Goal: Task Accomplishment & Management: Complete application form

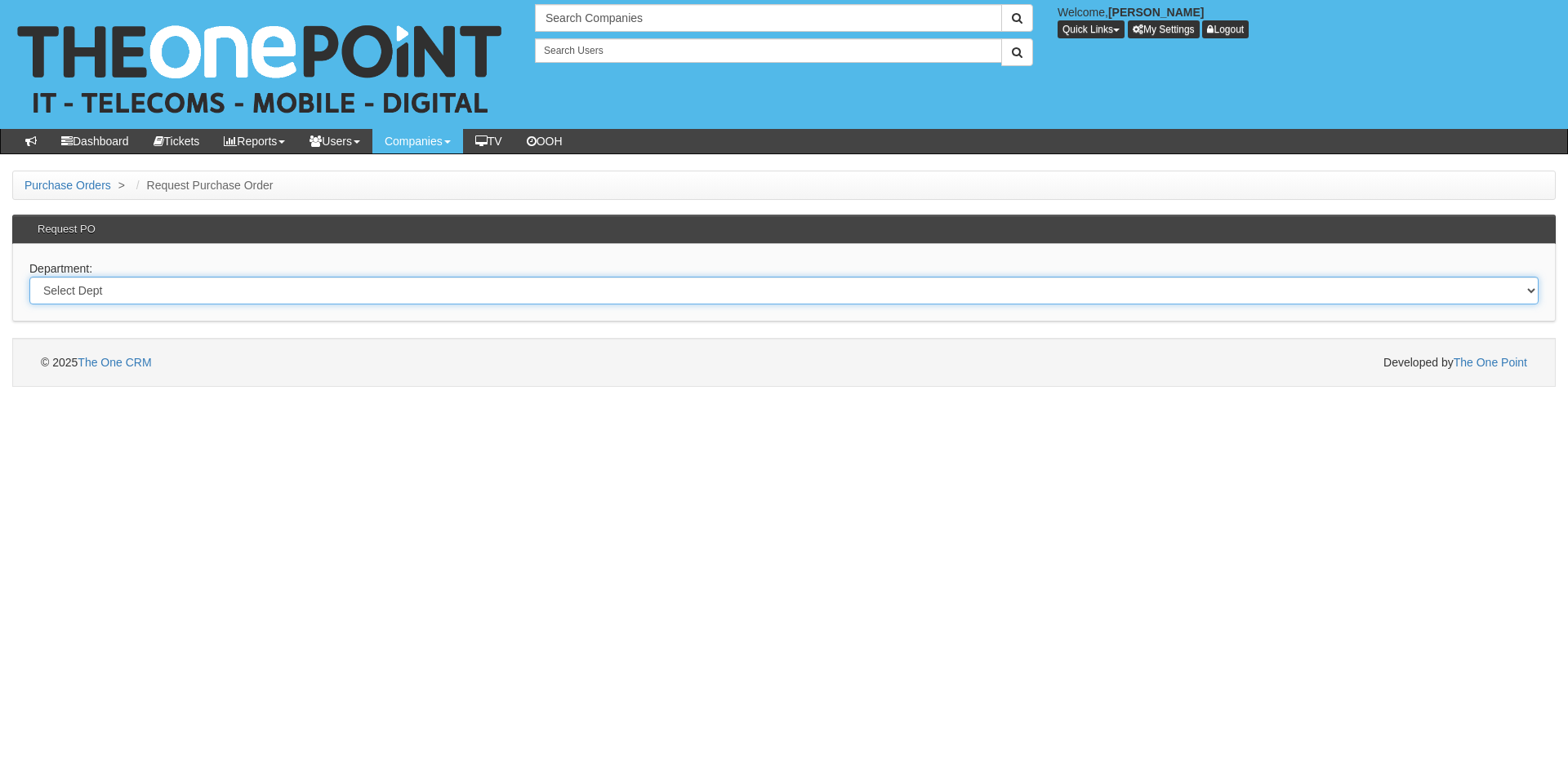
click at [438, 290] on select "Select Dept Digital Internal IT Mobiles Marketing Telecoms" at bounding box center [784, 290] width 1509 height 28
select select "?pipeID=&dept=IT"
click at [29, 277] on select "Select Dept Digital Internal IT Mobiles Marketing Telecoms" at bounding box center [784, 290] width 1509 height 28
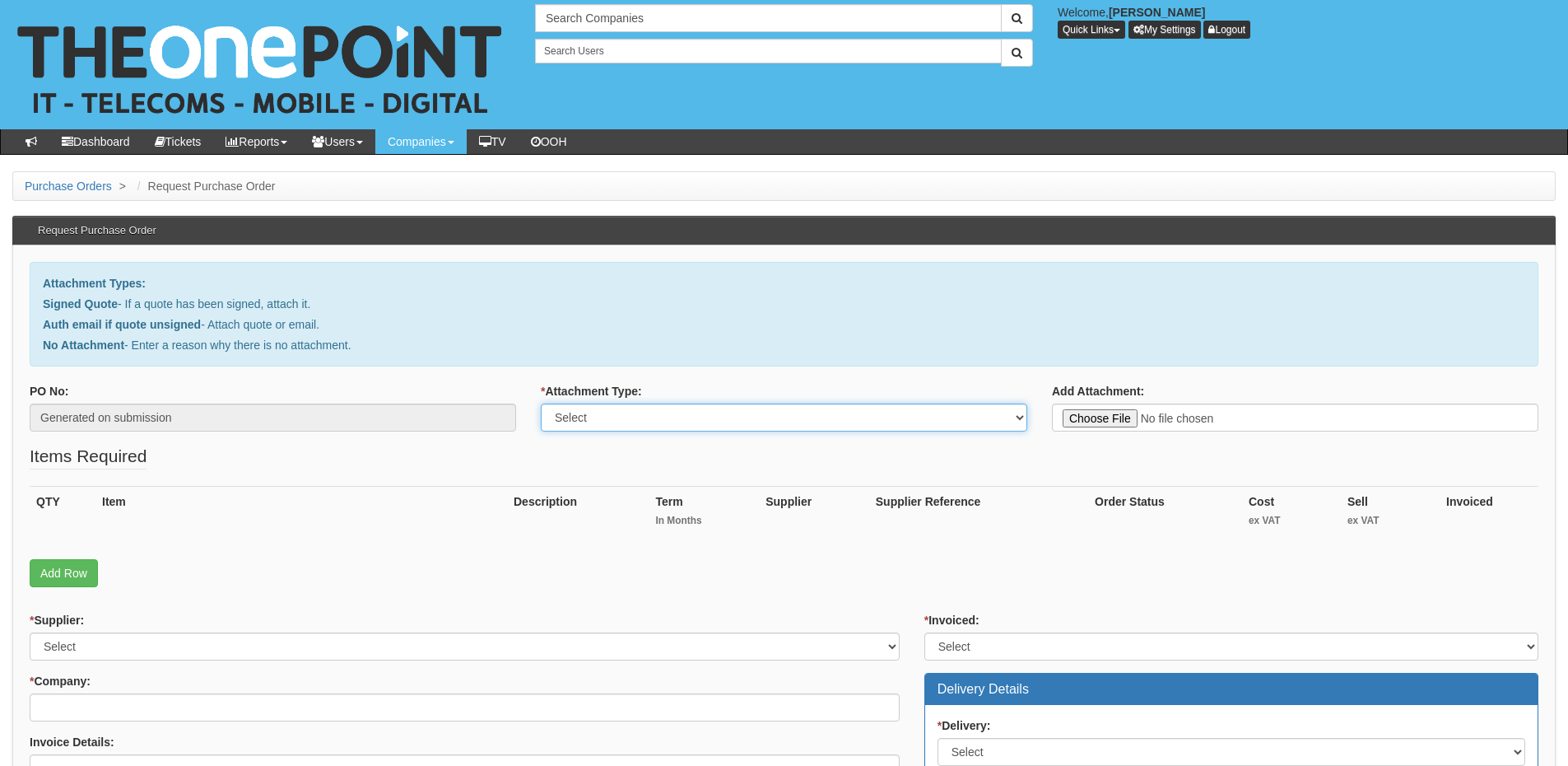
click at [651, 424] on select "Select Signed Quote Auth email with quote if unsigned No Attachment" at bounding box center [784, 418] width 487 height 28
click at [630, 422] on select "Select Signed Quote Auth email with quote if unsigned No Attachment" at bounding box center [784, 418] width 487 height 28
click at [541, 404] on select "Select Signed Quote Auth email with quote if unsigned No Attachment" at bounding box center [784, 418] width 487 height 28
click at [627, 407] on select "Select Signed Quote Auth email with quote if unsigned No Attachment" at bounding box center [784, 418] width 487 height 28
select select "Signed Quote"
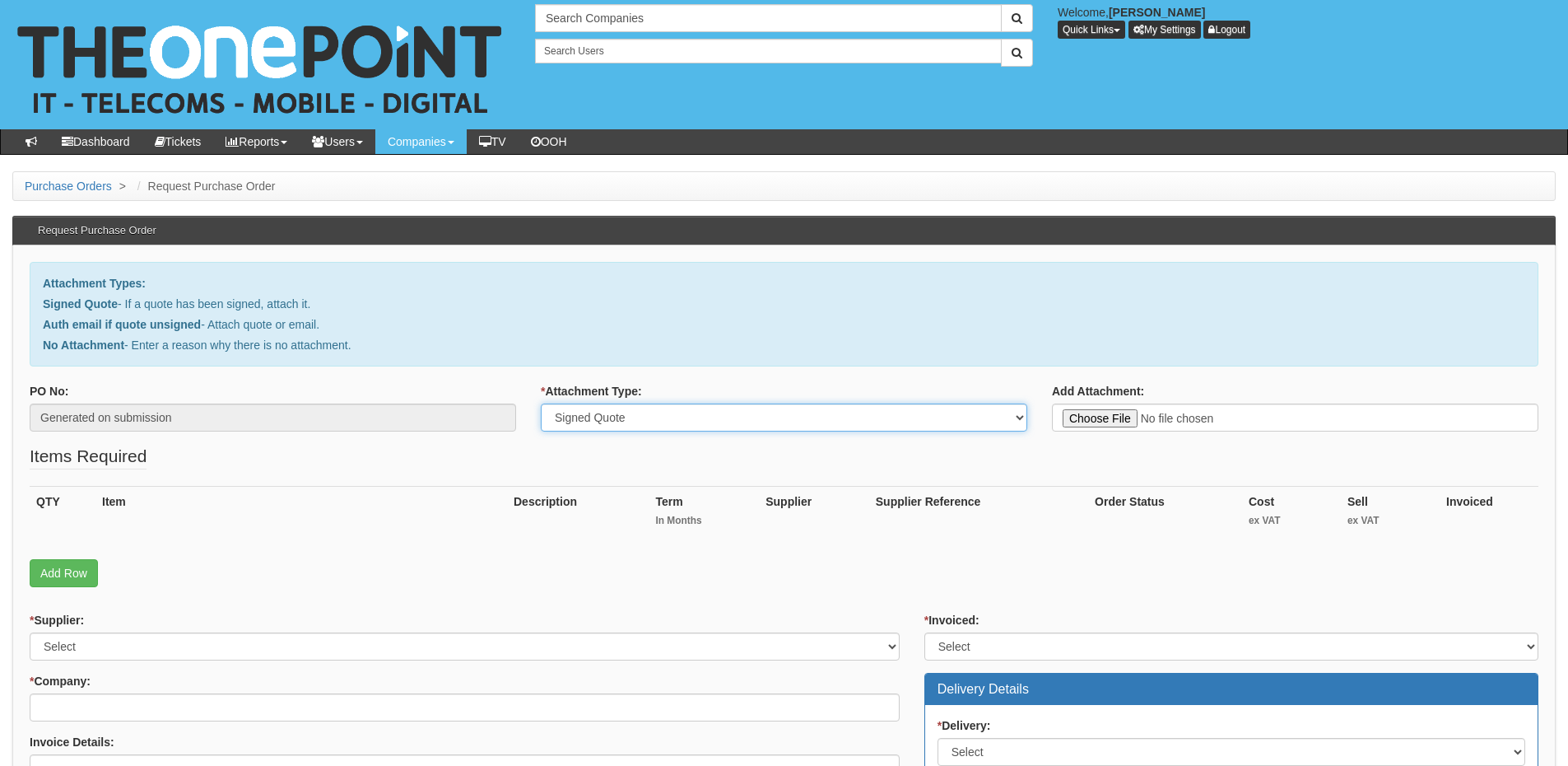
click at [541, 404] on select "Select Signed Quote Auth email with quote if unsigned No Attachment" at bounding box center [784, 418] width 487 height 28
type input "C:\fakepath\Thompson Commercials - Server Upgrade.pdf"
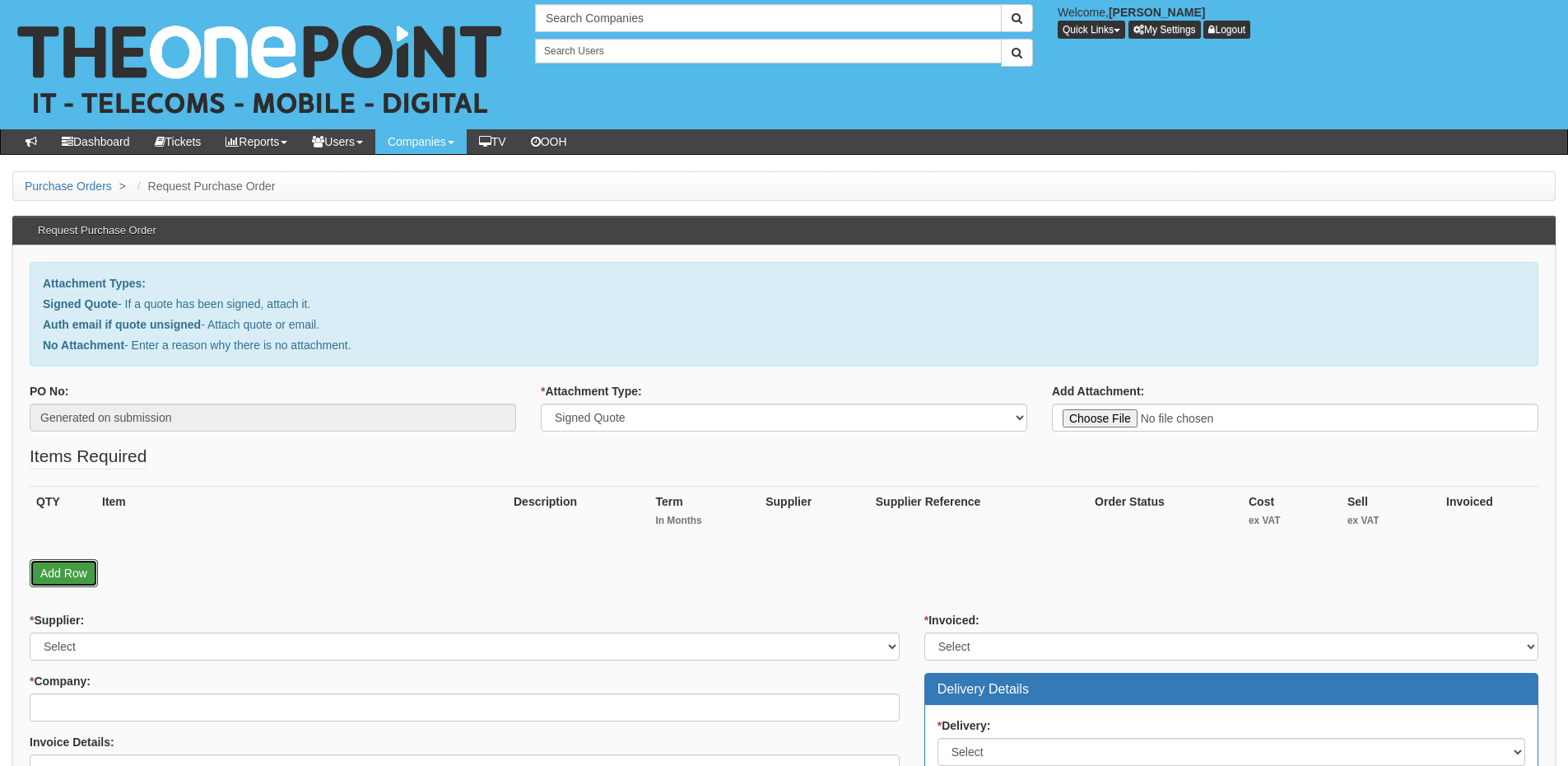
drag, startPoint x: 81, startPoint y: 571, endPoint x: 70, endPoint y: 614, distance: 44.4
click at [81, 571] on link "Add Row" at bounding box center [64, 573] width 68 height 28
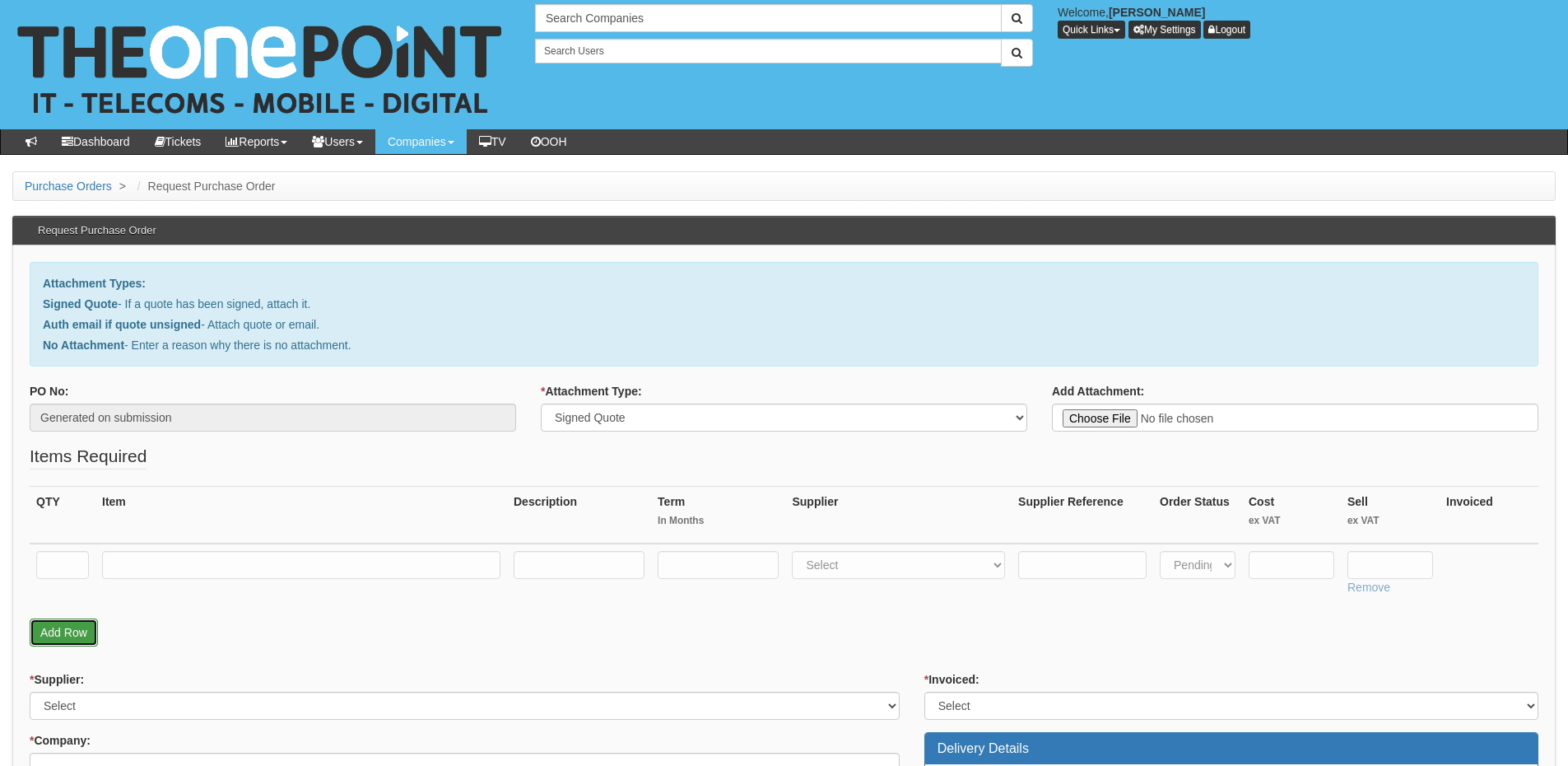
click at [69, 639] on link "Add Row" at bounding box center [64, 633] width 68 height 28
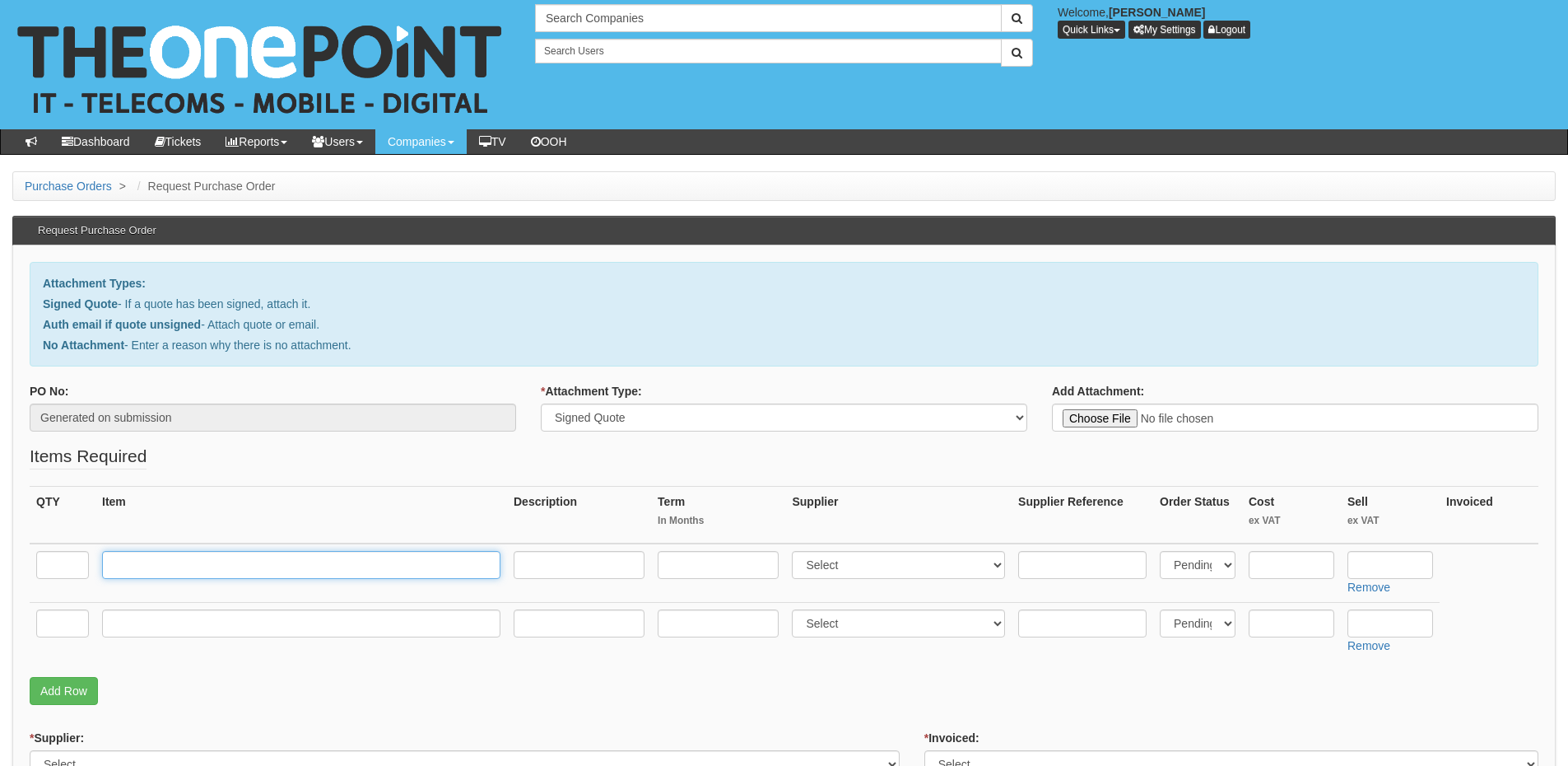
click at [169, 573] on input "text" at bounding box center [301, 565] width 399 height 28
paste input "Windows Server User CAL - Monthly/Annual"
type input "Windows Server User CAL - Monthly/Annual"
click at [45, 564] on input "text" at bounding box center [63, 565] width 52 height 28
type input "115"
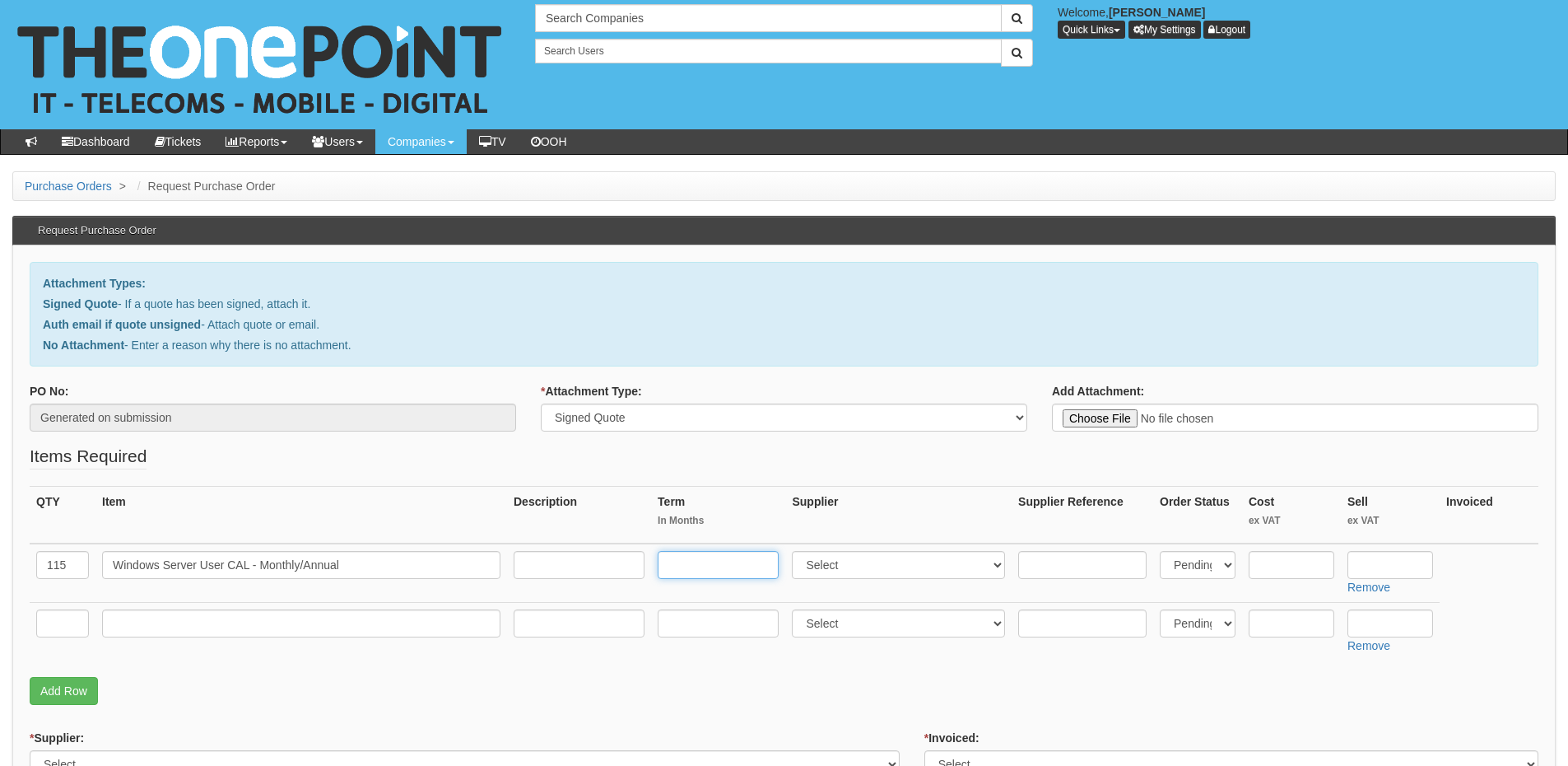
click at [689, 570] on input "text" at bounding box center [718, 565] width 121 height 28
type input "12"
click at [1381, 569] on input "text" at bounding box center [1390, 565] width 85 height 28
type input "1"
type input "1.12"
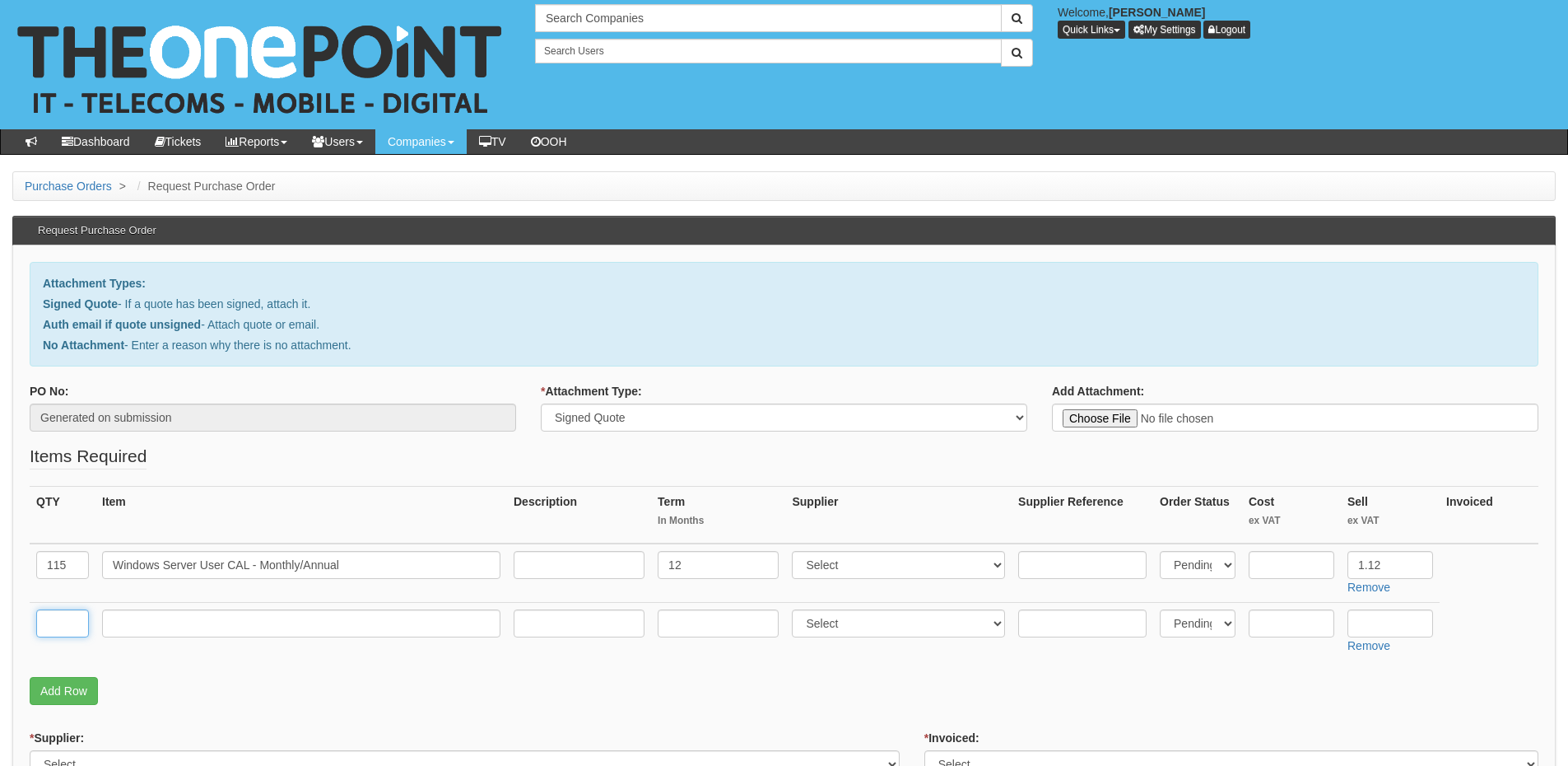
click at [51, 621] on input "text" at bounding box center [63, 624] width 52 height 28
type input "20"
click at [194, 631] on input "text" at bounding box center [301, 624] width 399 height 28
paste input "Windows Server 2025 Standard - 2 Core"
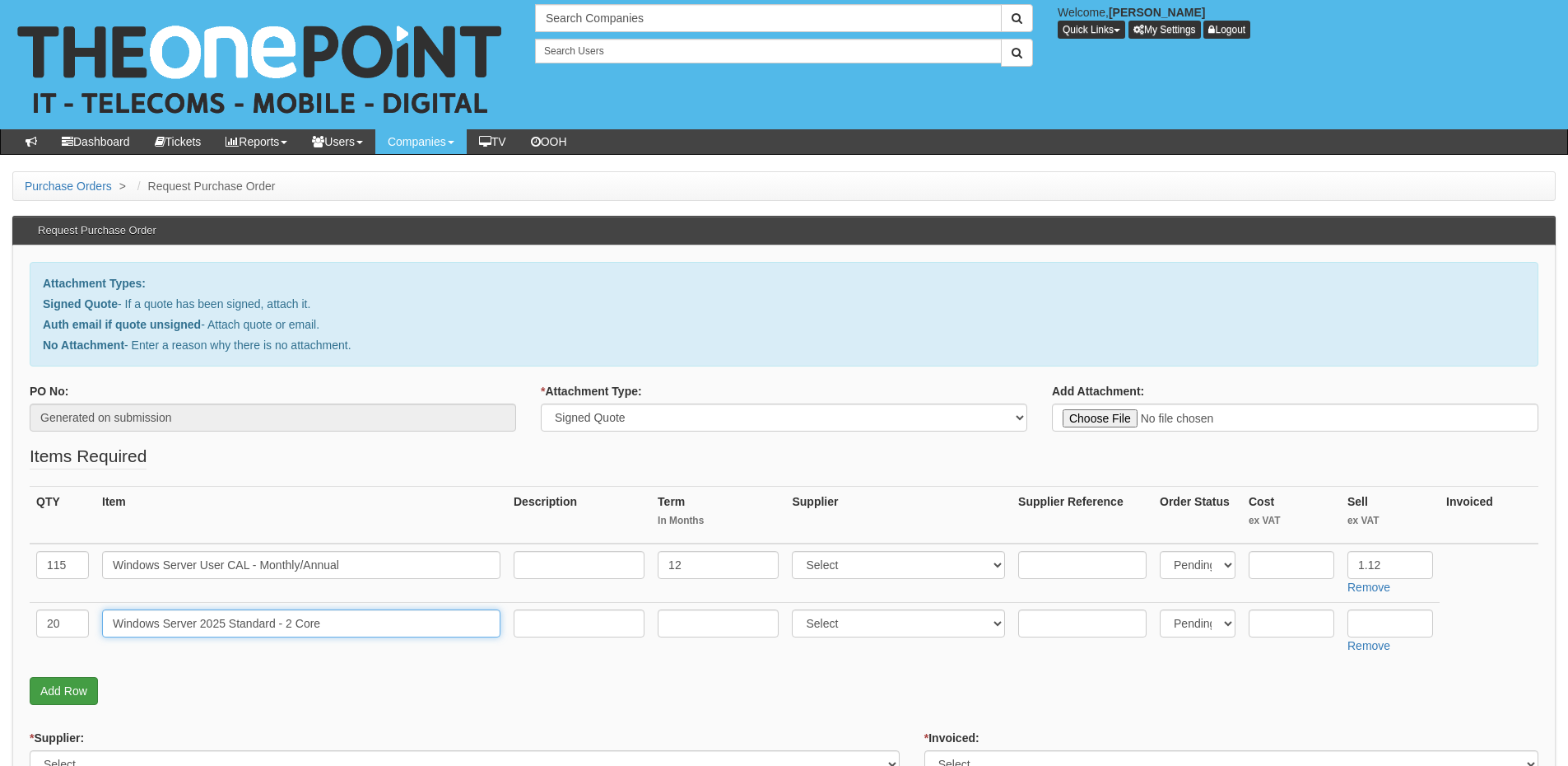
type input "Windows Server 2025 Standard - 2 Core"
click at [78, 692] on link "Add Row" at bounding box center [64, 691] width 68 height 28
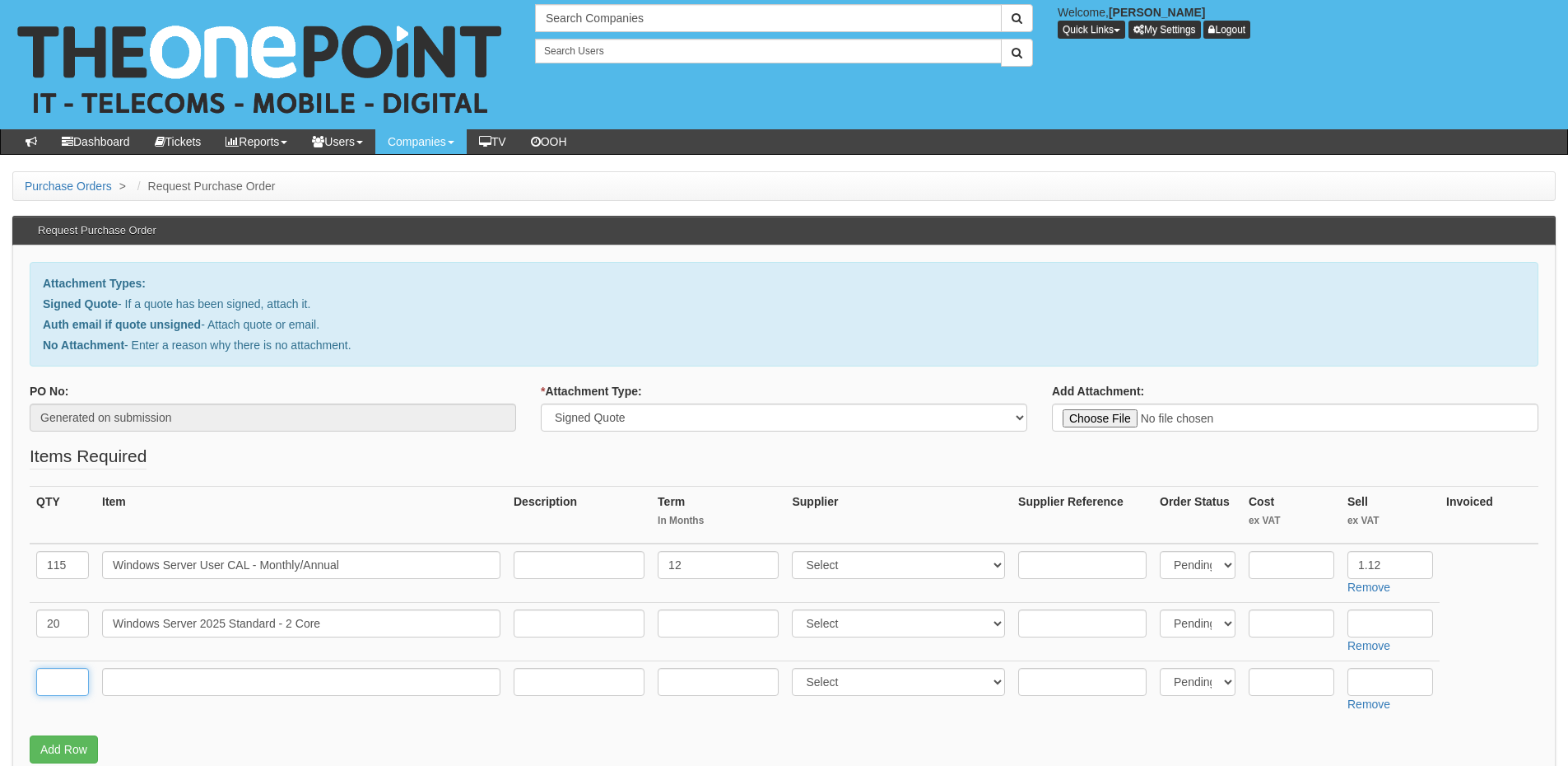
click at [65, 695] on input "text" at bounding box center [63, 682] width 52 height 28
type input "9"
click at [395, 626] on input "Windows Server 2025 Standard - 2 Core" at bounding box center [301, 624] width 399 height 28
paste input "License Pack - Monthly/Annual"
type input "Windows Server 2025 Standard - 2 Core License Pack - Monthly/Annual"
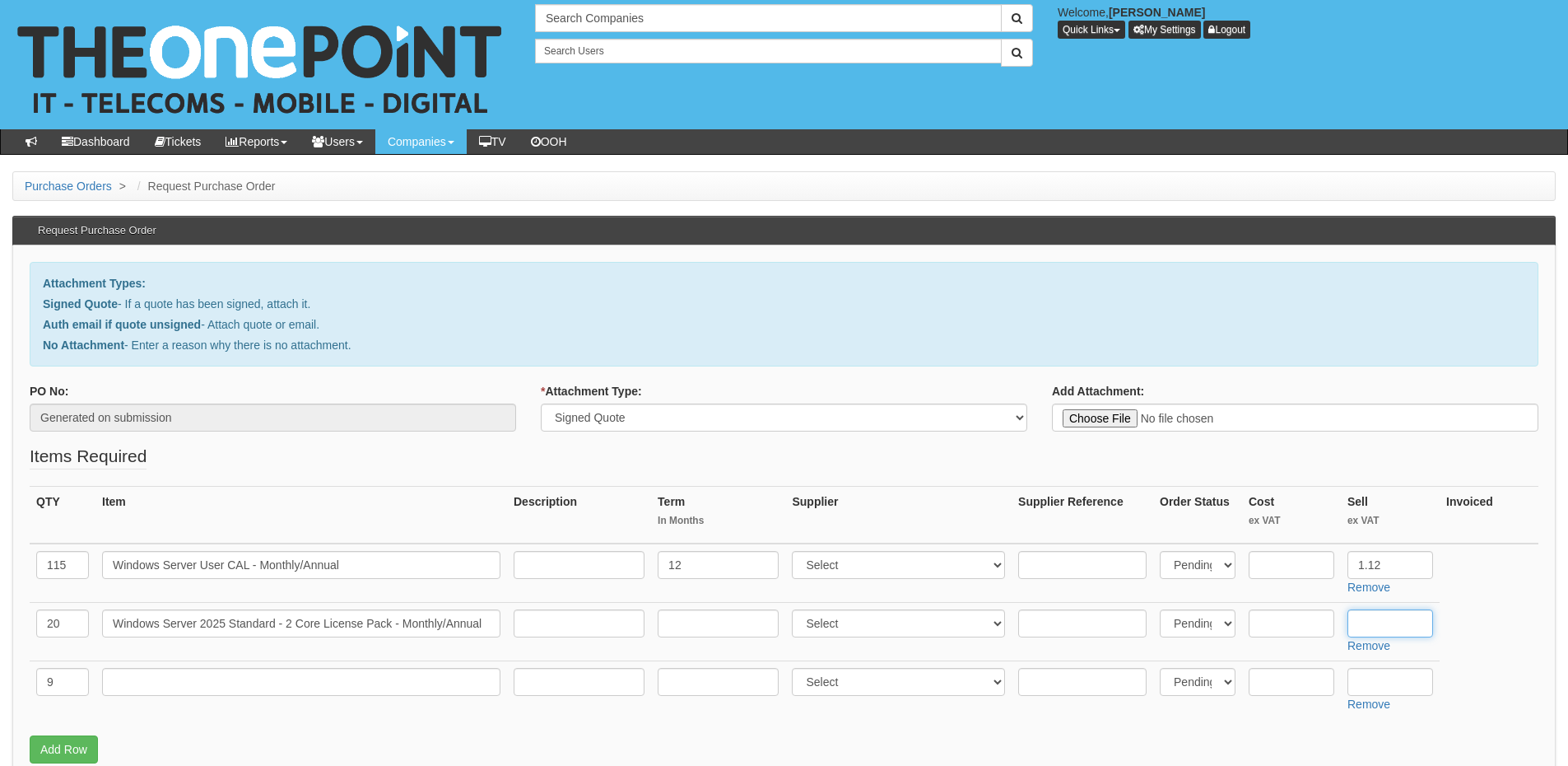
click at [1389, 619] on input "text" at bounding box center [1390, 624] width 85 height 28
type input "5.75"
click at [1408, 688] on input "text" at bounding box center [1390, 682] width 85 height 28
type input "175"
click at [896, 674] on select "Select 123 REG.co.uk 1Password 3 4Gon AA Jones Electric Ltd Abzorb Access Group…" at bounding box center [898, 682] width 214 height 28
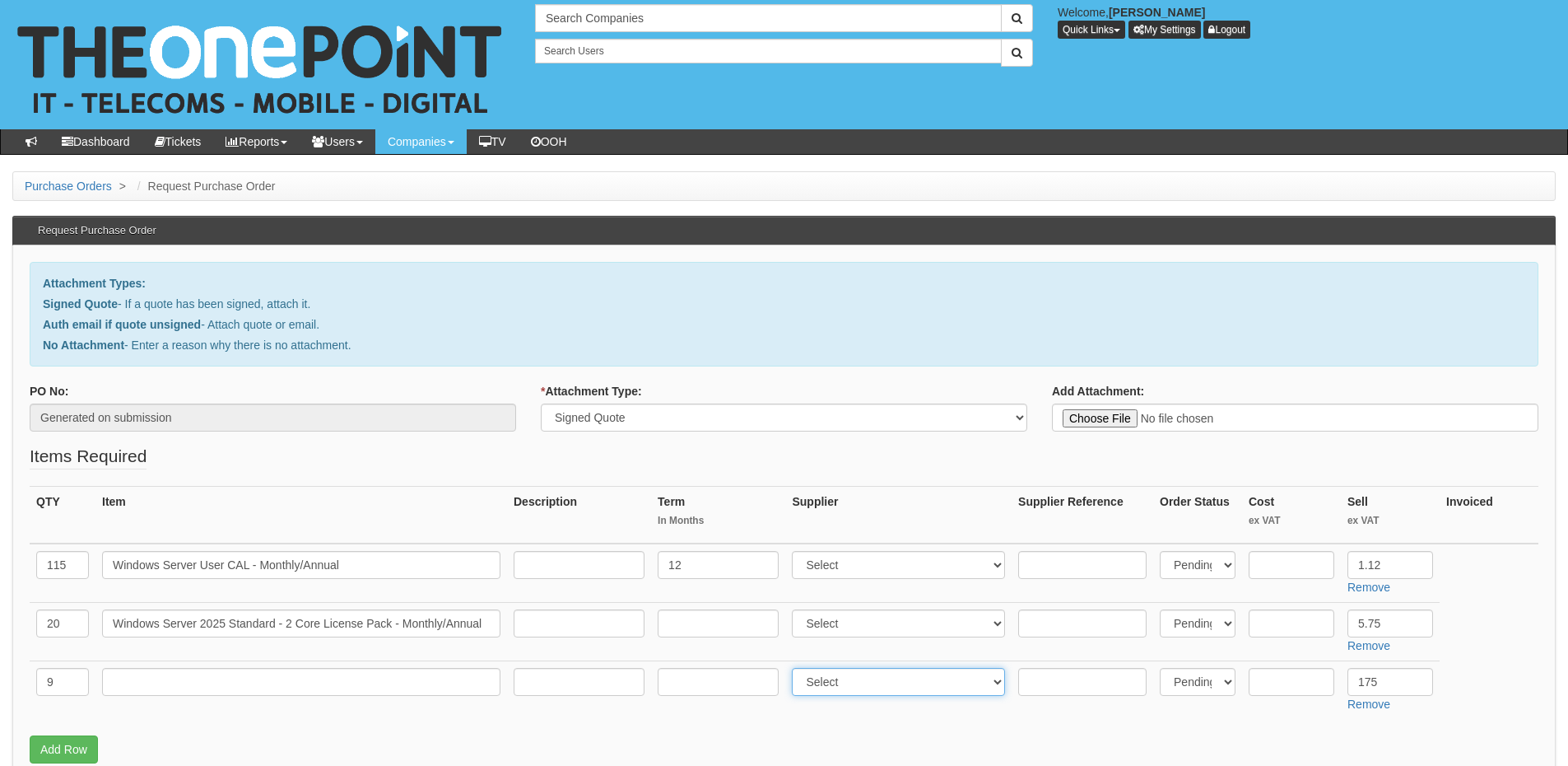
select select "81"
click at [796, 668] on select "Select 123 REG.co.uk 1Password 3 4Gon AA Jones Electric Ltd Abzorb Access Group…" at bounding box center [898, 682] width 214 height 28
click at [213, 679] on input "text" at bounding box center [301, 682] width 399 height 28
paste input "Labour (Hourly) - Out of Hours"
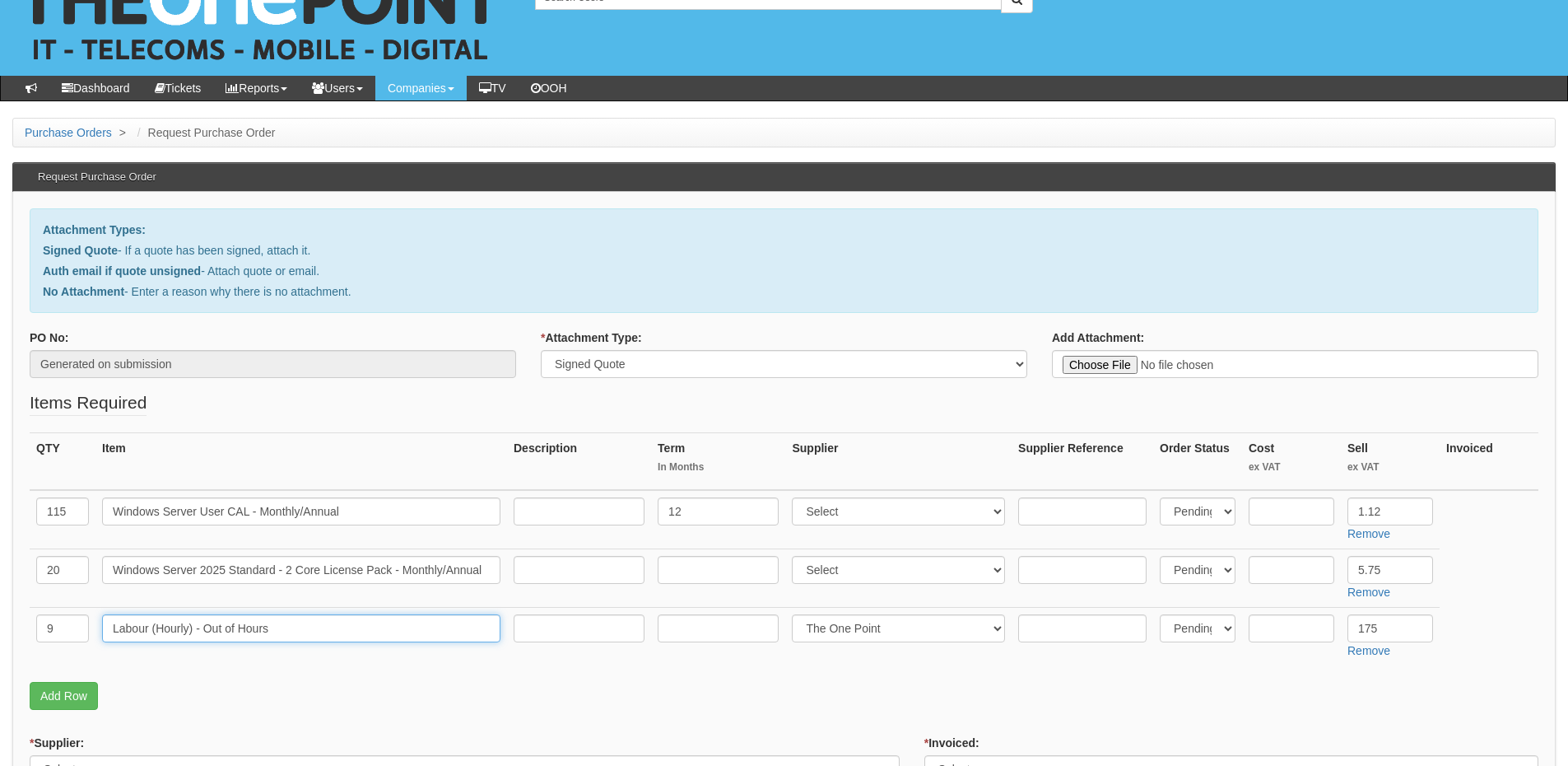
scroll to position [82, 0]
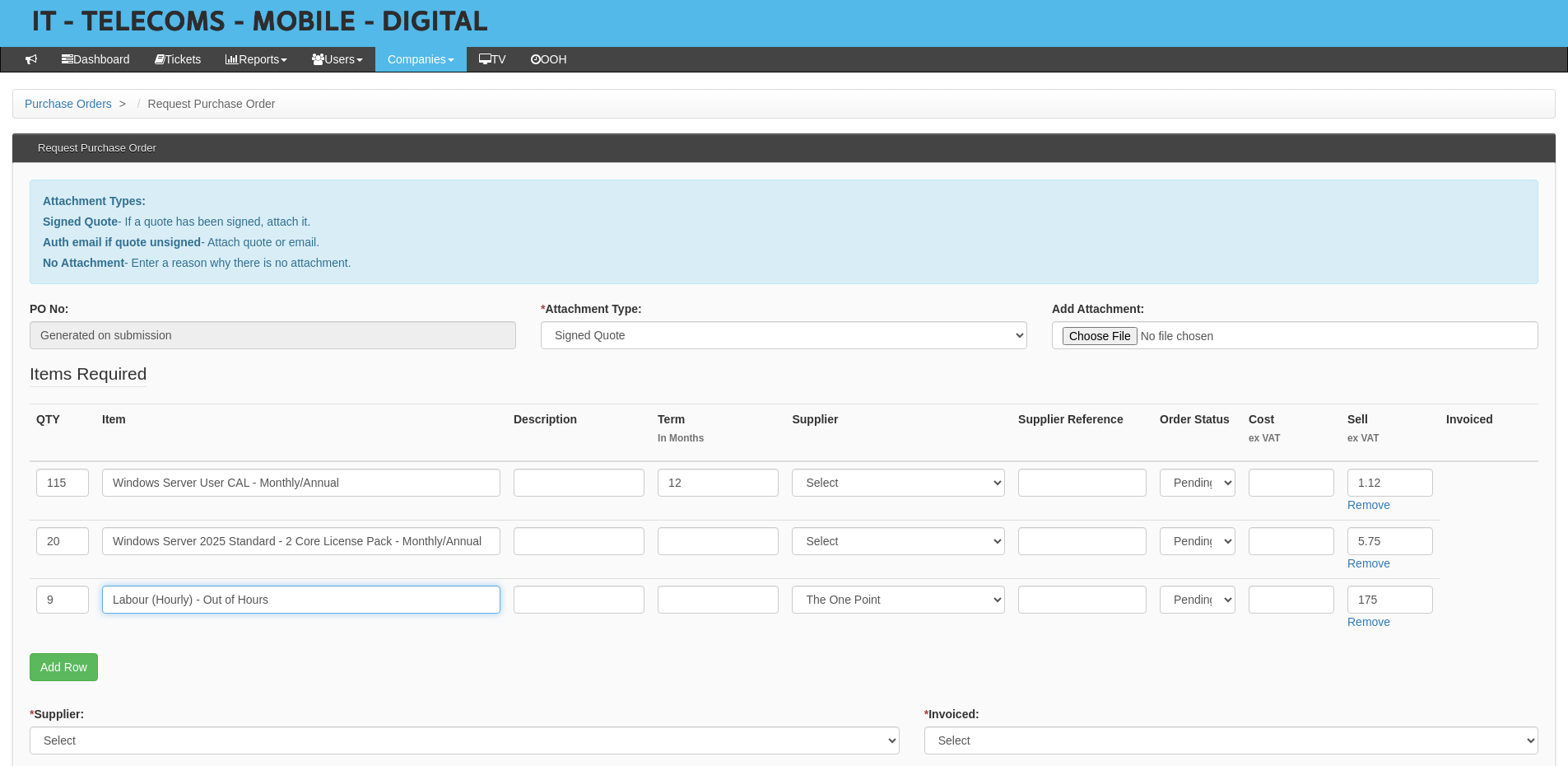
type input "Labour (Hourly) - Out of Hours"
click at [711, 538] on input "text" at bounding box center [718, 541] width 121 height 28
type input "12"
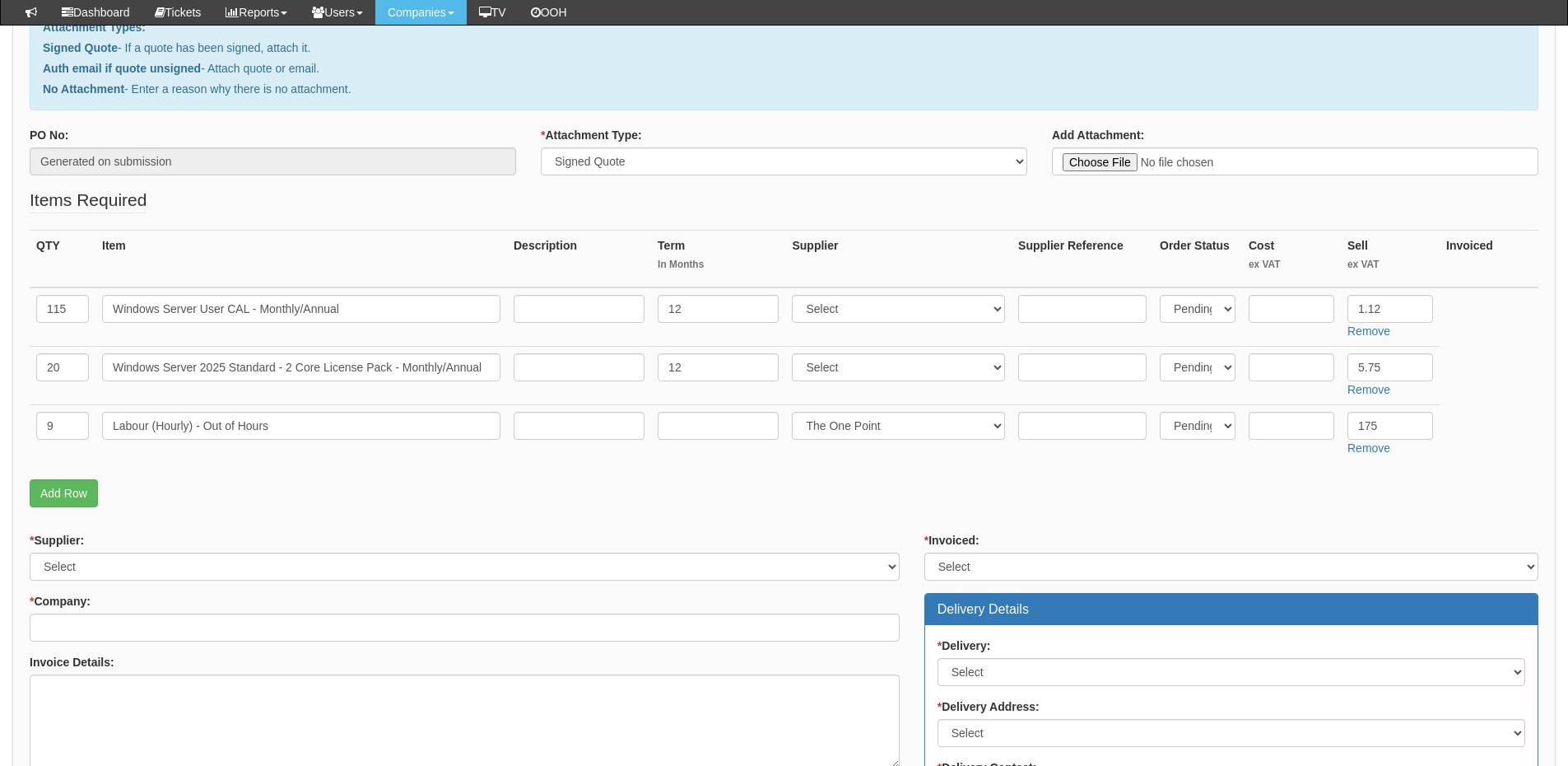
scroll to position [412, 0]
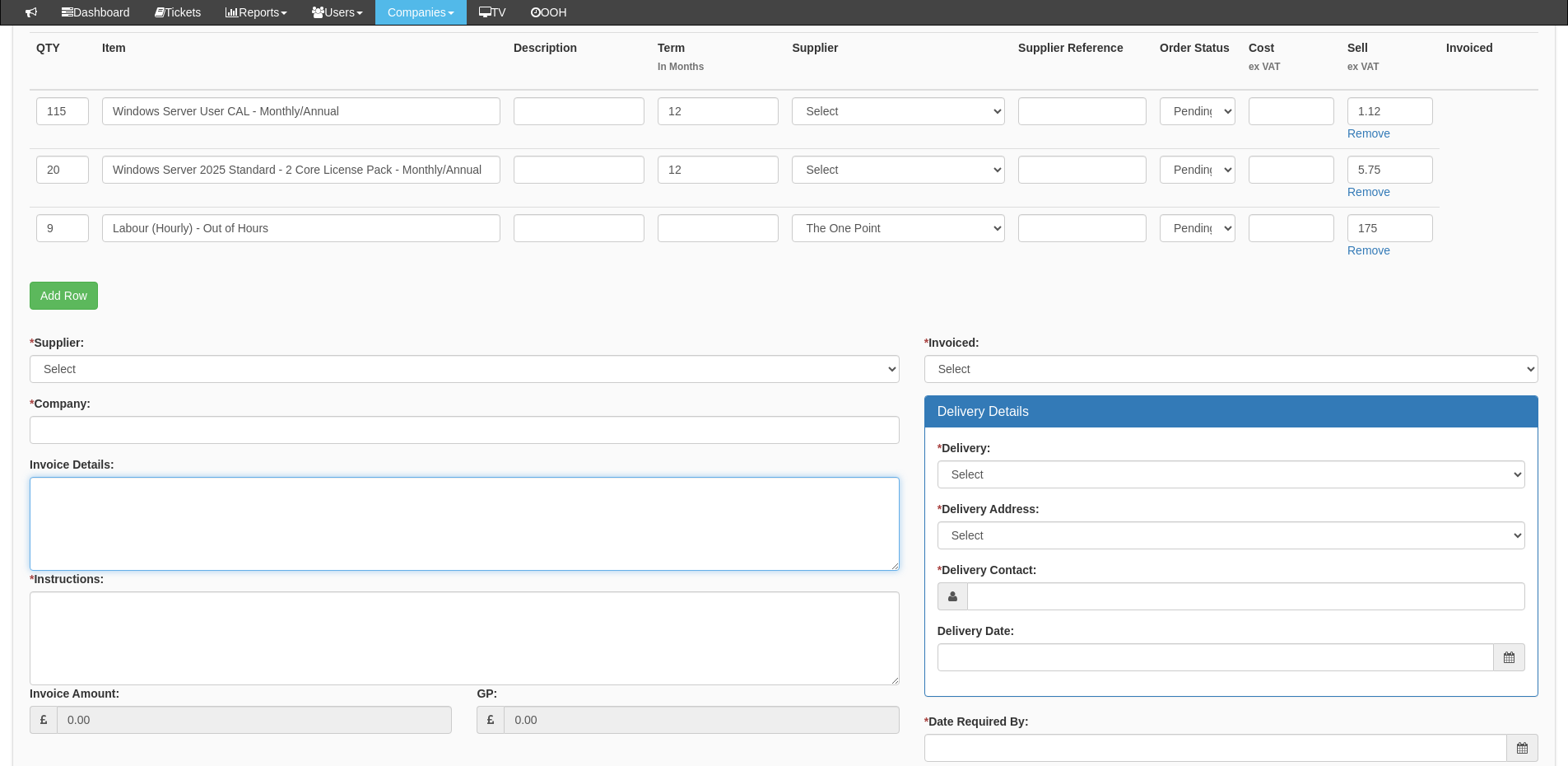
click at [140, 541] on textarea "Invoice Details:" at bounding box center [465, 524] width 870 height 94
paste textarea "PURCHASE ORDER No. 10BCA0000229"
type textarea "Please use PURCHASE ORDER No. 10BCA0000229"
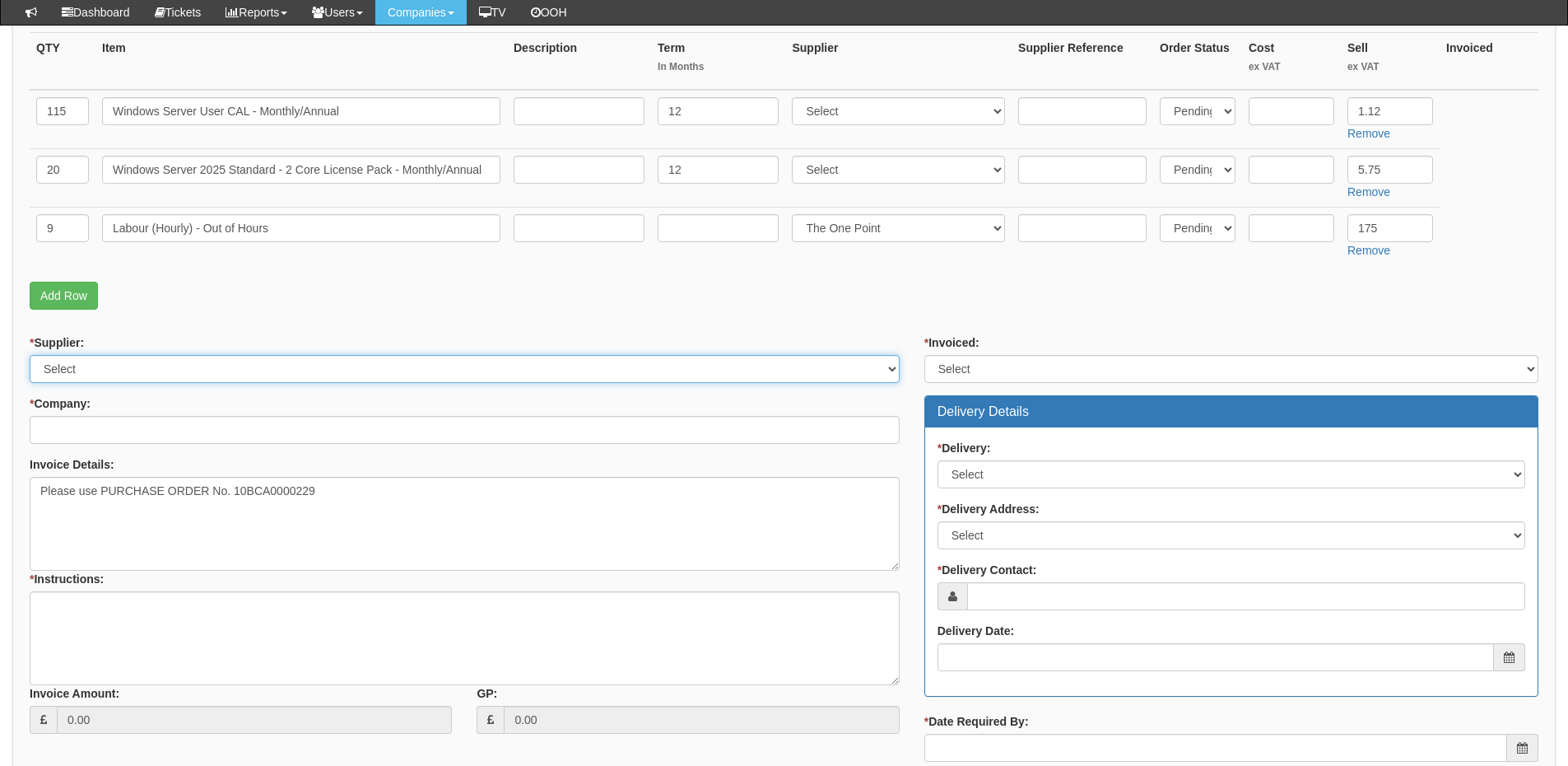
click at [109, 367] on select "Select 123 REG.co.uk 1Password 3 4Gon AA Jones Electric Ltd Abzorb Access Group…" at bounding box center [465, 369] width 870 height 28
select select "124"
click at [30, 355] on select "Select 123 REG.co.uk 1Password 3 4Gon AA Jones Electric Ltd Abzorb Access Group…" at bounding box center [465, 369] width 870 height 28
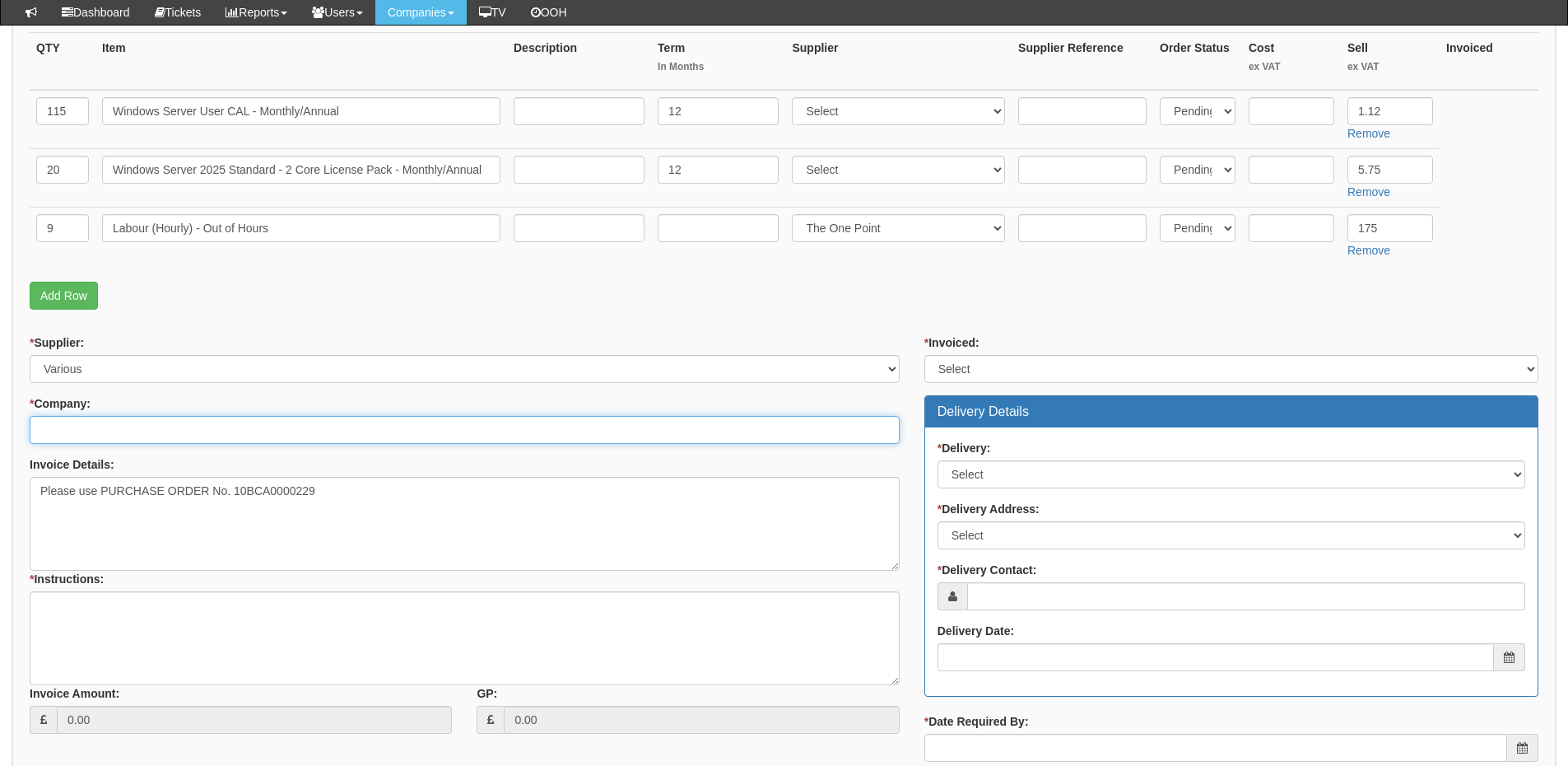
click at [112, 429] on input "* Company:" at bounding box center [465, 430] width 870 height 28
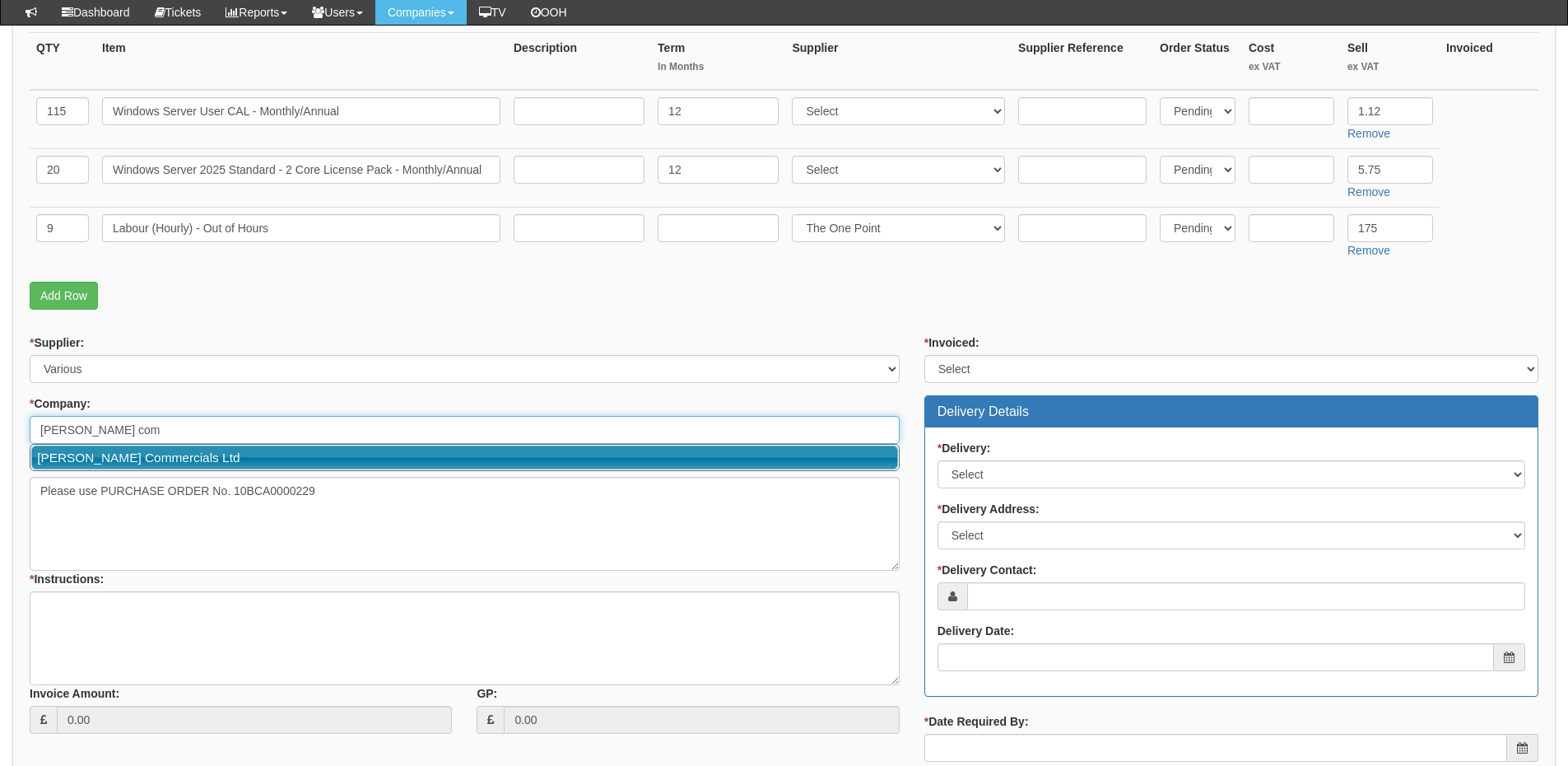
click at [120, 456] on link "[PERSON_NAME] Commercials Ltd" at bounding box center [465, 457] width 867 height 24
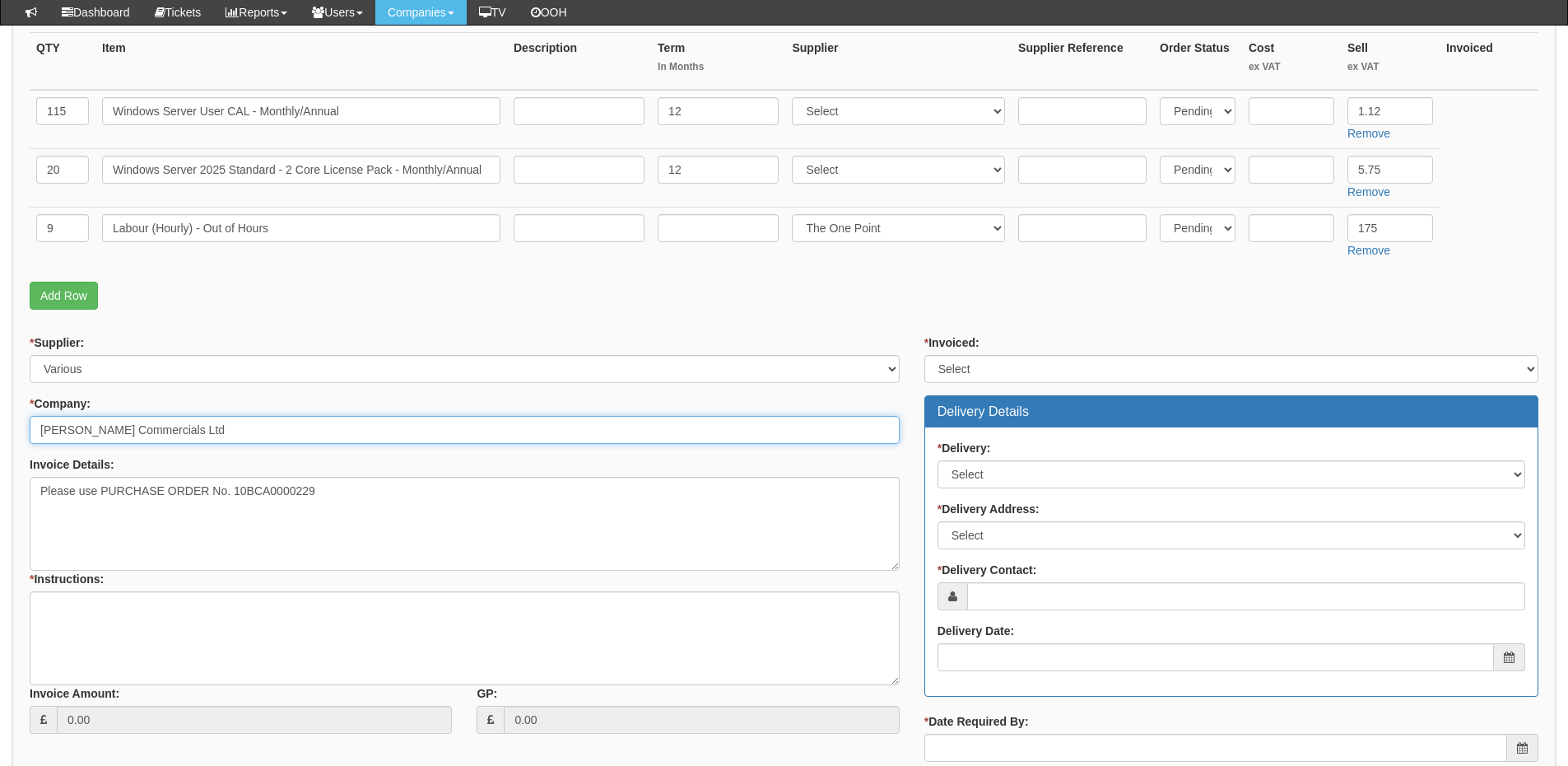
type input "[PERSON_NAME] Commercials Ltd"
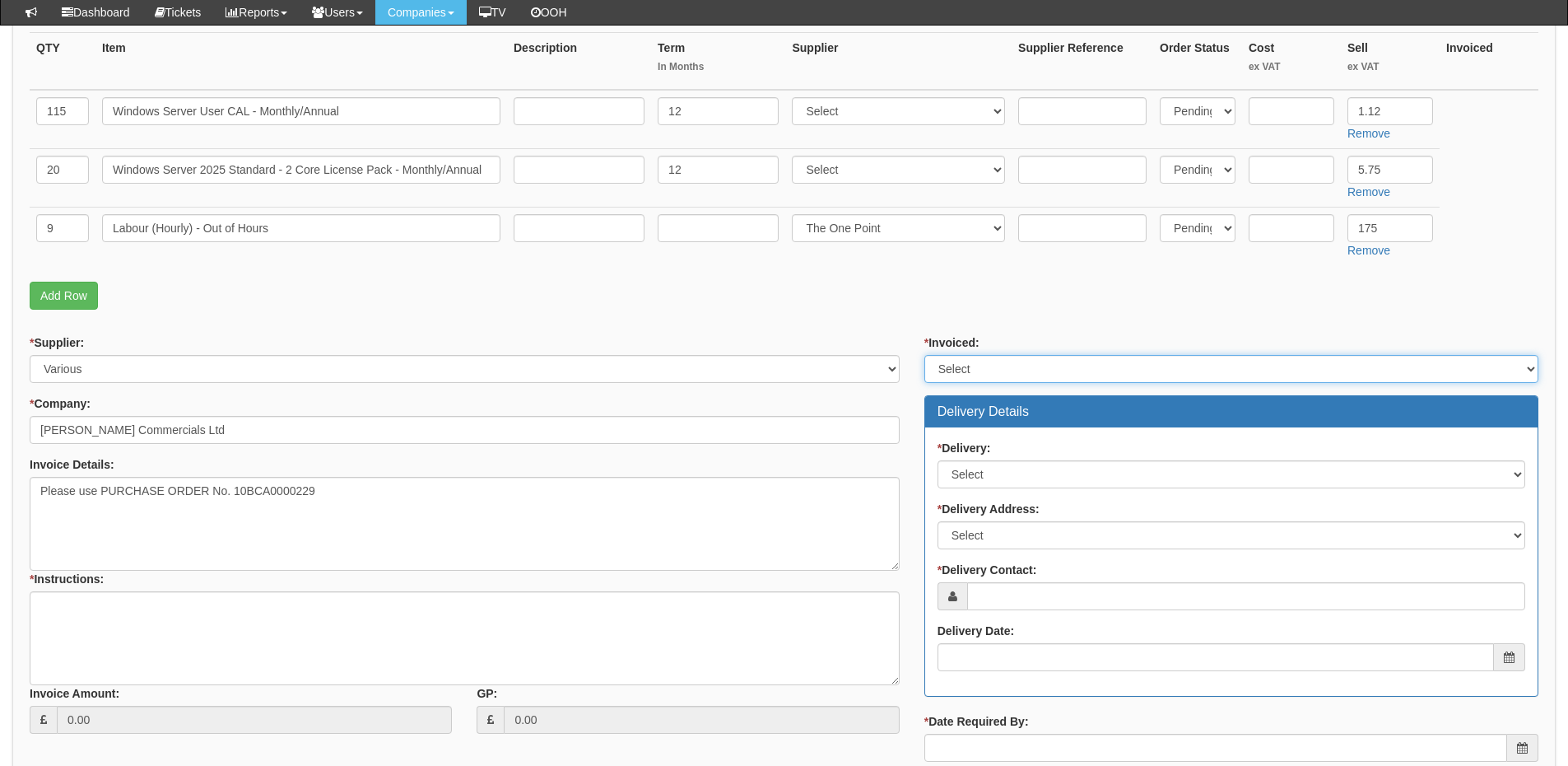
click at [963, 364] on select "Select Yes No N/A STB (part of order)" at bounding box center [1231, 369] width 614 height 28
select select "2"
click at [924, 355] on select "Select Yes No N/A STB (part of order)" at bounding box center [1231, 369] width 614 height 28
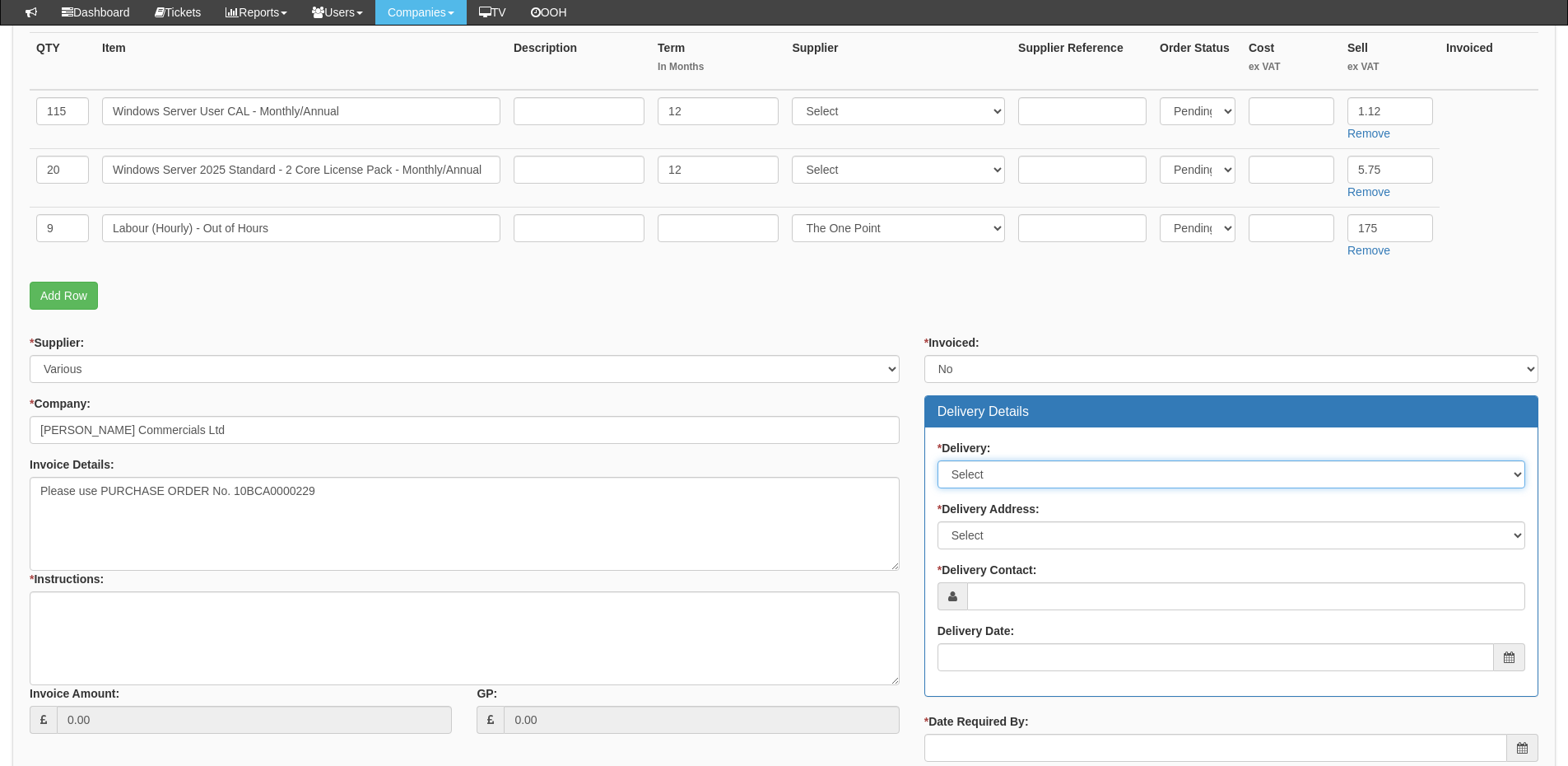
click at [965, 477] on select "Select No Not Applicable Yes" at bounding box center [1231, 475] width 588 height 28
click at [1299, 168] on input "text" at bounding box center [1292, 169] width 85 height 28
type input "5.63"
click at [1277, 108] on input "text" at bounding box center [1292, 111] width 85 height 28
type input "1"
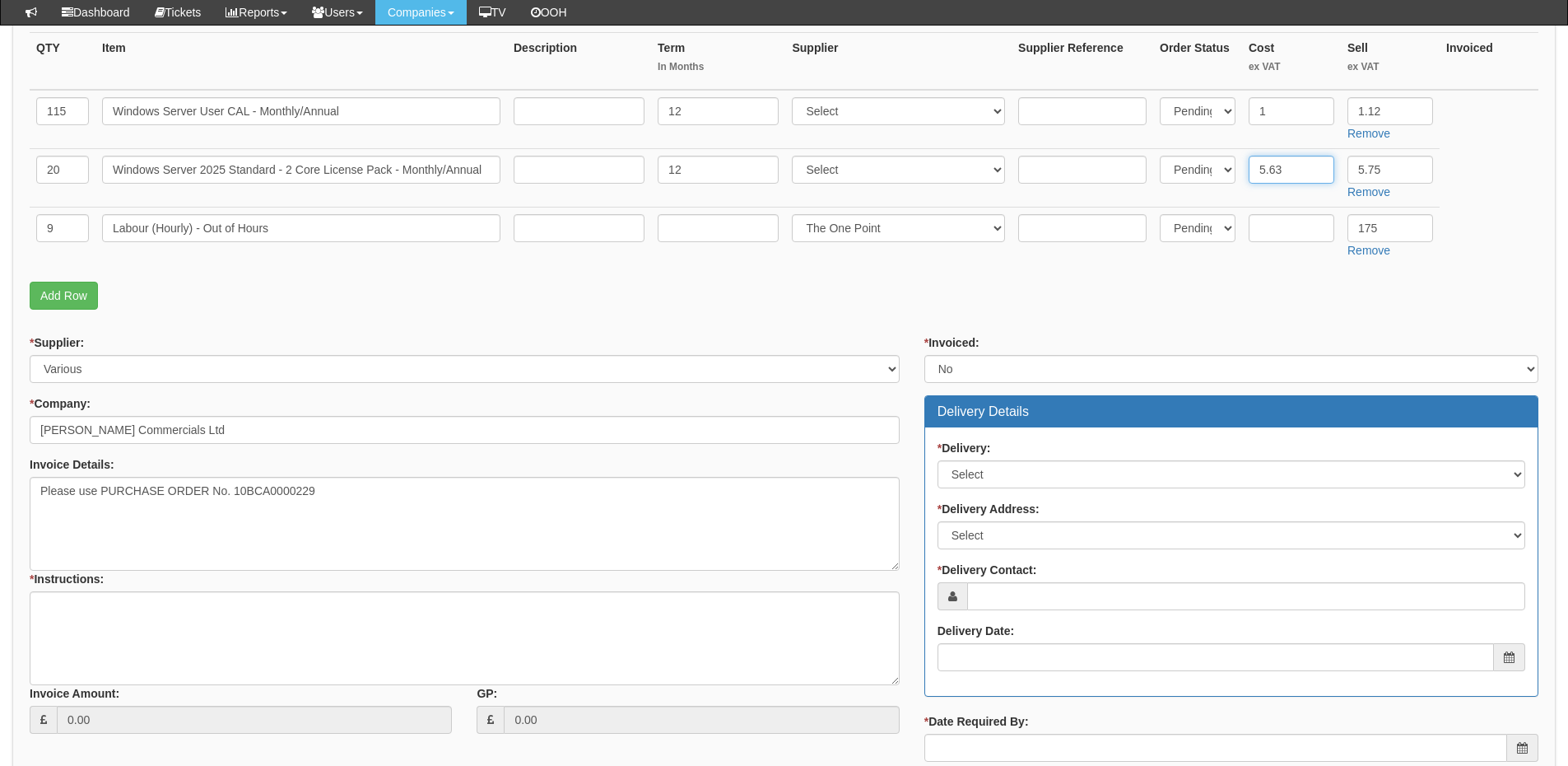
drag, startPoint x: 1301, startPoint y: 169, endPoint x: 1247, endPoint y: 169, distance: 54.0
click at [1247, 169] on td "5.63" at bounding box center [1292, 177] width 99 height 58
type input "4.69"
click at [880, 113] on select "Select 123 REG.co.uk 1Password 3 4Gon AA Jones Electric Ltd Abzorb Access Group…" at bounding box center [898, 111] width 214 height 28
select select "291"
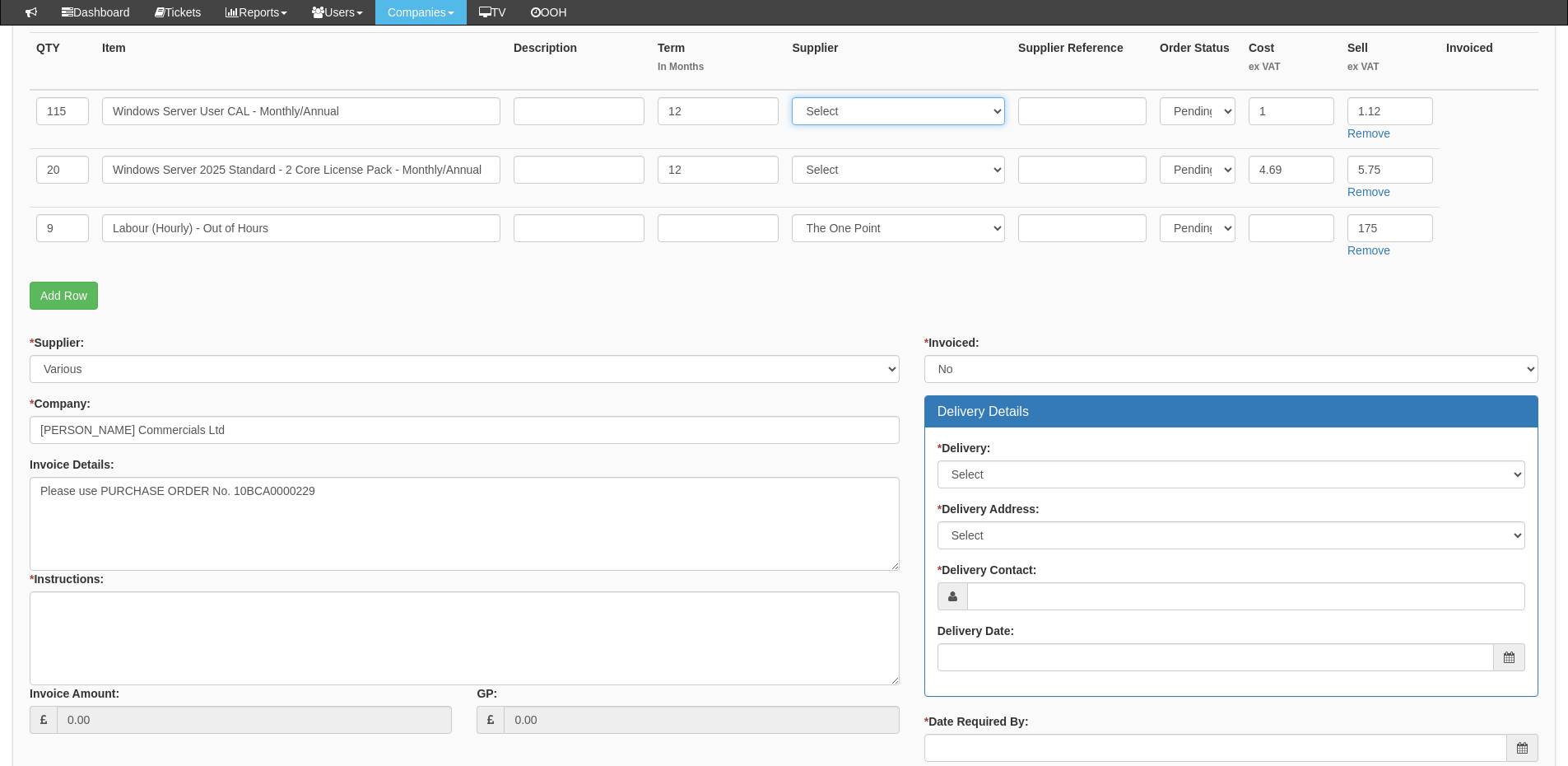
click at [796, 97] on select "Select 123 REG.co.uk 1Password 3 4Gon AA Jones Electric Ltd Abzorb Access Group…" at bounding box center [898, 111] width 214 height 28
click at [880, 164] on select "Select 123 REG.co.uk 1Password 3 4Gon AA Jones Electric Ltd Abzorb Access Group…" at bounding box center [898, 169] width 214 height 28
select select "291"
click at [796, 155] on select "Select 123 REG.co.uk 1Password 3 4Gon AA Jones Electric Ltd Abzorb Access Group…" at bounding box center [898, 169] width 214 height 28
click at [156, 635] on textarea "* Instructions:" at bounding box center [465, 639] width 870 height 94
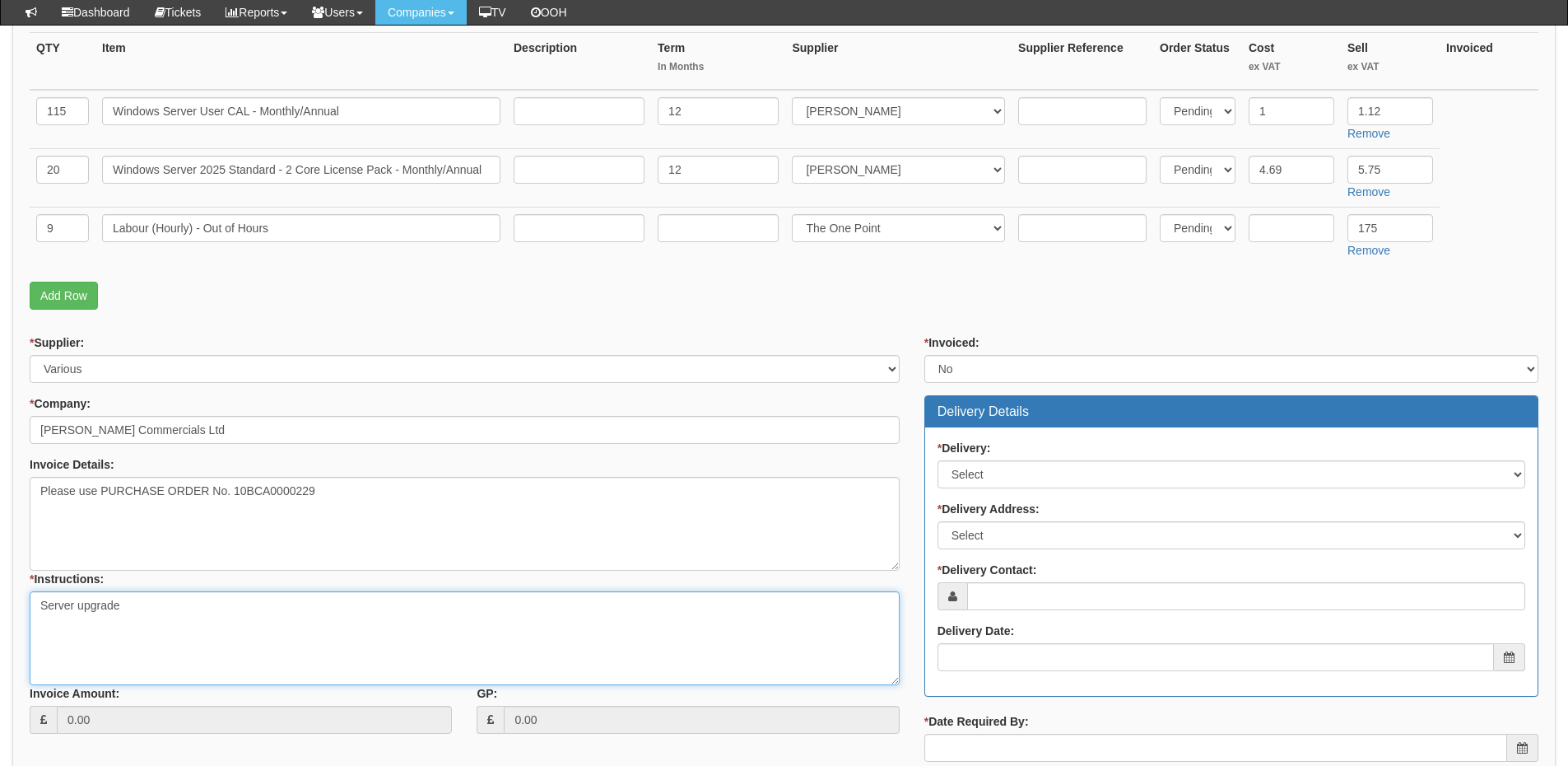
type textarea "Server upgrade"
click at [995, 474] on select "Select No Not Applicable Yes" at bounding box center [1231, 475] width 588 height 28
select select "3"
click at [937, 461] on select "Select No Not Applicable Yes" at bounding box center [1231, 475] width 588 height 28
click at [1001, 545] on select "Select Not Applicable Main Address - HU3 4UQ Other" at bounding box center [1231, 536] width 588 height 28
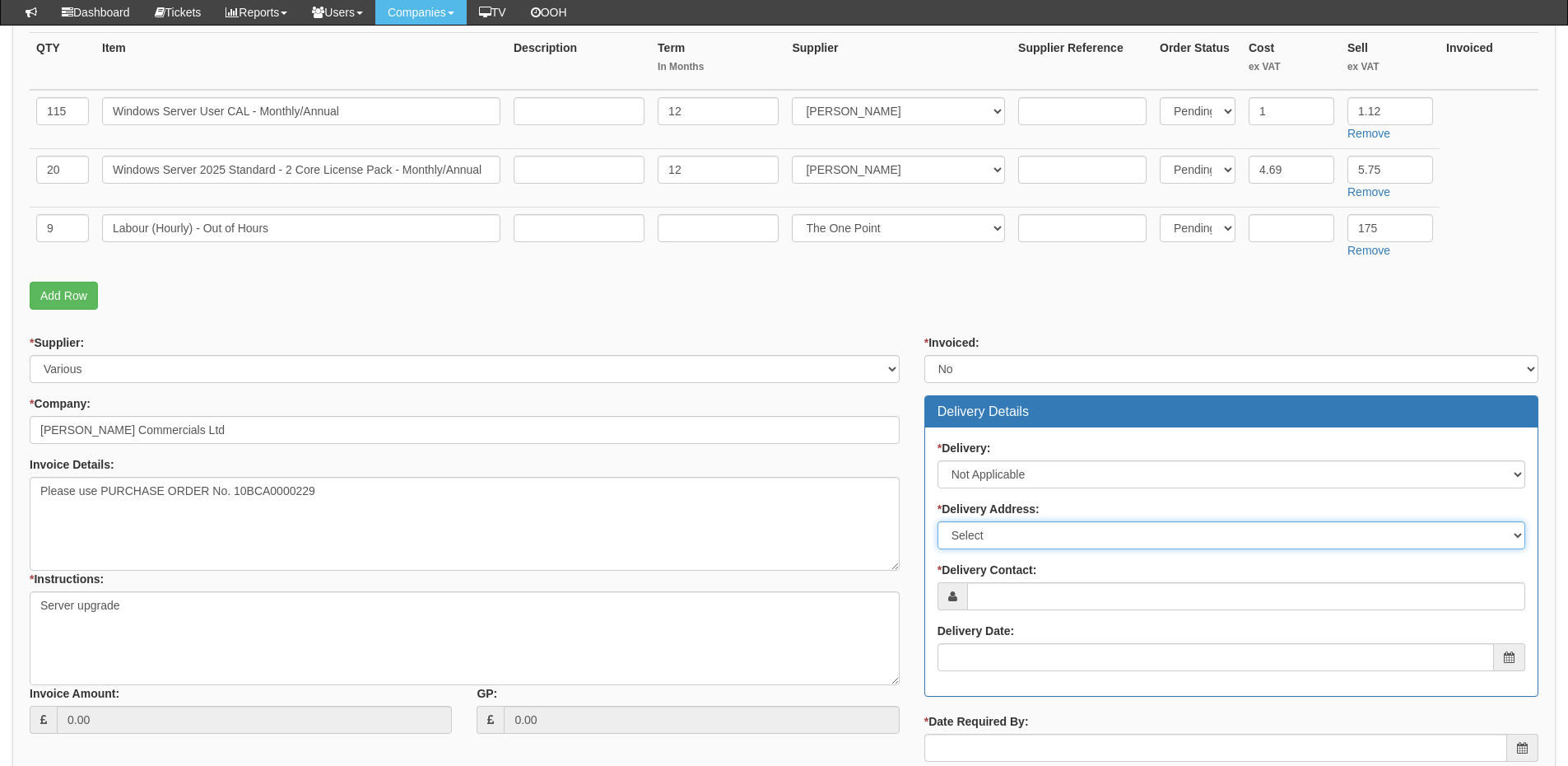
select select "N/A"
click at [937, 522] on select "Select Not Applicable Main Address - HU3 4UQ Other" at bounding box center [1231, 536] width 588 height 28
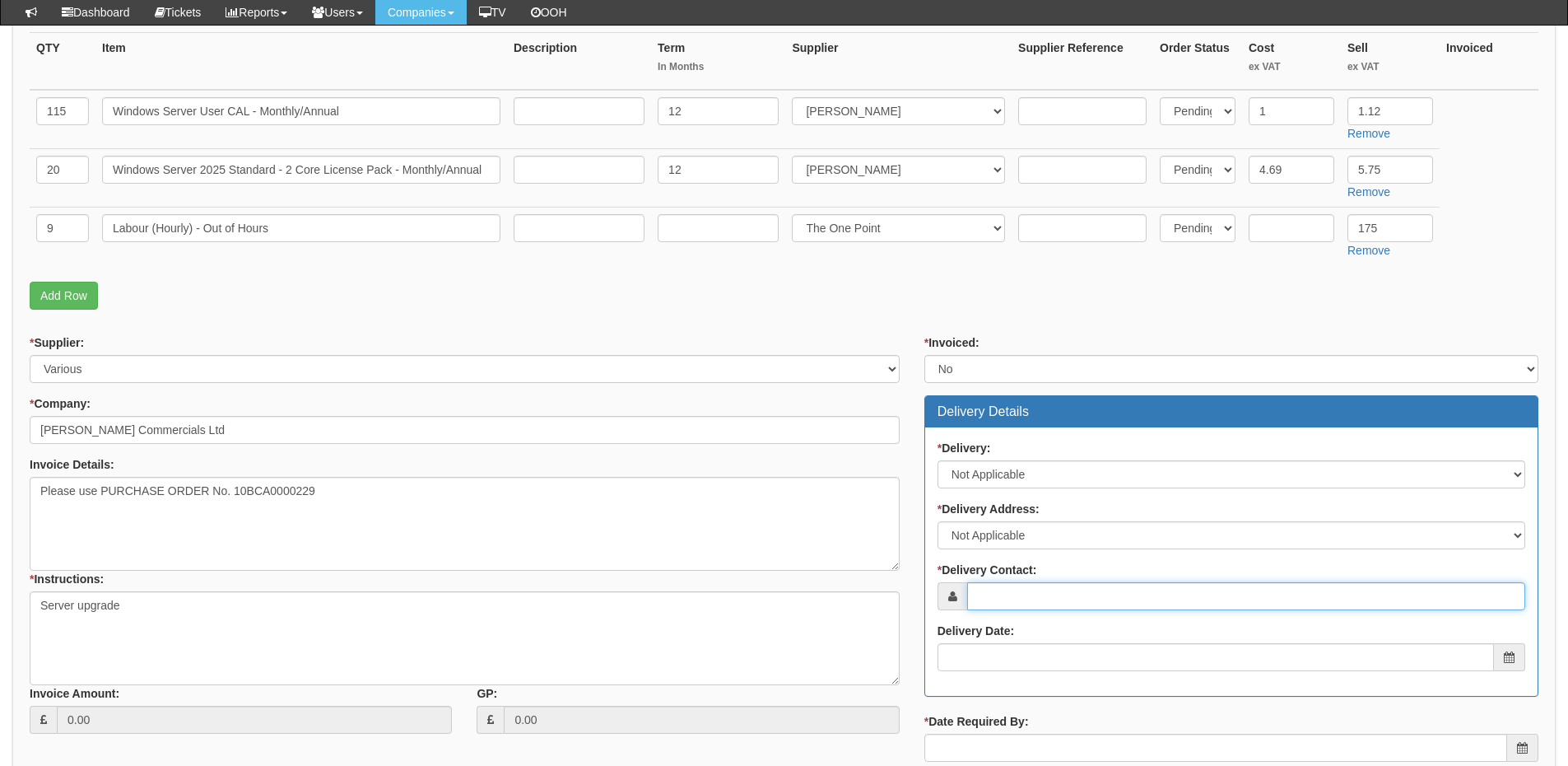
click at [1009, 609] on input "* Delivery Contact:" at bounding box center [1246, 596] width 558 height 28
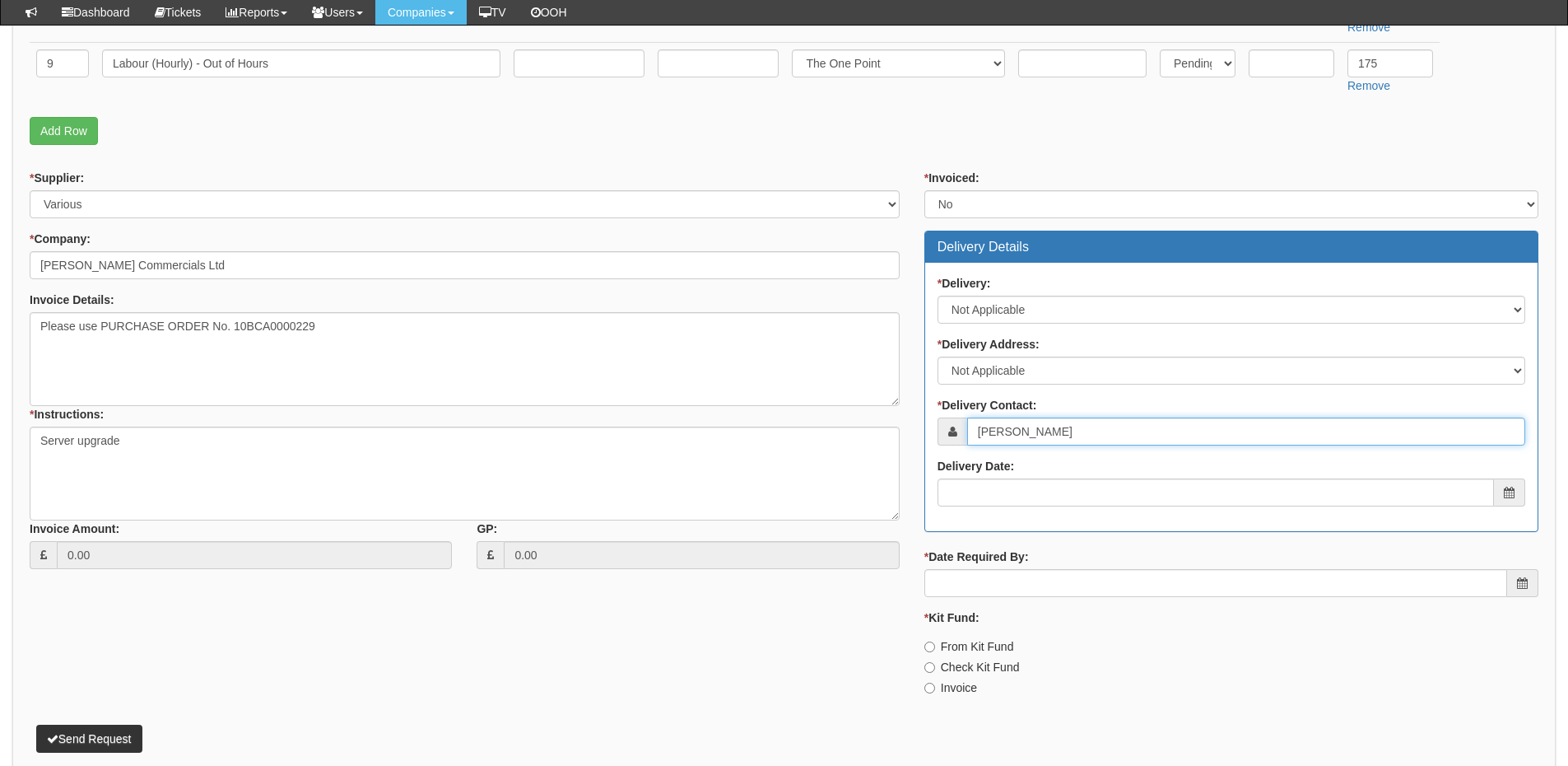
type input "Cara Innes"
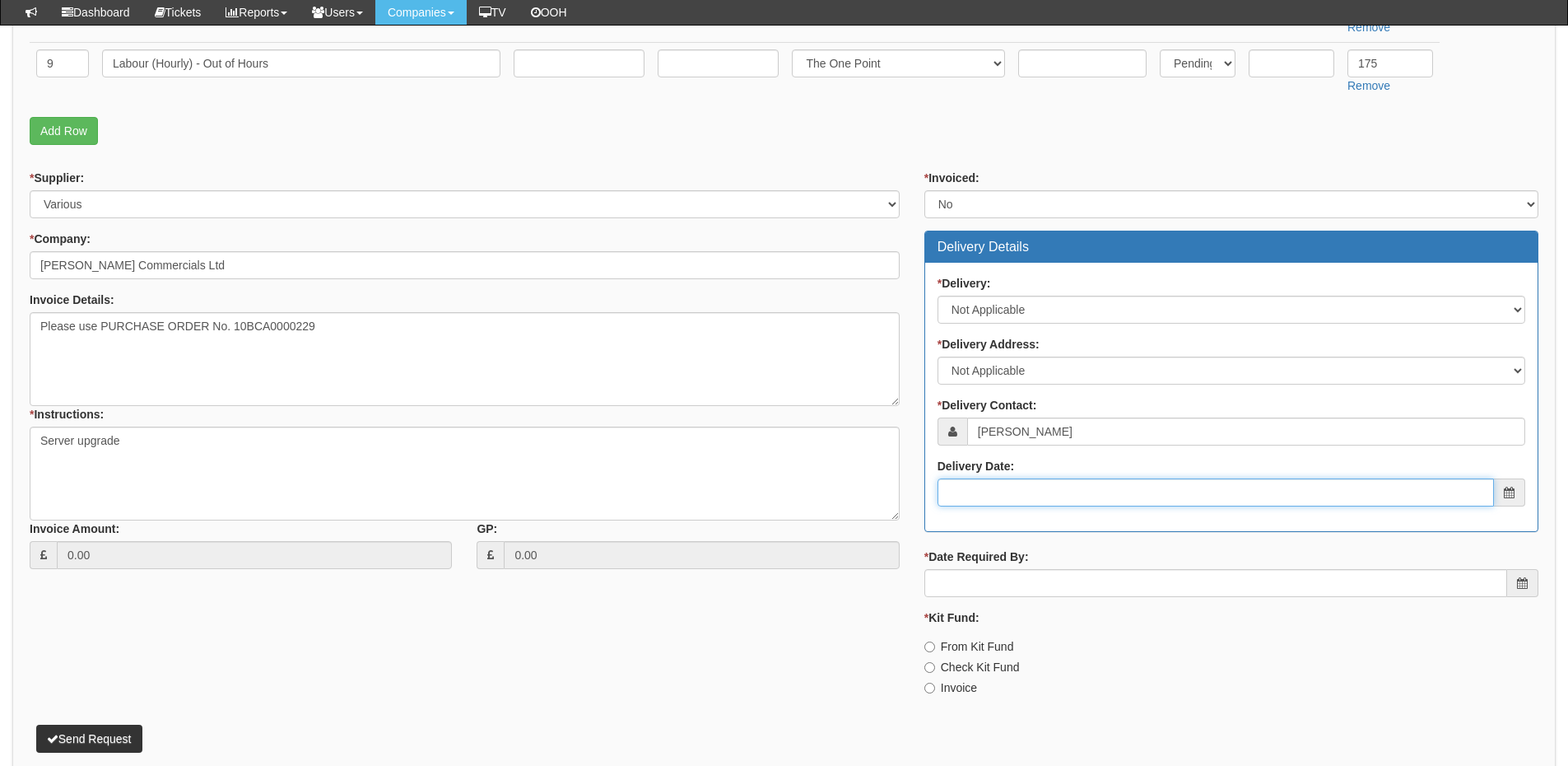
click at [990, 485] on input "Delivery Date:" at bounding box center [1216, 493] width 556 height 28
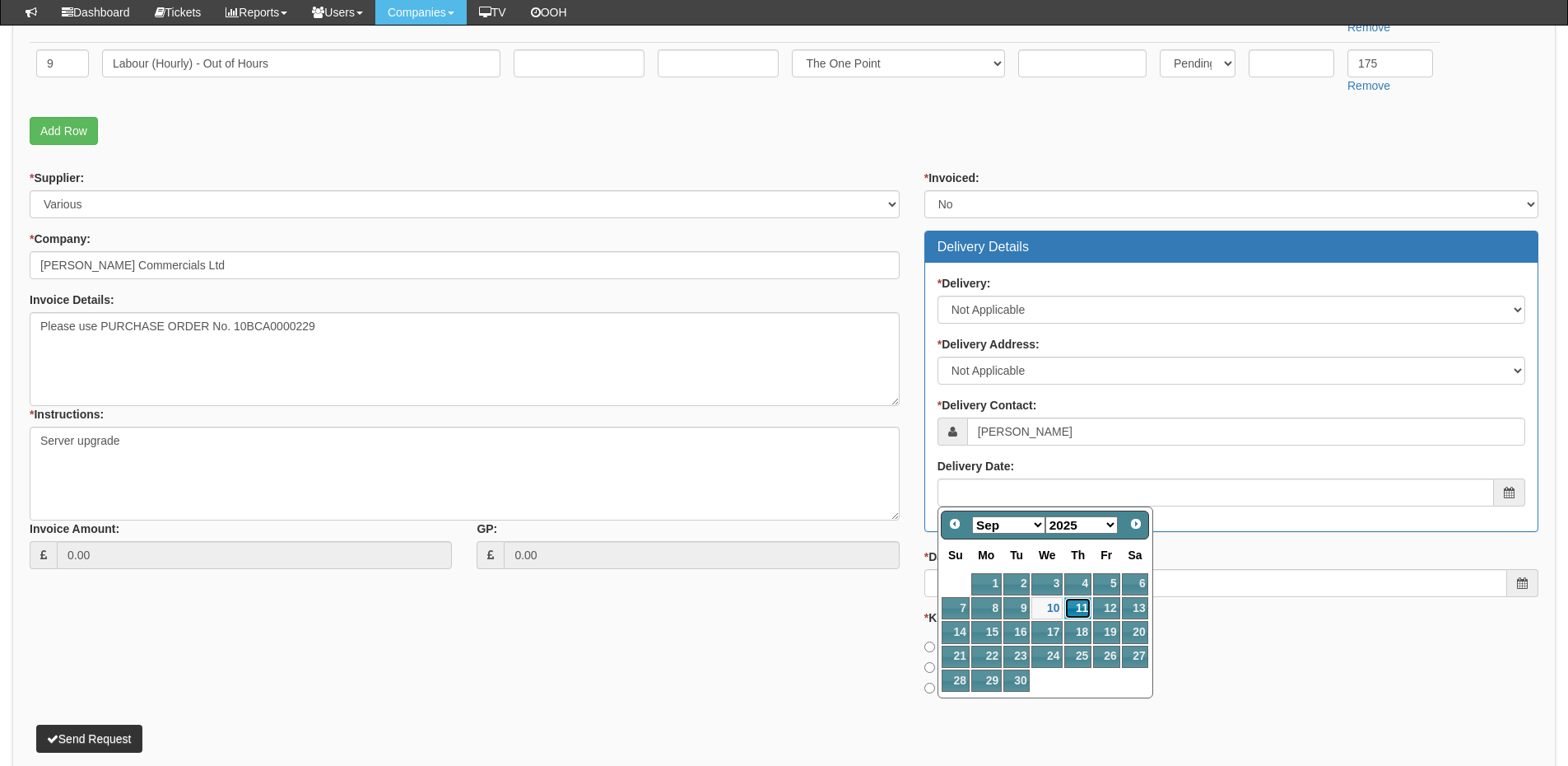
click at [1075, 610] on link "11" at bounding box center [1078, 607] width 27 height 22
type input "2025-09-11"
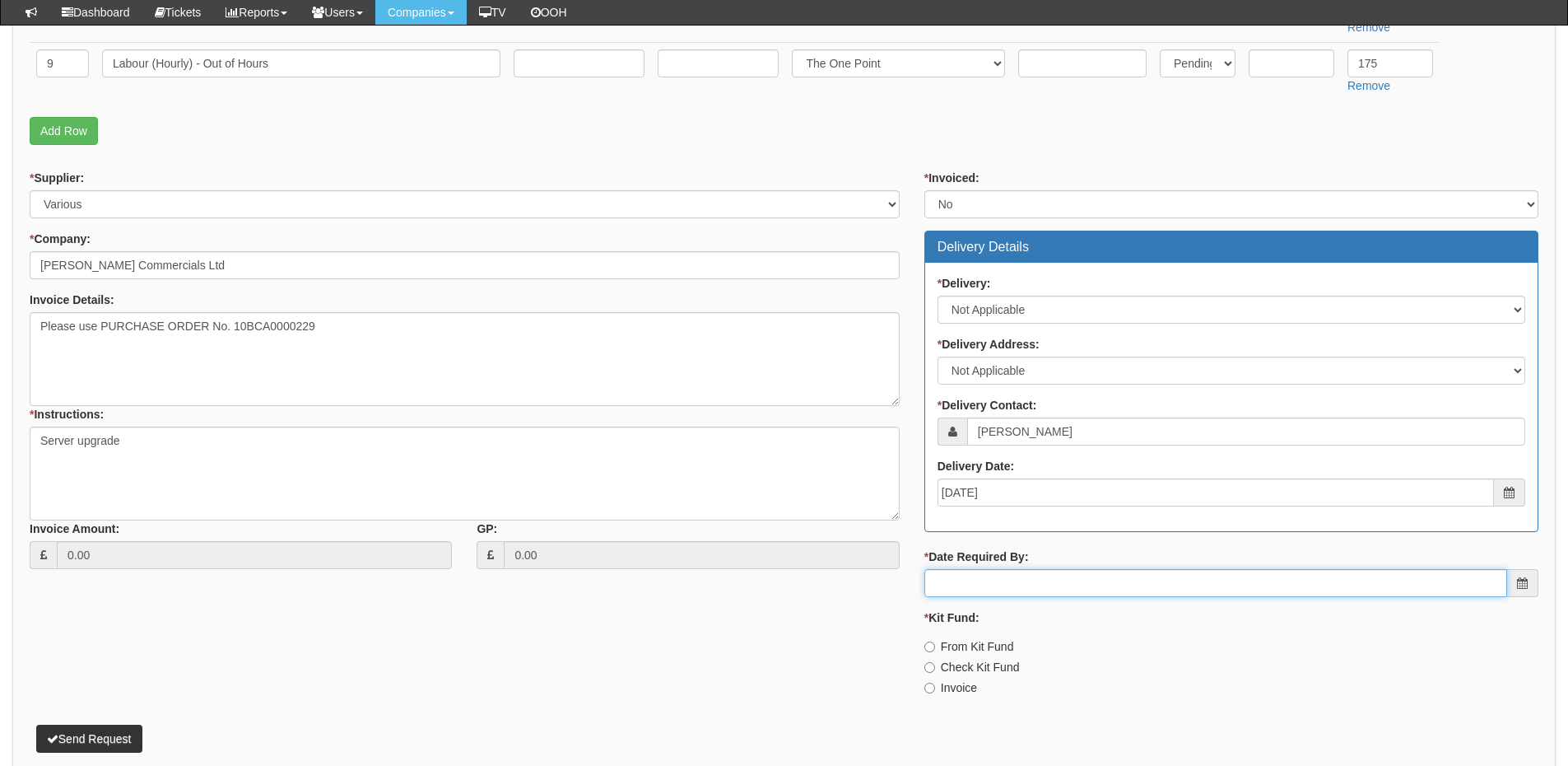
click at [1046, 576] on input "* Date Required By:" at bounding box center [1216, 583] width 583 height 28
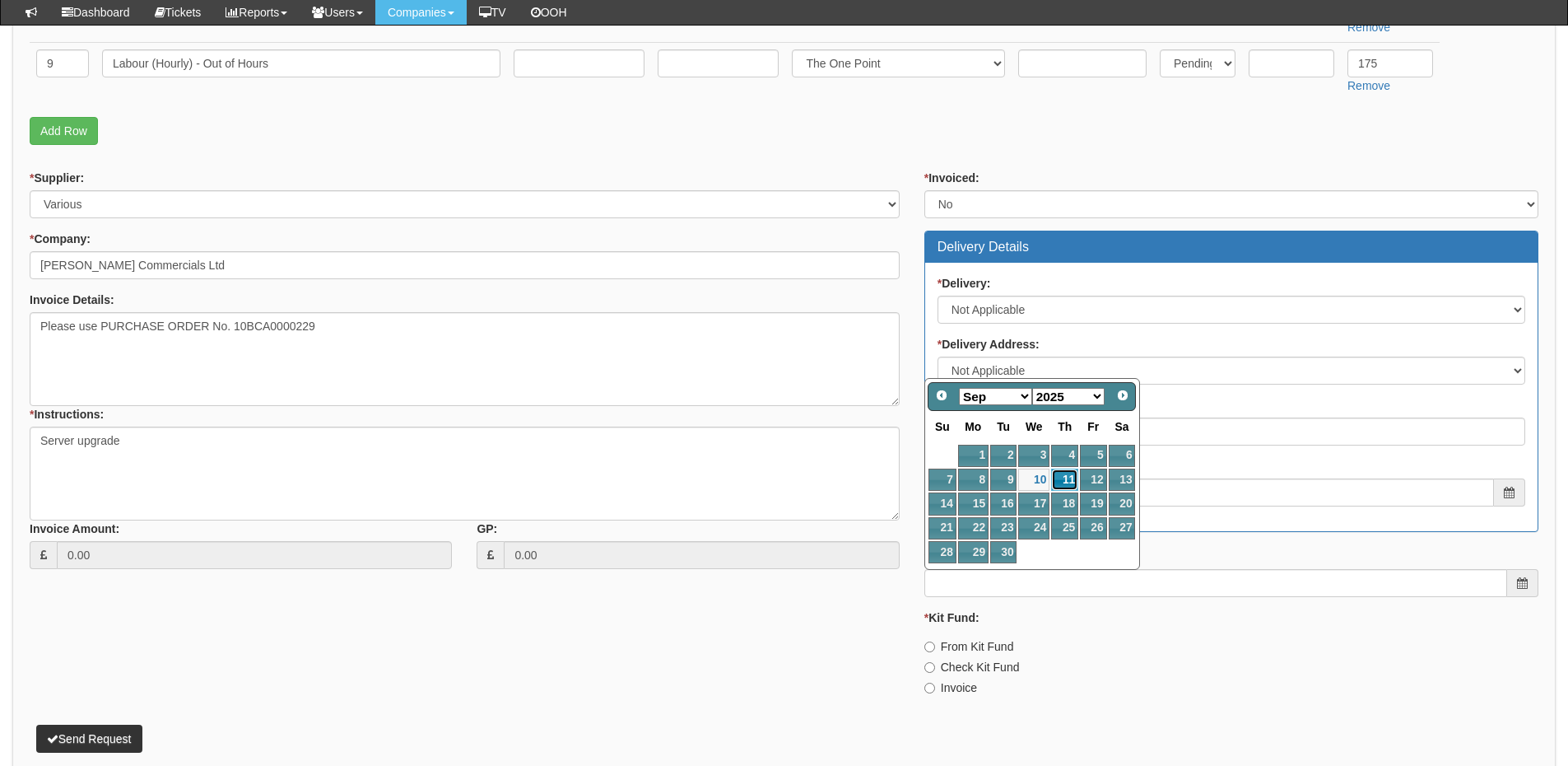
click at [1070, 481] on link "11" at bounding box center [1065, 479] width 27 height 22
type input "2025-09-11"
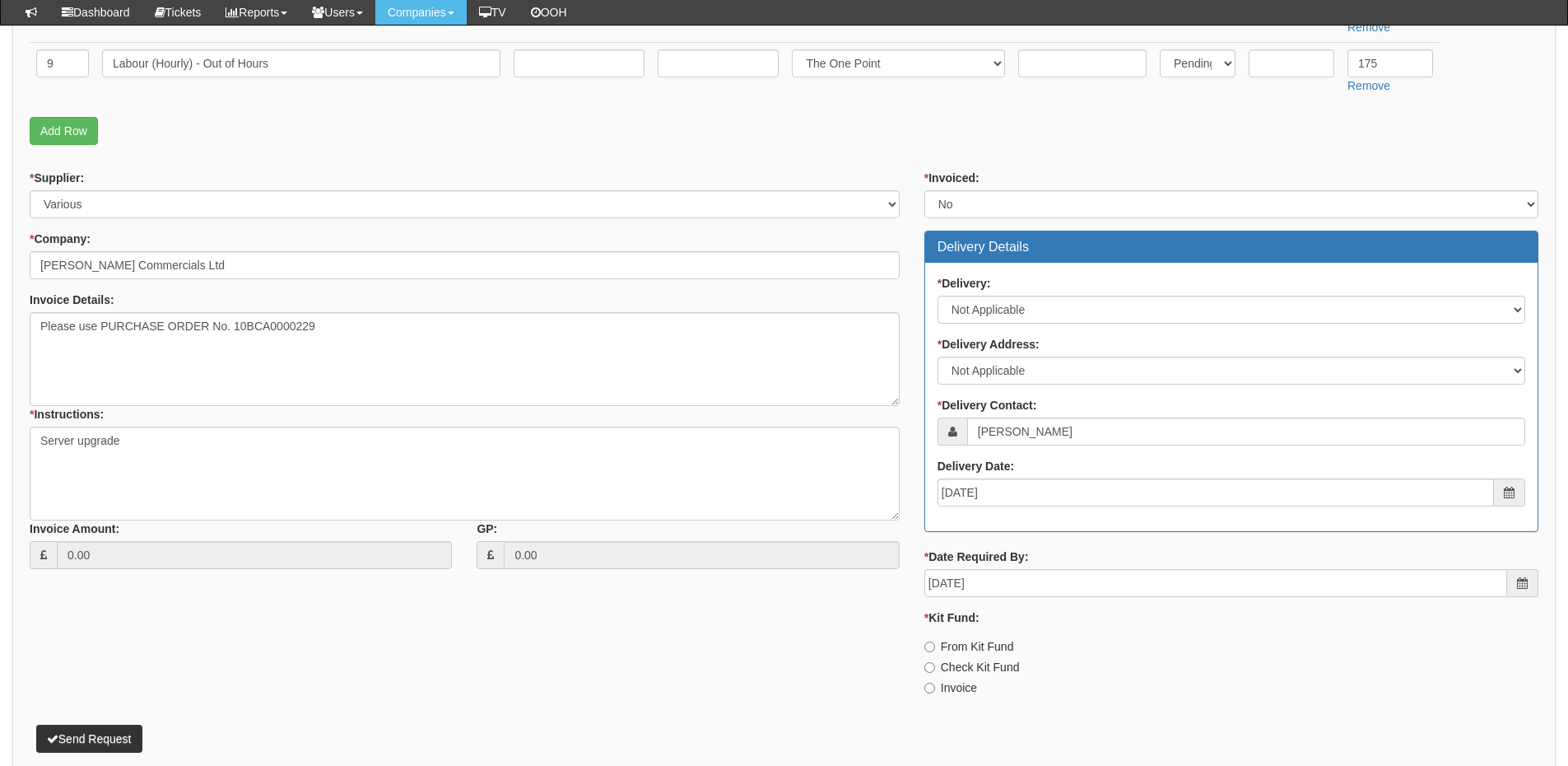
click at [961, 688] on label "Invoice" at bounding box center [951, 687] width 52 height 17
click at [935, 688] on input "Invoice" at bounding box center [930, 688] width 10 height 10
radio input "true"
click at [99, 745] on button "Send Request" at bounding box center [90, 739] width 106 height 28
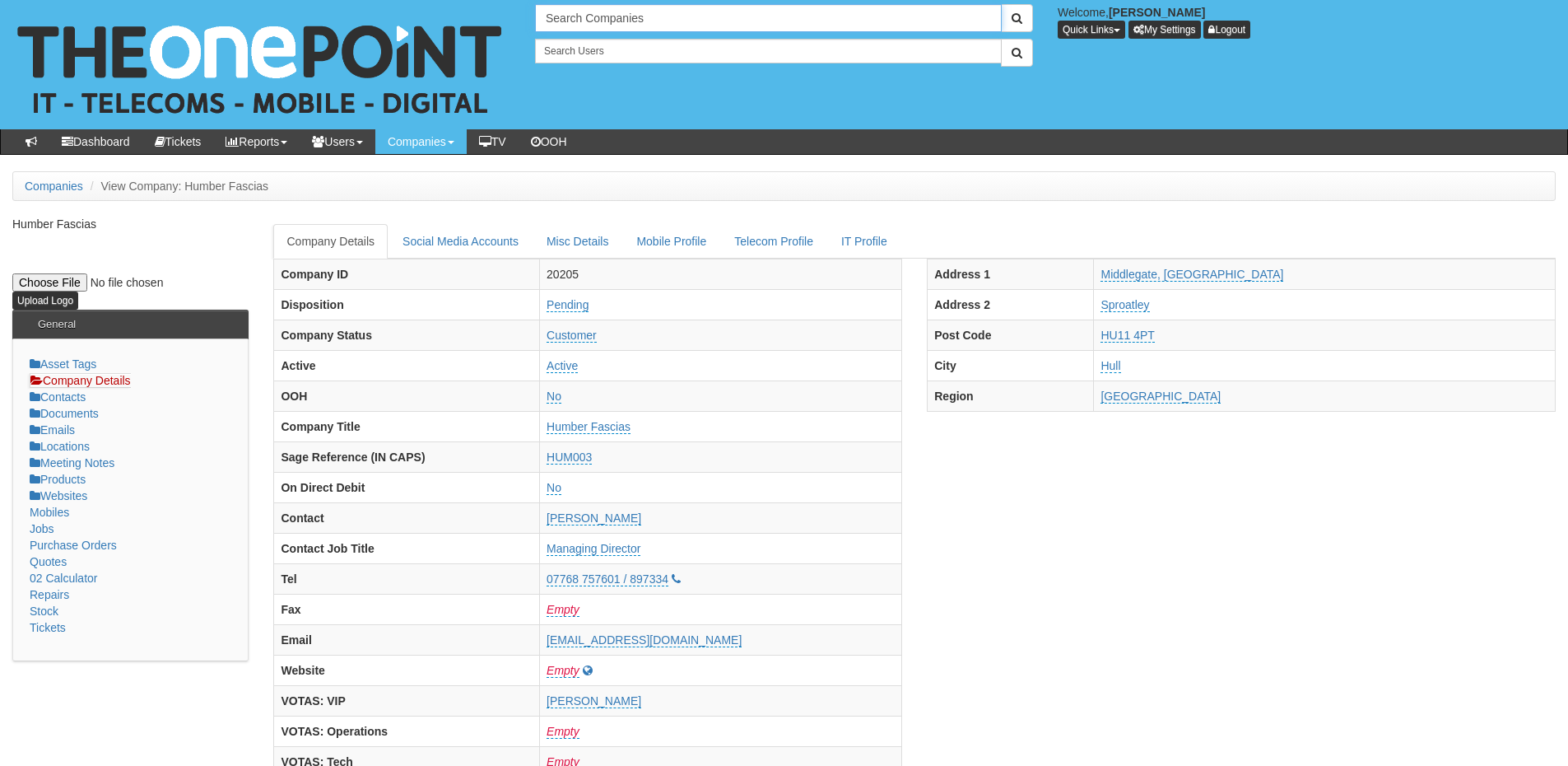
click at [610, 22] on input "Search Companies" at bounding box center [768, 18] width 467 height 28
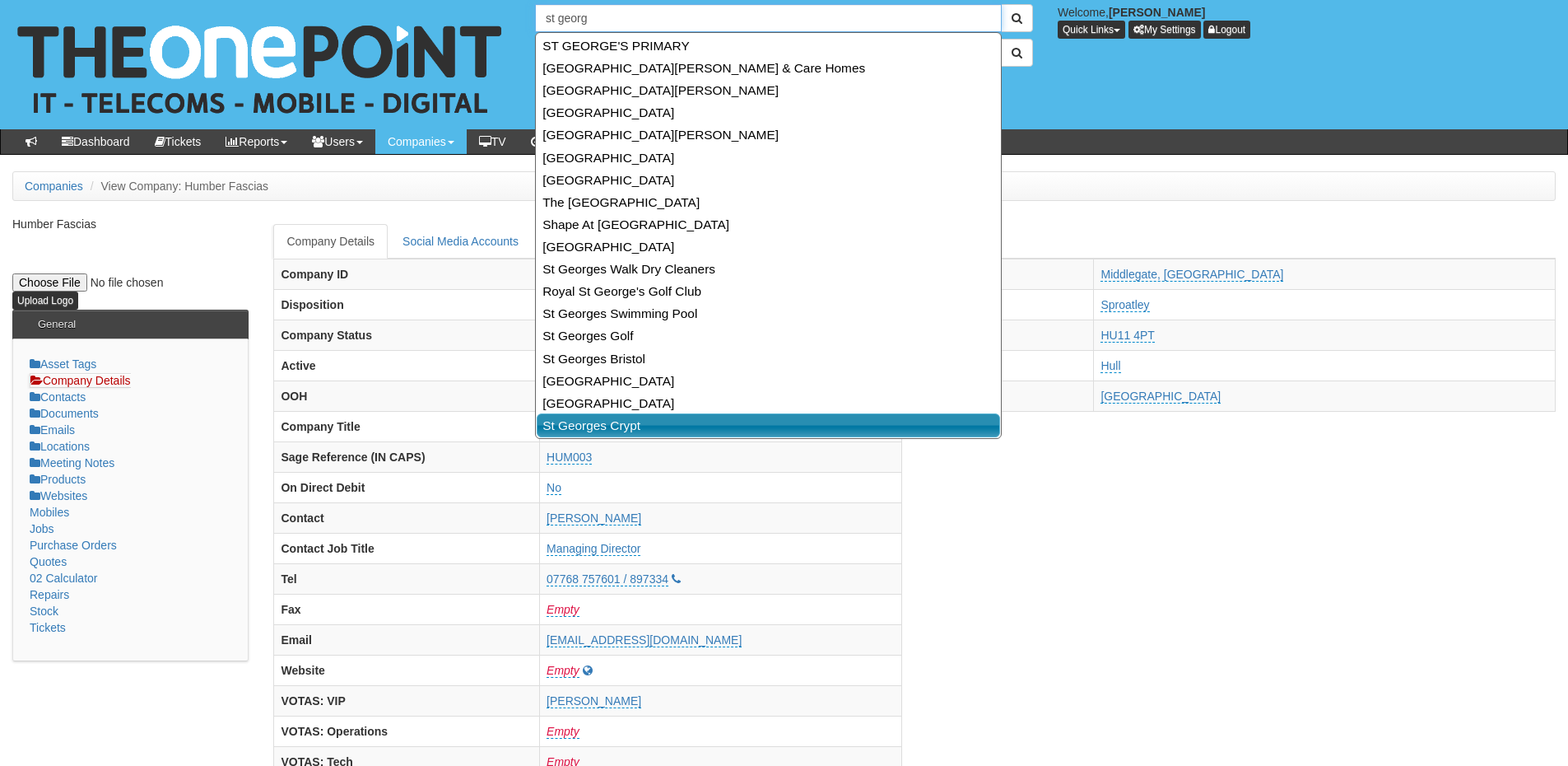
click at [623, 425] on link "St Georges Crypt" at bounding box center [769, 425] width 464 height 24
type input "St Georges Crypt"
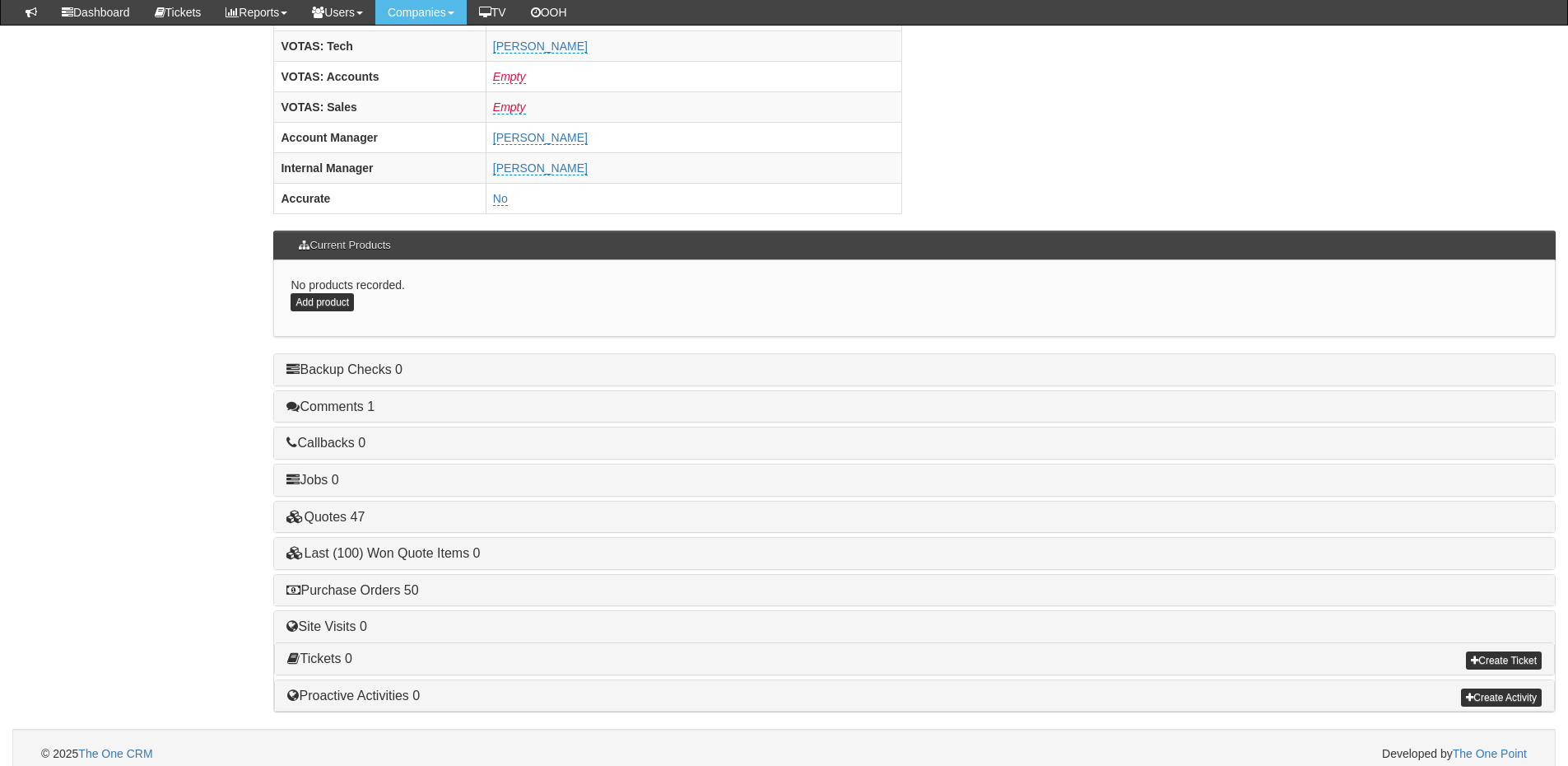
scroll to position [686, 0]
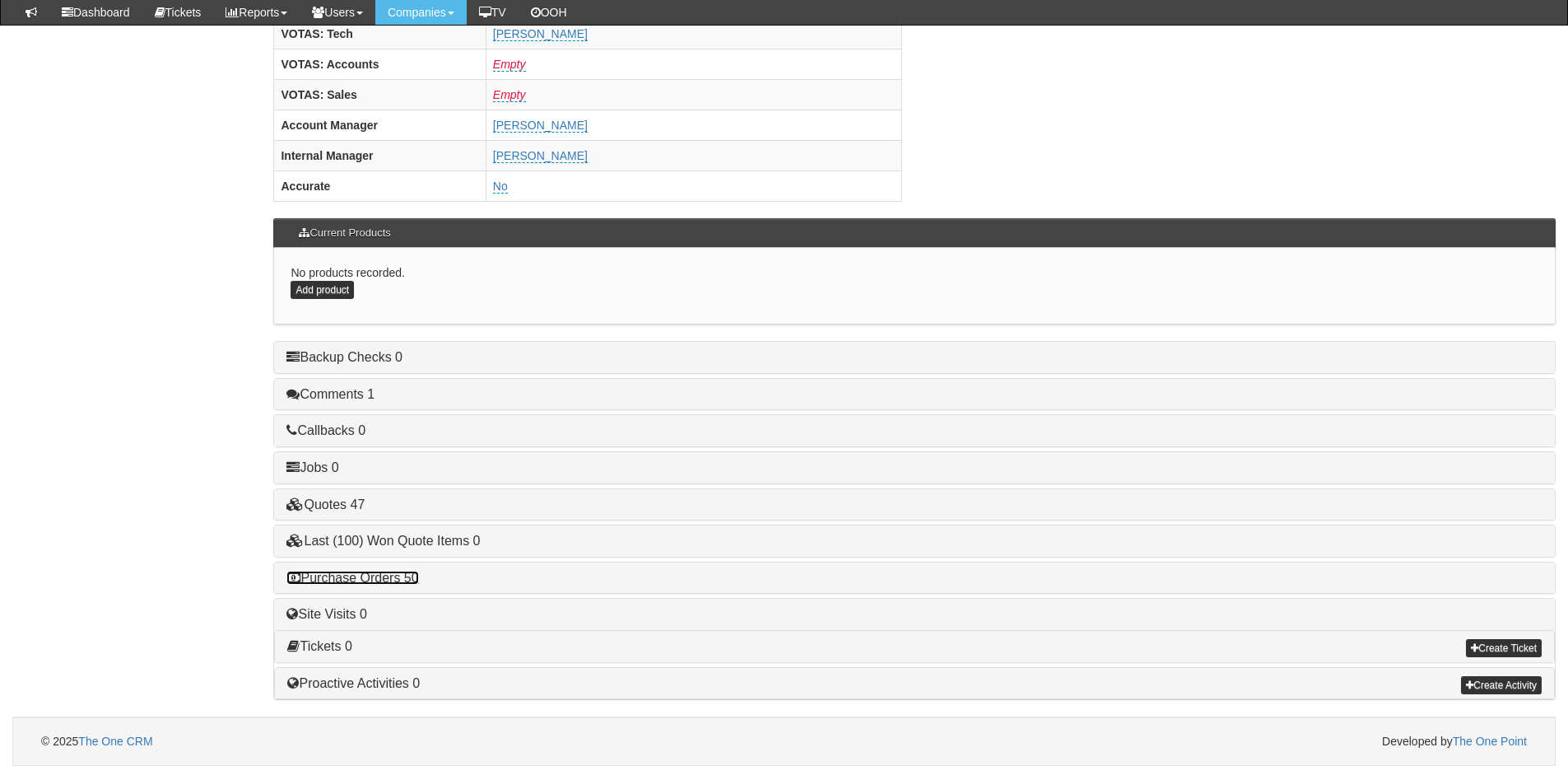
click at [378, 579] on link "Purchase Orders 50" at bounding box center [352, 578] width 132 height 14
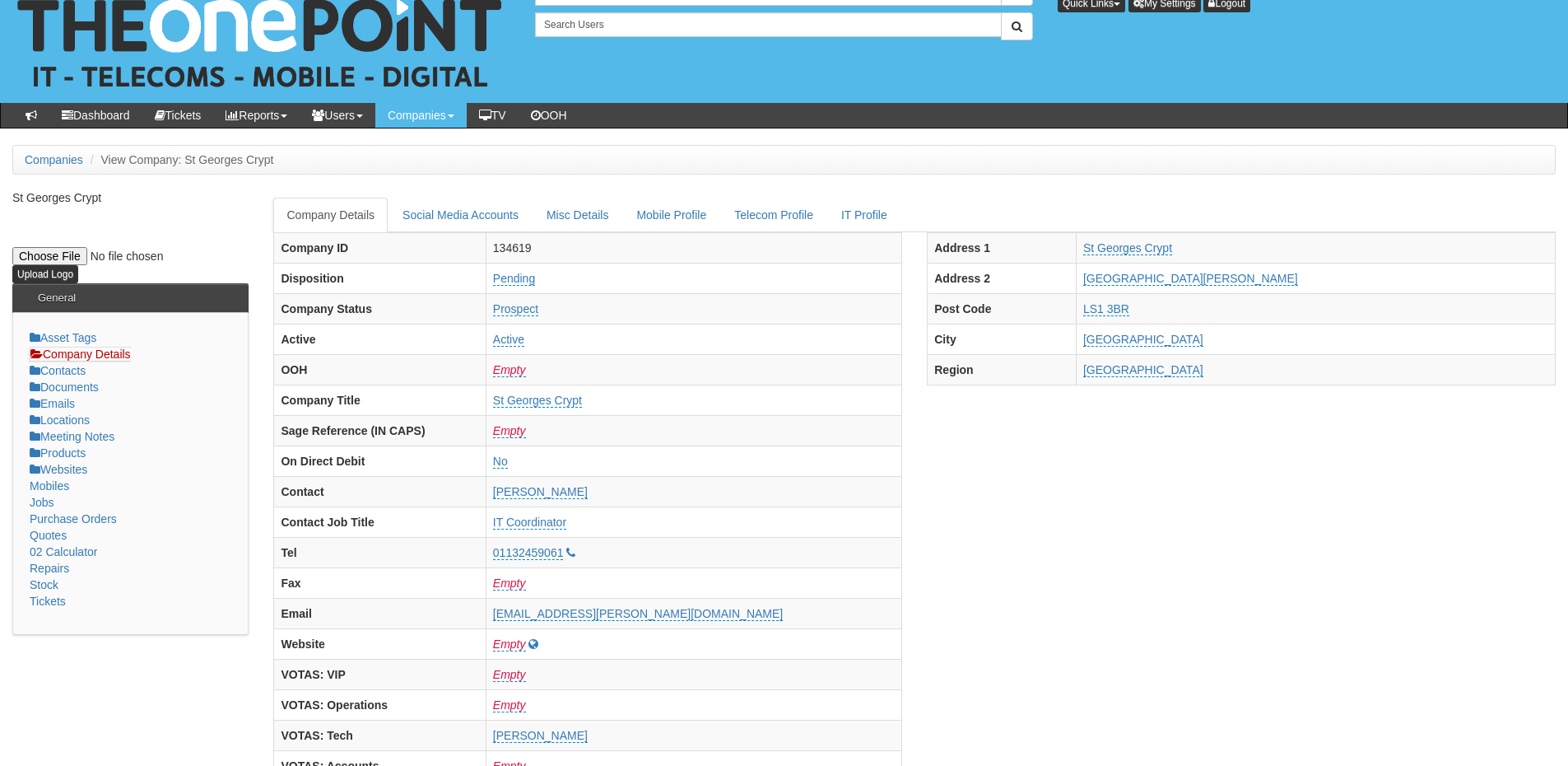
scroll to position [0, 0]
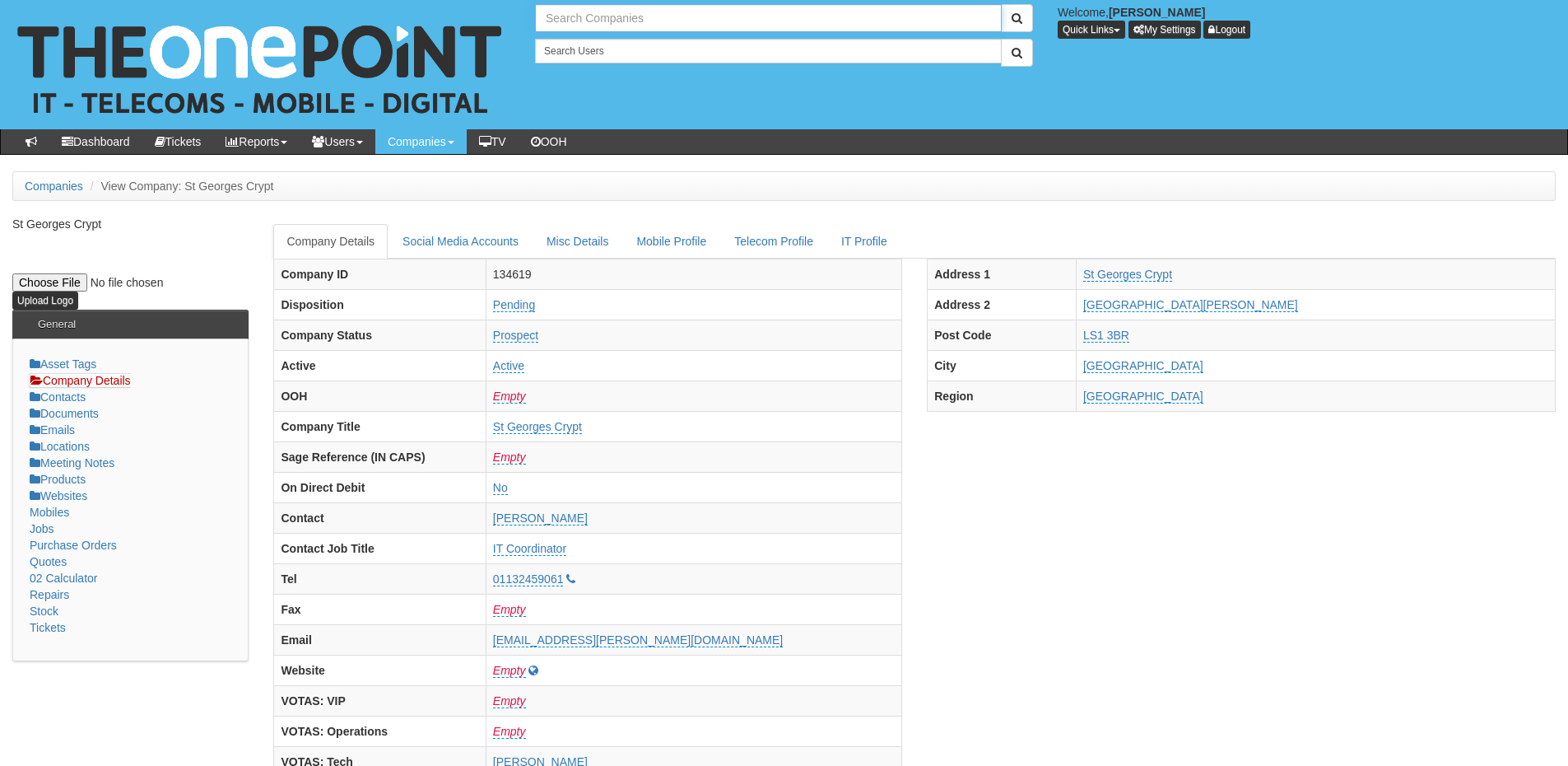
click at [607, 12] on input "text" at bounding box center [768, 18] width 467 height 28
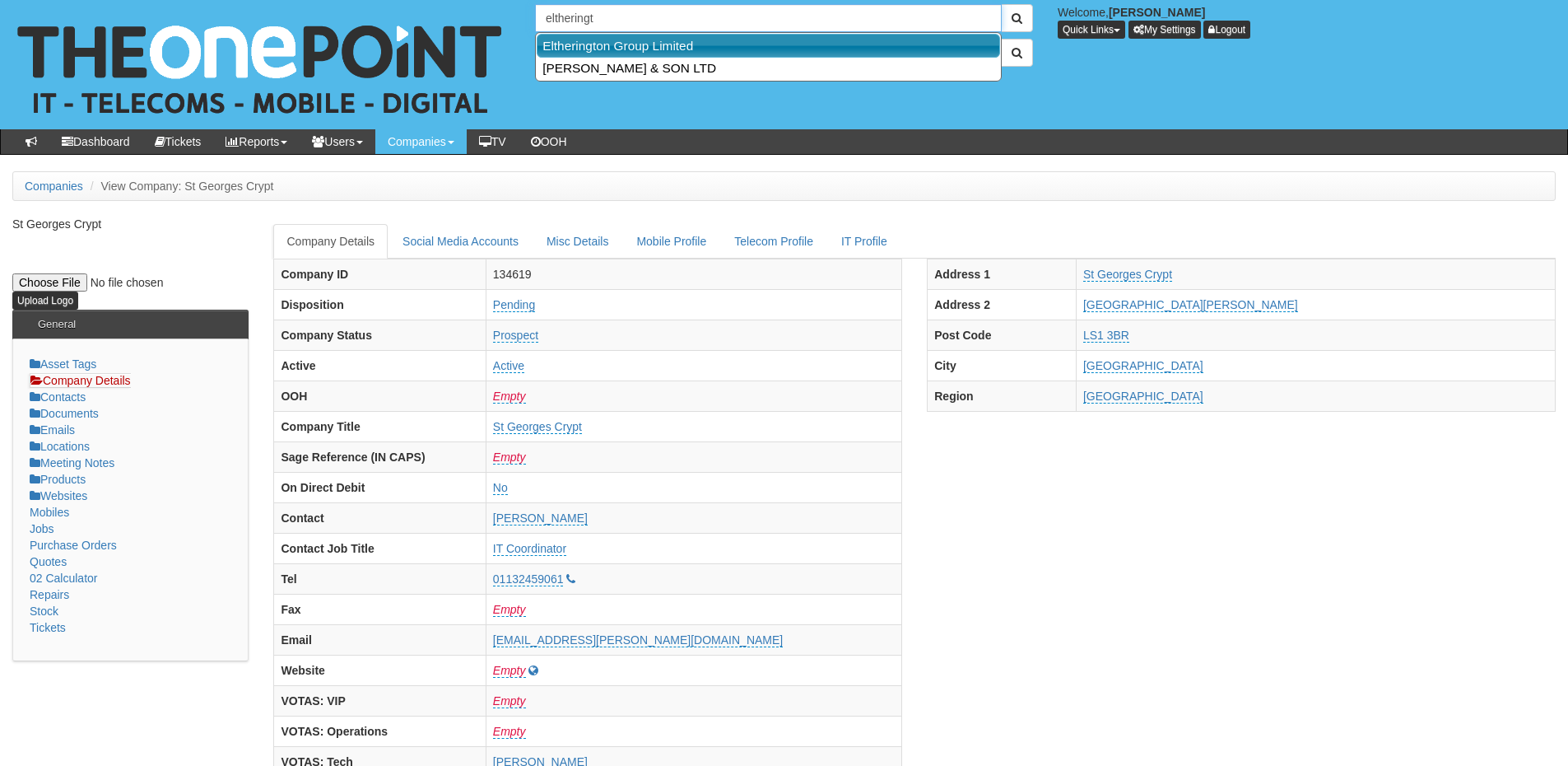
click at [622, 40] on link "Eltherington Group Limited" at bounding box center [769, 45] width 464 height 24
type input "Eltherington Group Limited"
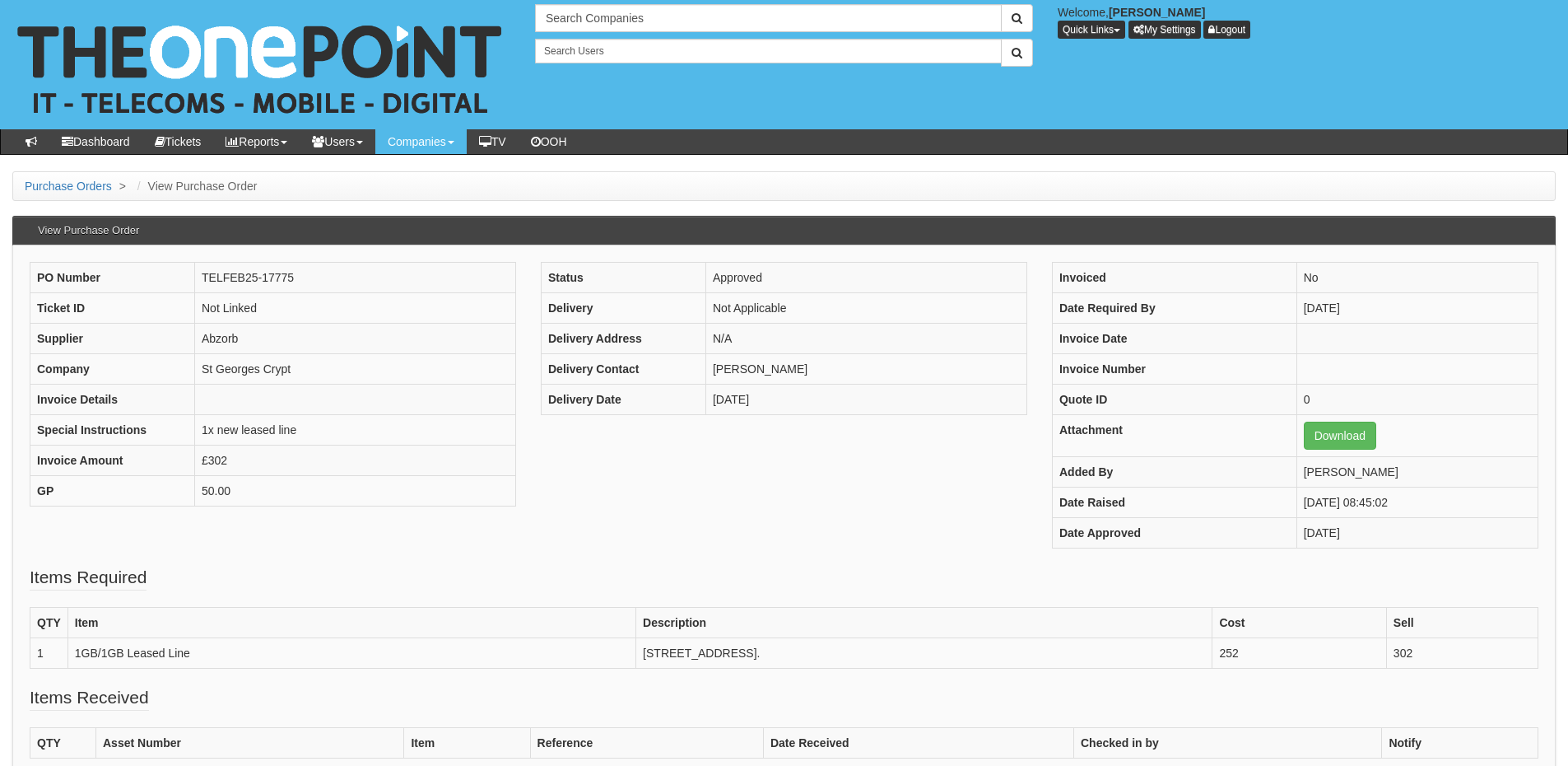
scroll to position [82, 0]
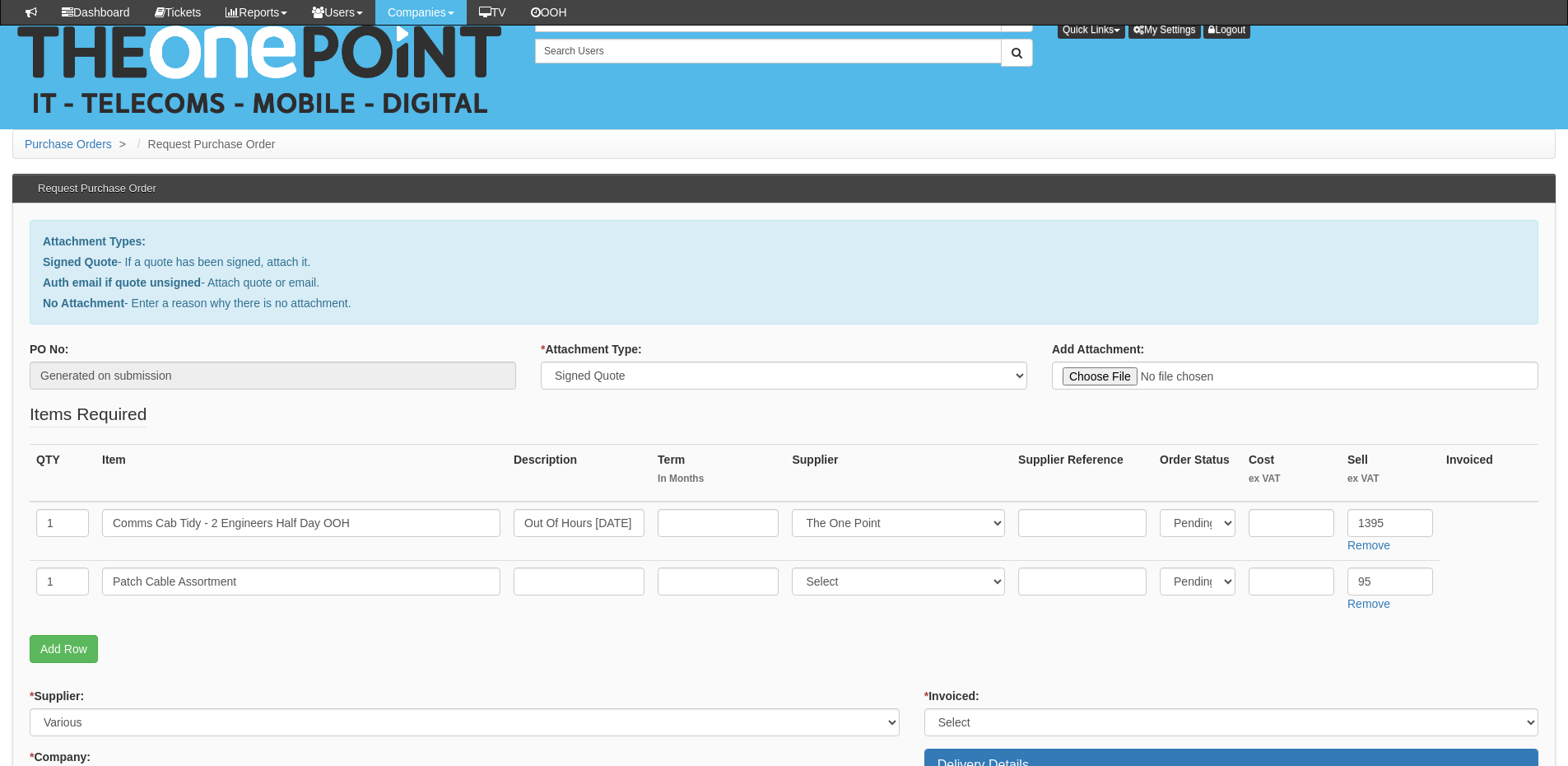
select select "Signed Quote"
select select "81"
select select "124"
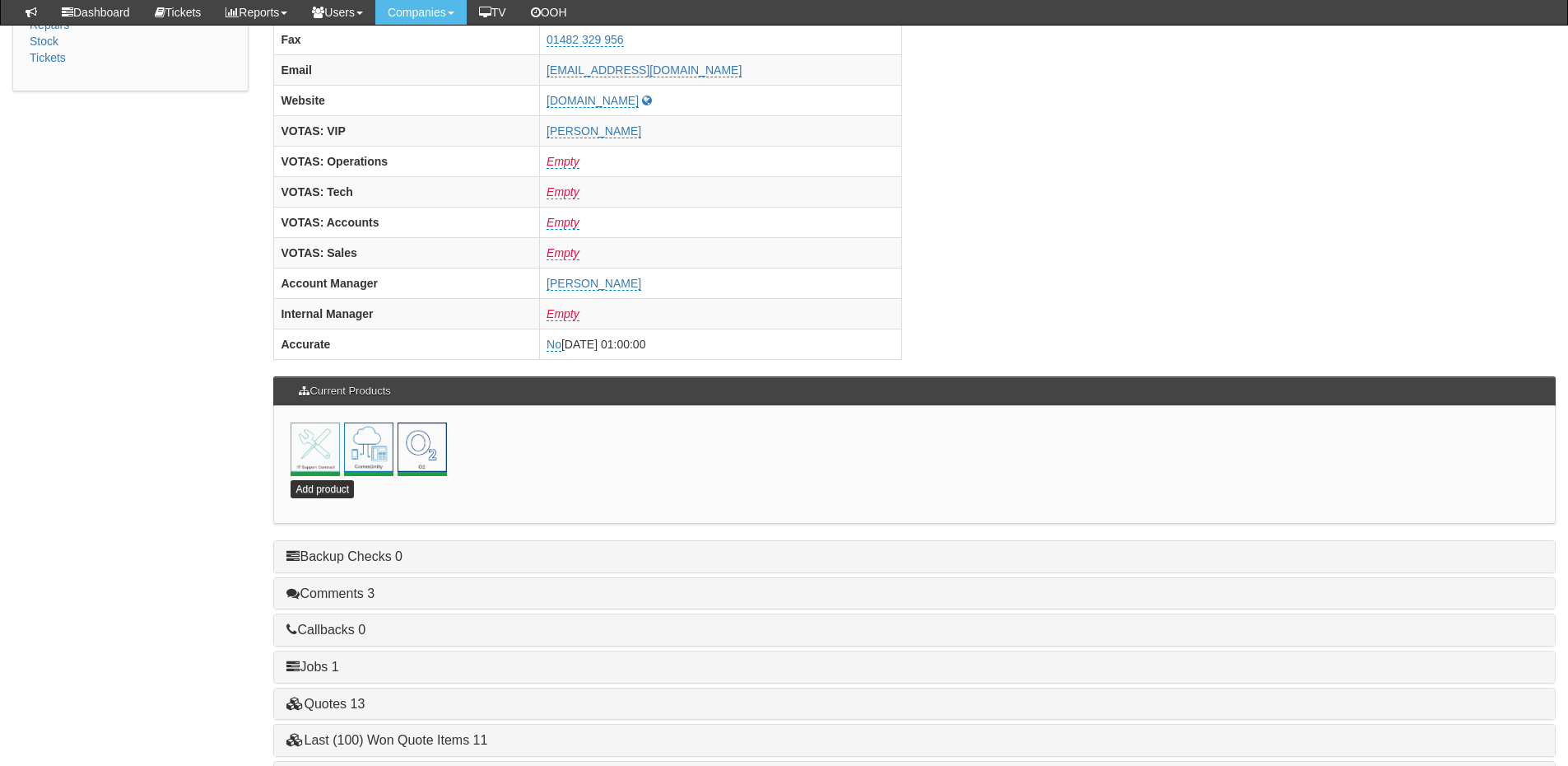
scroll to position [728, 0]
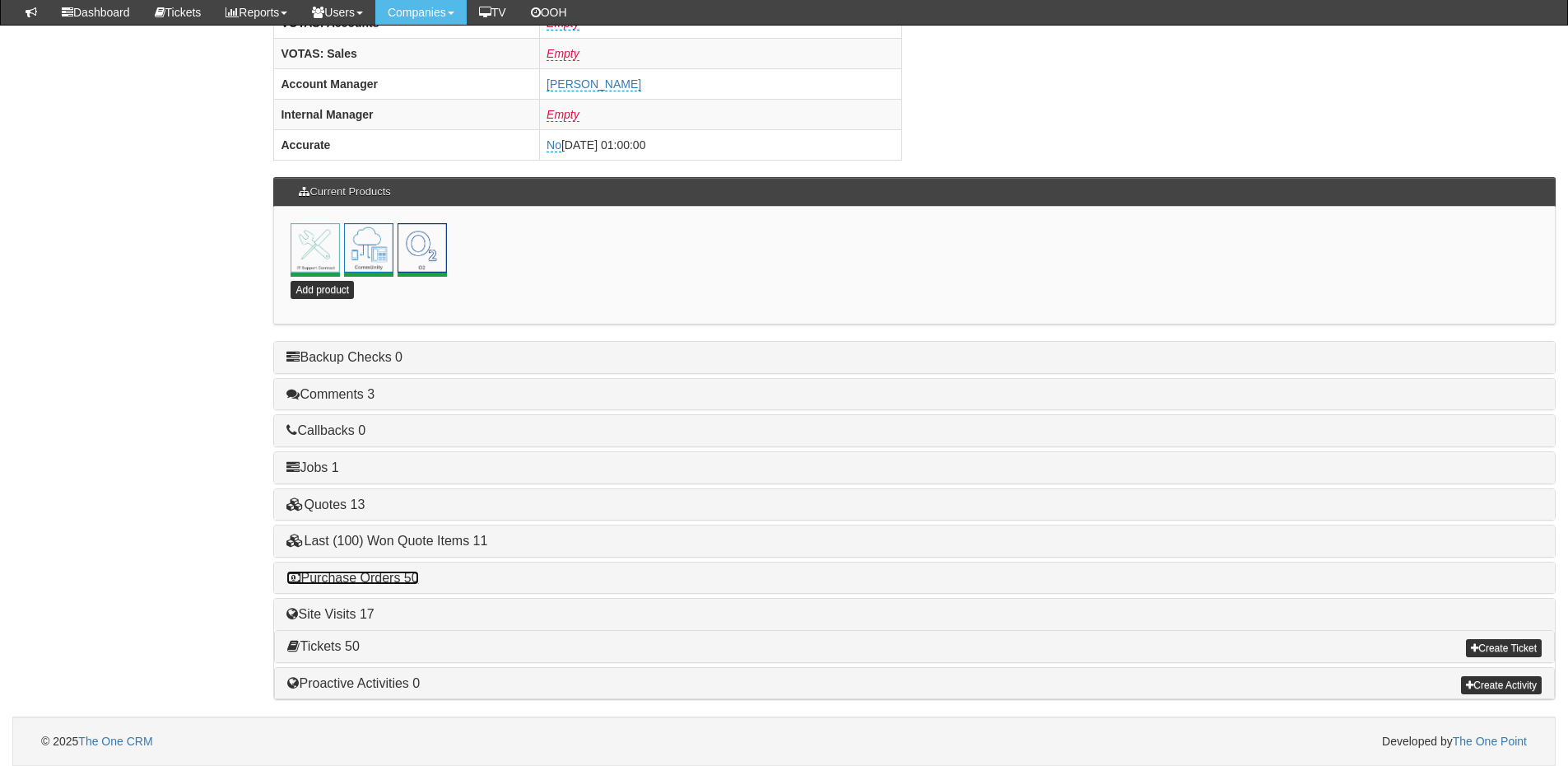
click at [391, 578] on link "Purchase Orders 50" at bounding box center [352, 578] width 132 height 14
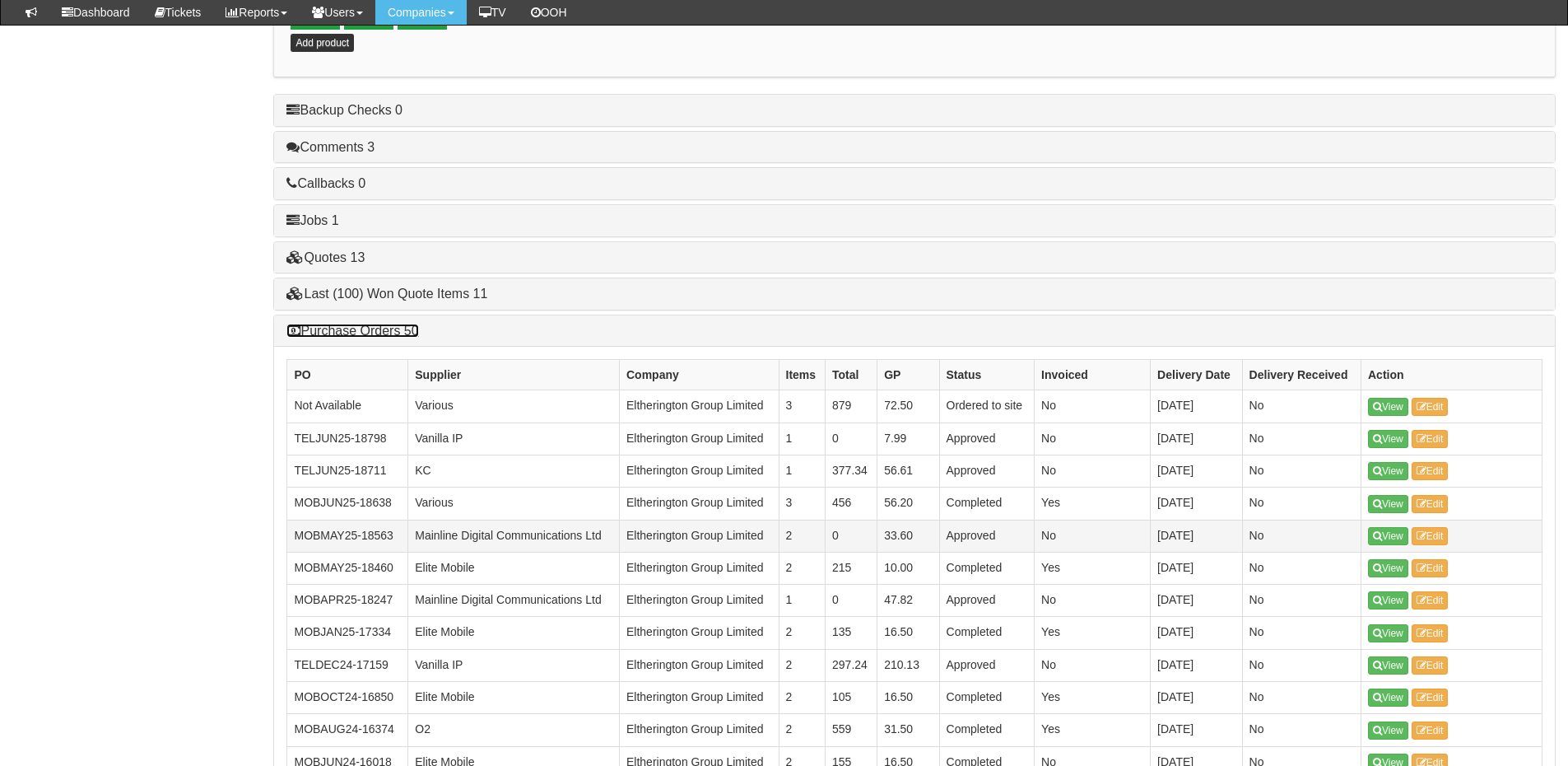
scroll to position [974, 0]
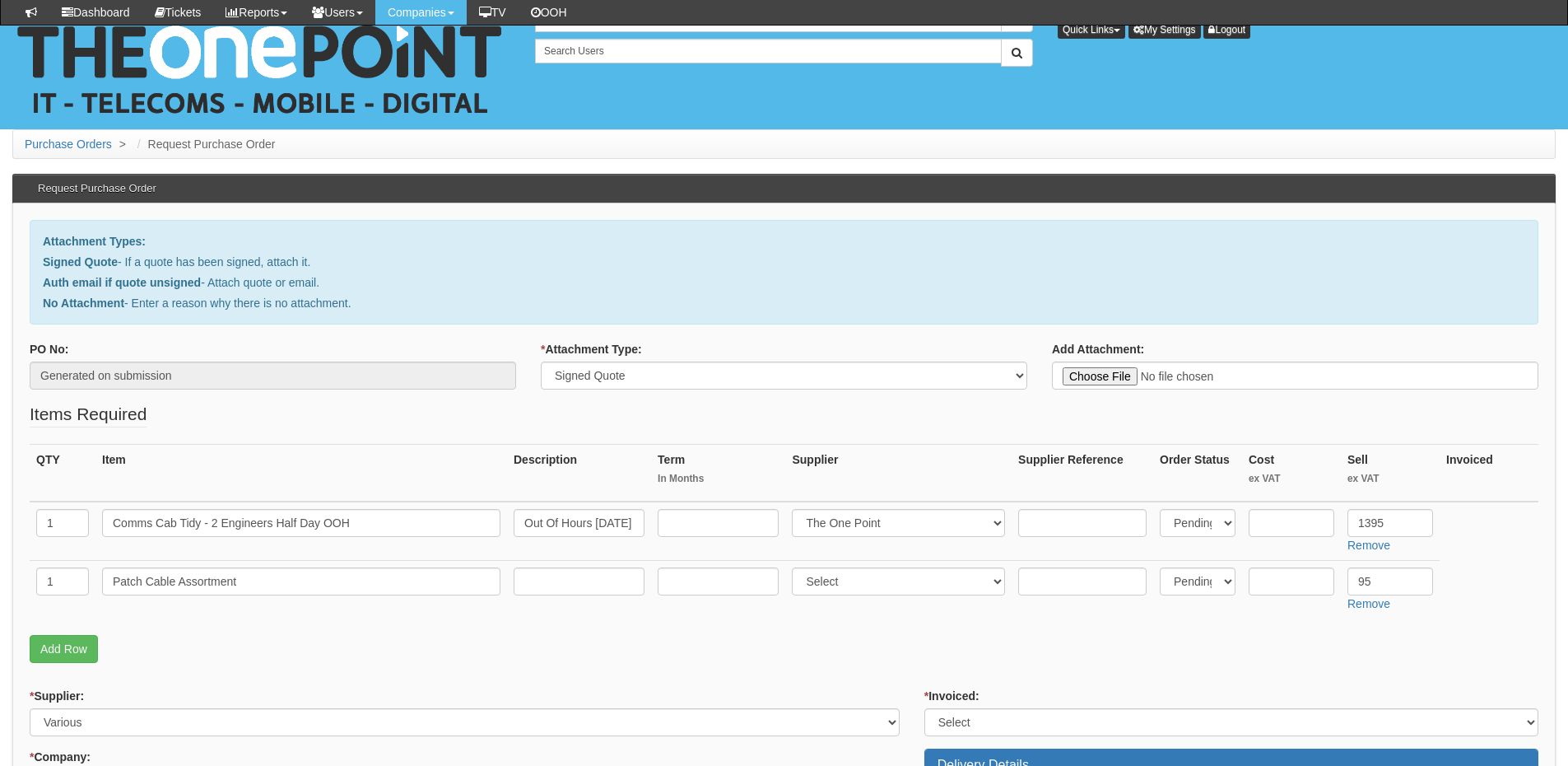
select select "Signed Quote"
select select "81"
select select "124"
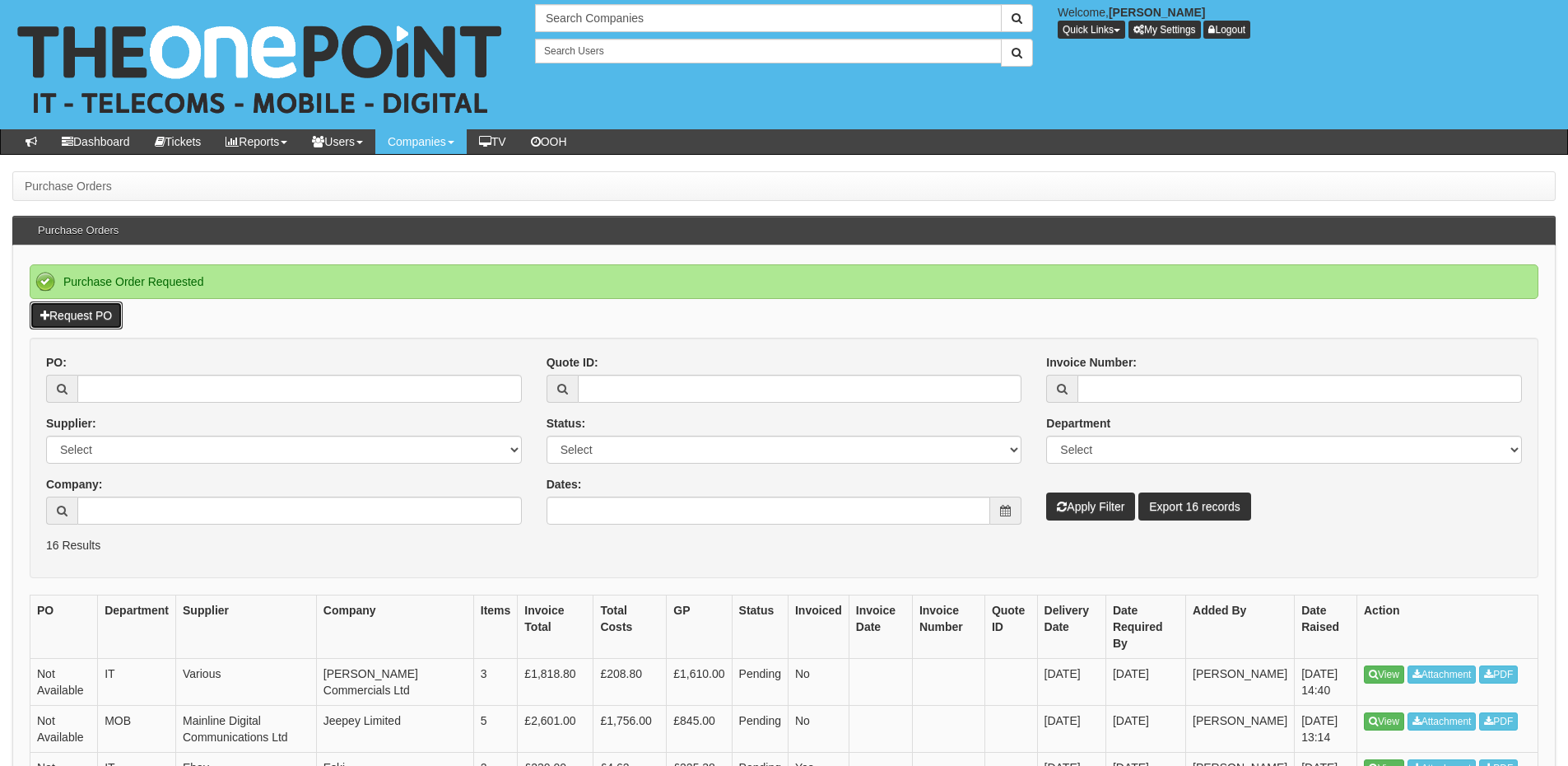
click at [87, 328] on link "Request PO" at bounding box center [76, 316] width 93 height 28
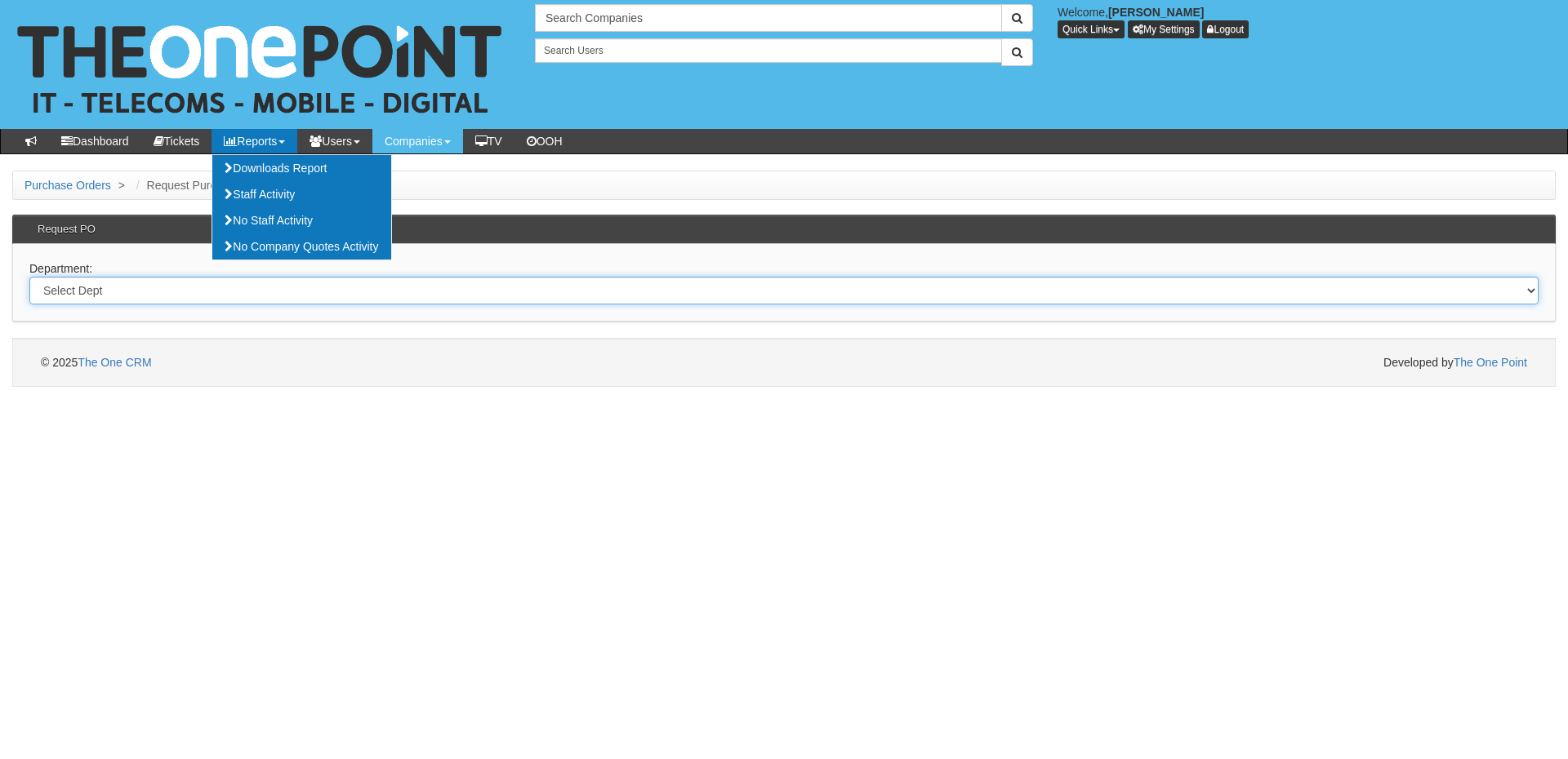
click at [207, 292] on select "Select Dept Digital Internal IT Mobiles Marketing Telecoms" at bounding box center [784, 290] width 1509 height 28
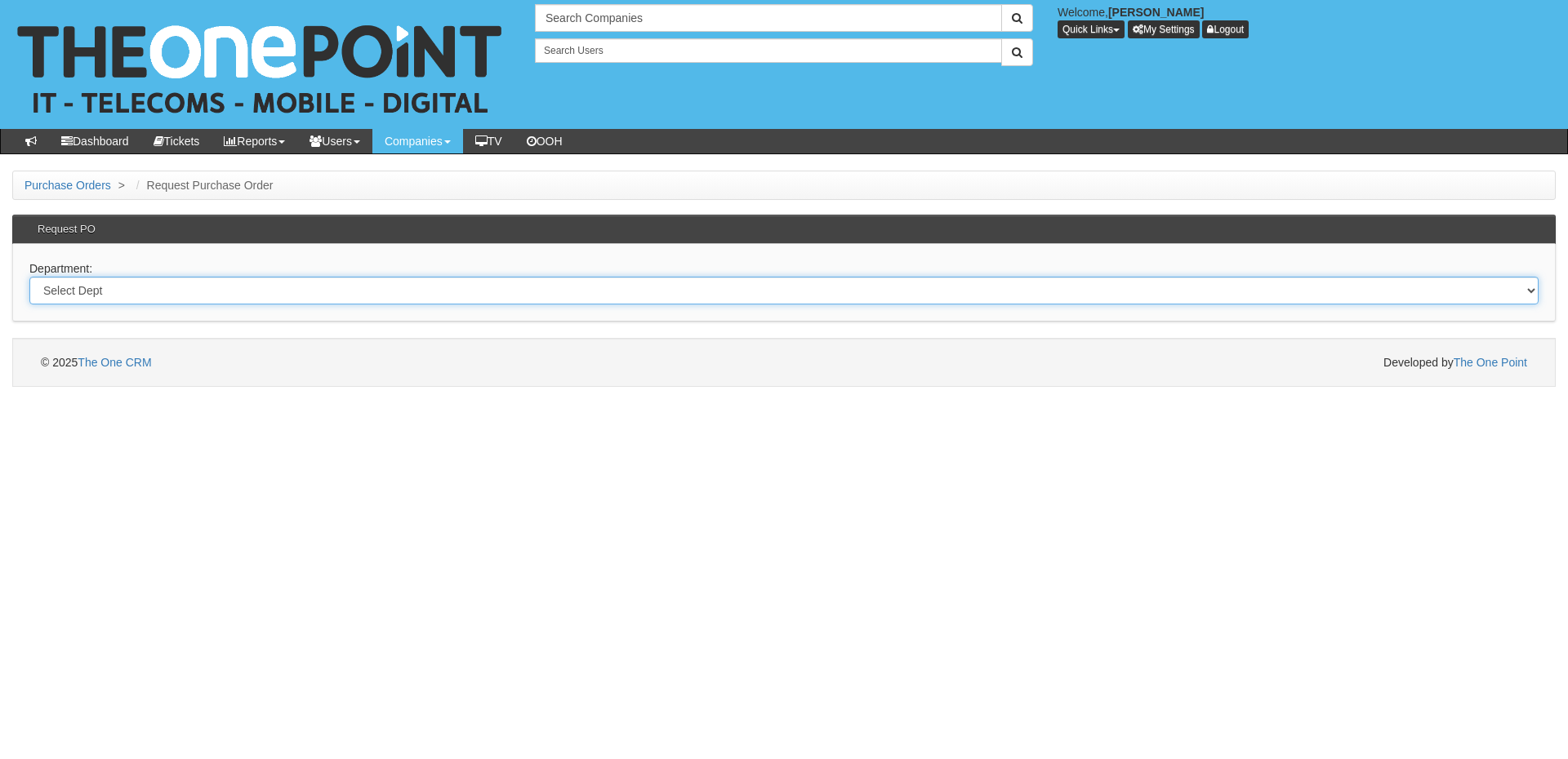
select select "?pipeID=&dept=IT"
click at [29, 277] on select "Select Dept Digital Internal IT Mobiles Marketing Telecoms" at bounding box center [784, 290] width 1509 height 28
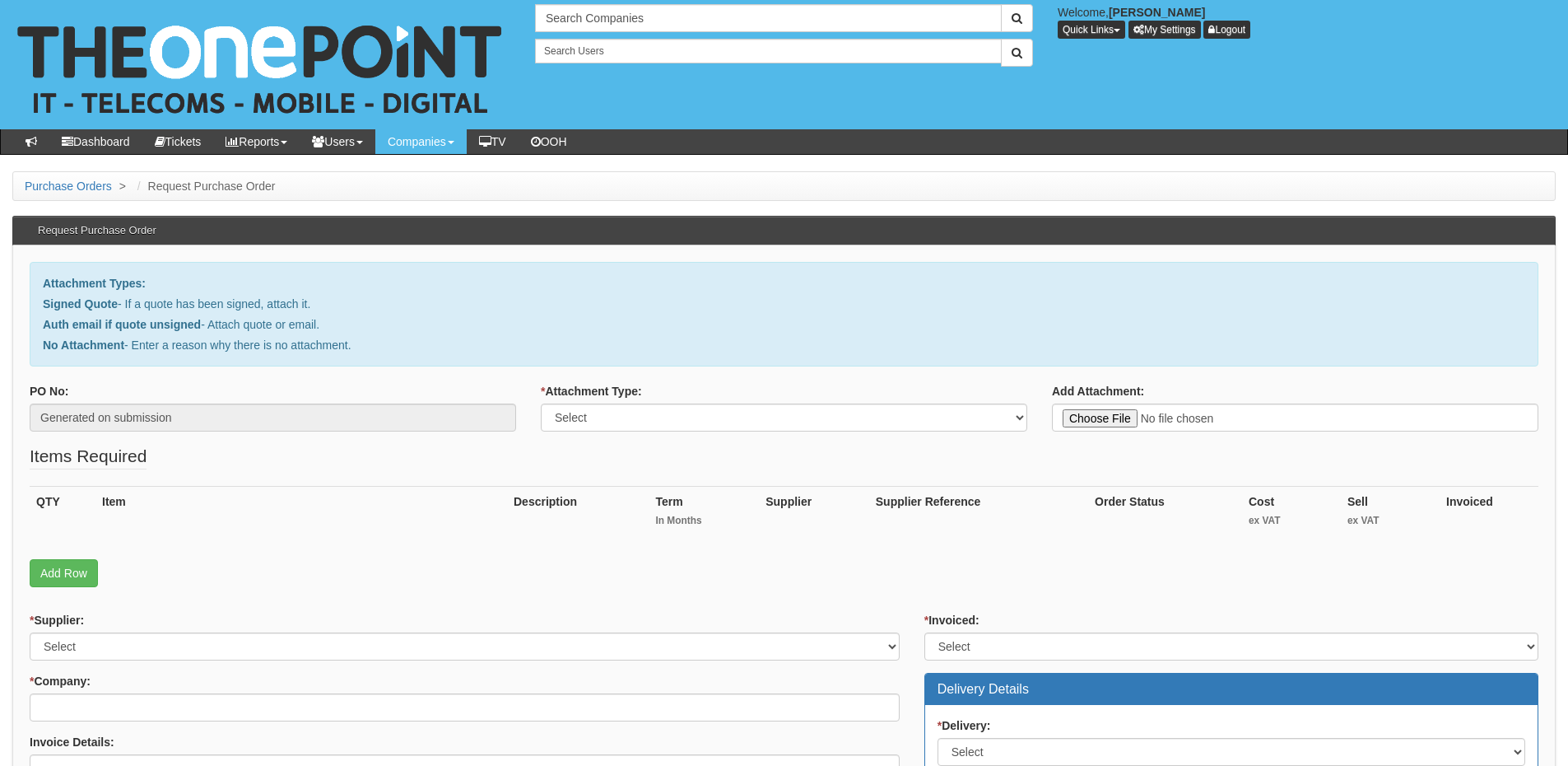
type input "C:\fakepath\House of Light - Katie Hague.pdf"
click at [699, 421] on select "Select Signed Quote Auth email with quote if unsigned No Attachment" at bounding box center [784, 418] width 487 height 28
select select "Signed Quote"
click at [541, 404] on select "Select Signed Quote Auth email with quote if unsigned No Attachment" at bounding box center [784, 418] width 487 height 28
click at [68, 573] on link "Add Row" at bounding box center [64, 573] width 68 height 28
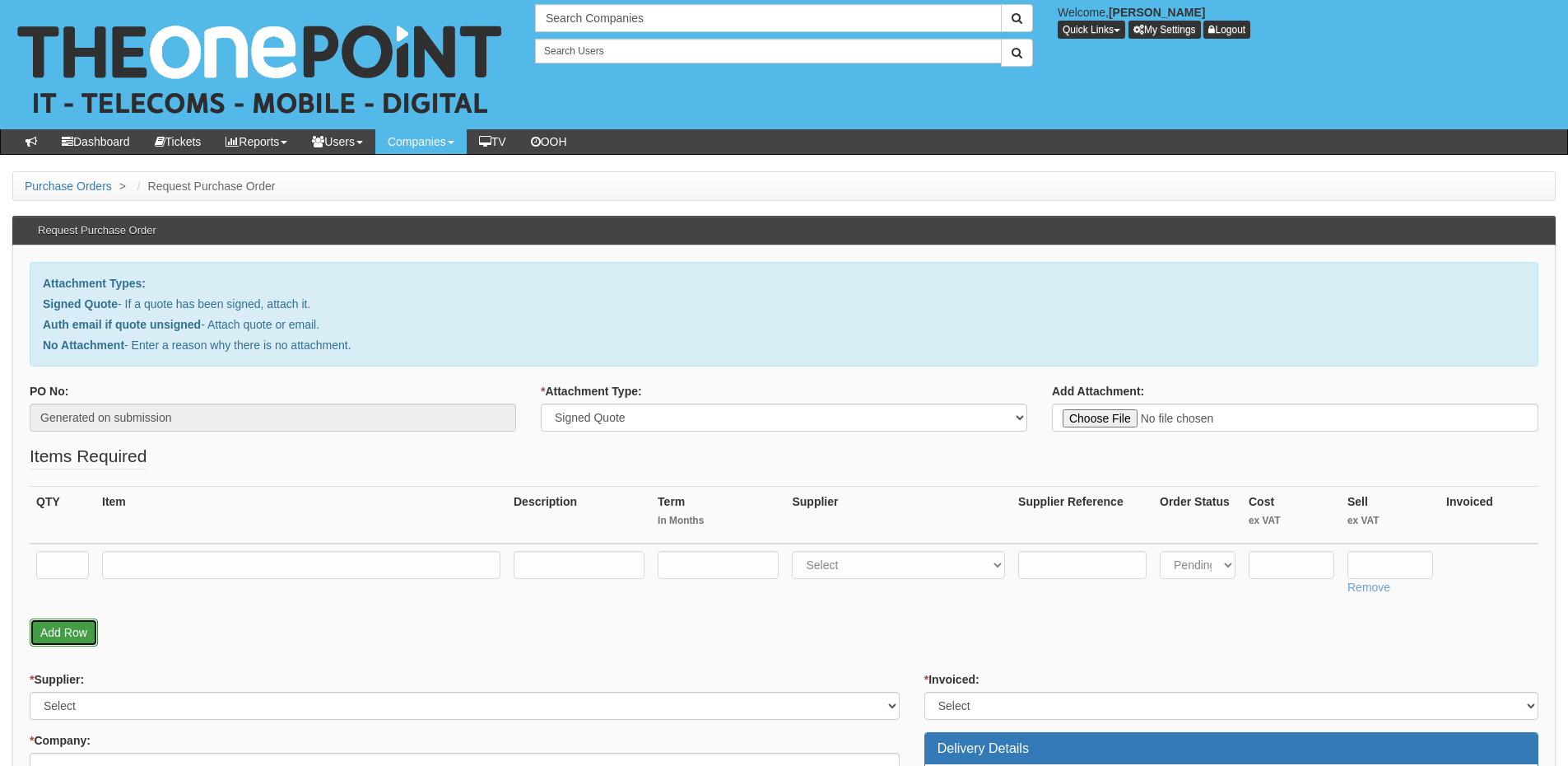
click at [65, 642] on link "Add Row" at bounding box center [64, 633] width 68 height 28
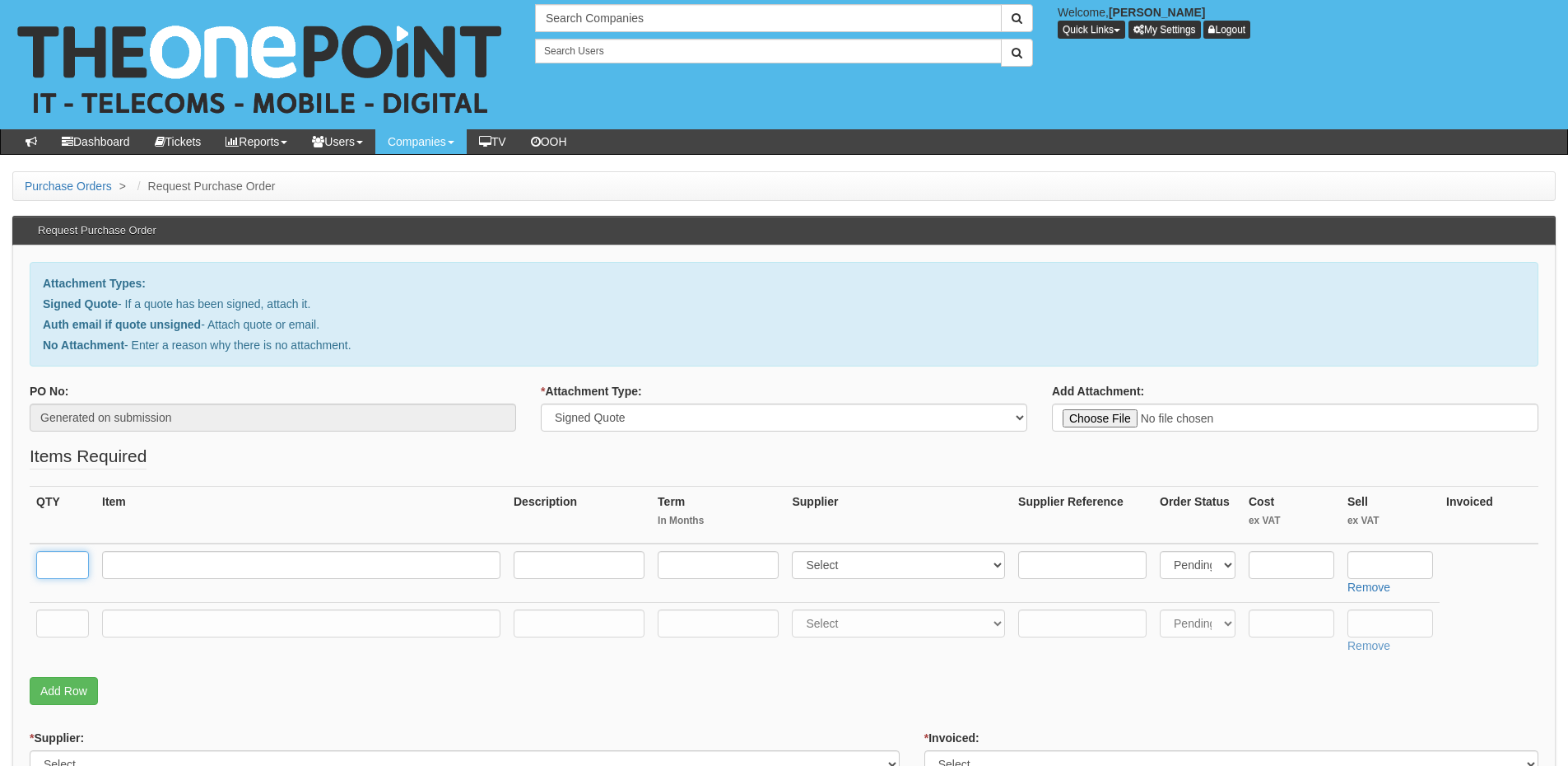
click at [67, 570] on input "text" at bounding box center [63, 565] width 52 height 28
type input "1"
click at [53, 610] on input "text" at bounding box center [63, 624] width 52 height 28
type input "1"
click at [151, 628] on input "text" at bounding box center [301, 624] width 399 height 28
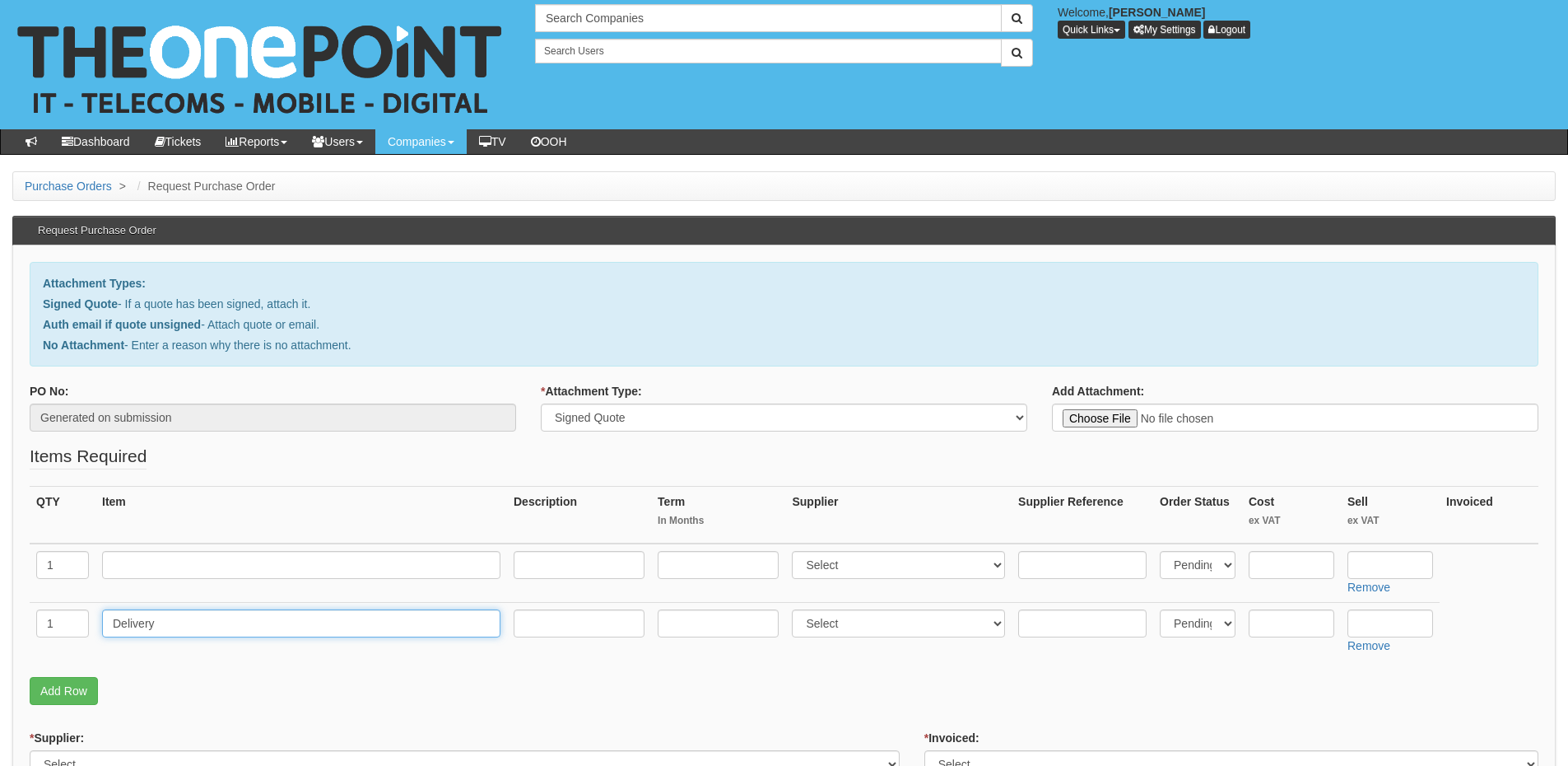
type input "Delivery"
click at [1393, 624] on input "text" at bounding box center [1390, 624] width 85 height 28
type input "12.50"
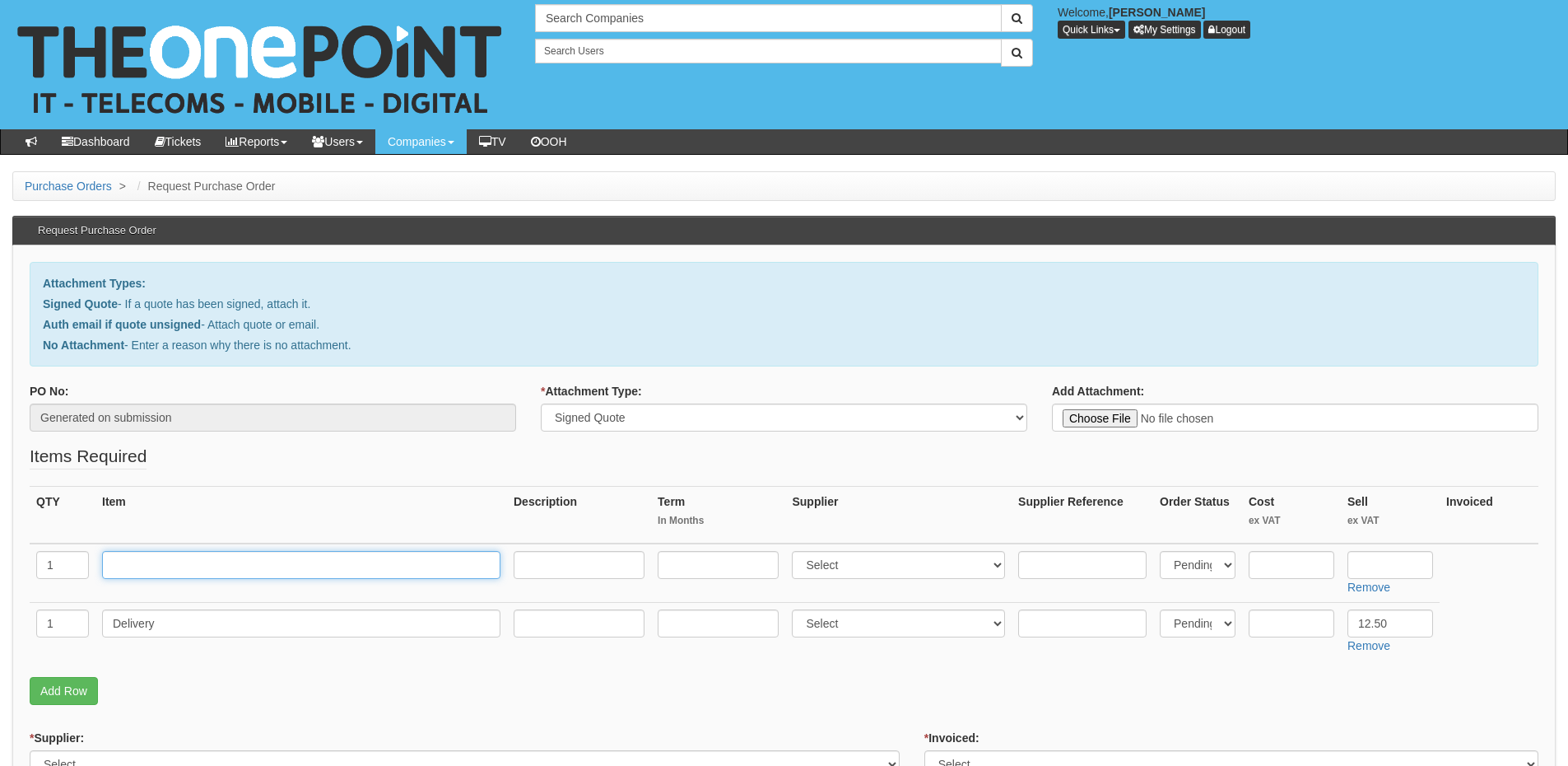
click at [199, 557] on input "text" at bounding box center [301, 565] width 399 height 28
click at [199, 568] on input "text" at bounding box center [301, 565] width 399 height 28
paste input "HP 250 Laptop"
type input "HP 250 Laptop"
click at [560, 552] on input "text" at bounding box center [579, 565] width 131 height 28
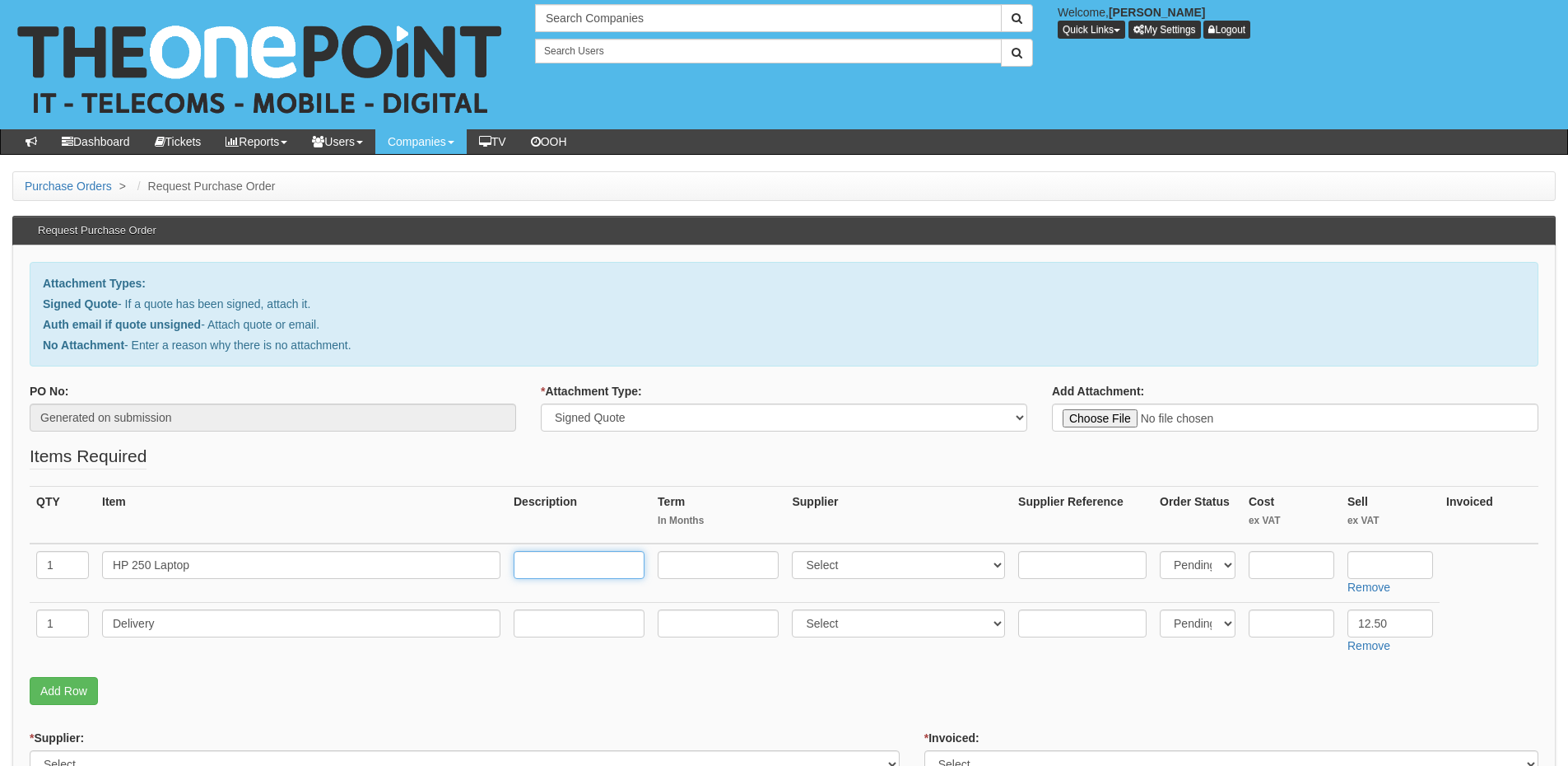
paste input "i5, 16GB RAM, 512GB SSD & Windows 11 Pro"
type input "i5, 16GB RAM, 512GB SSD & Windows 11 Pro"
click at [849, 561] on select "Select 123 REG.co.uk 1Password 3 4Gon AA Jones Electric Ltd Abzorb Access Group…" at bounding box center [898, 565] width 214 height 28
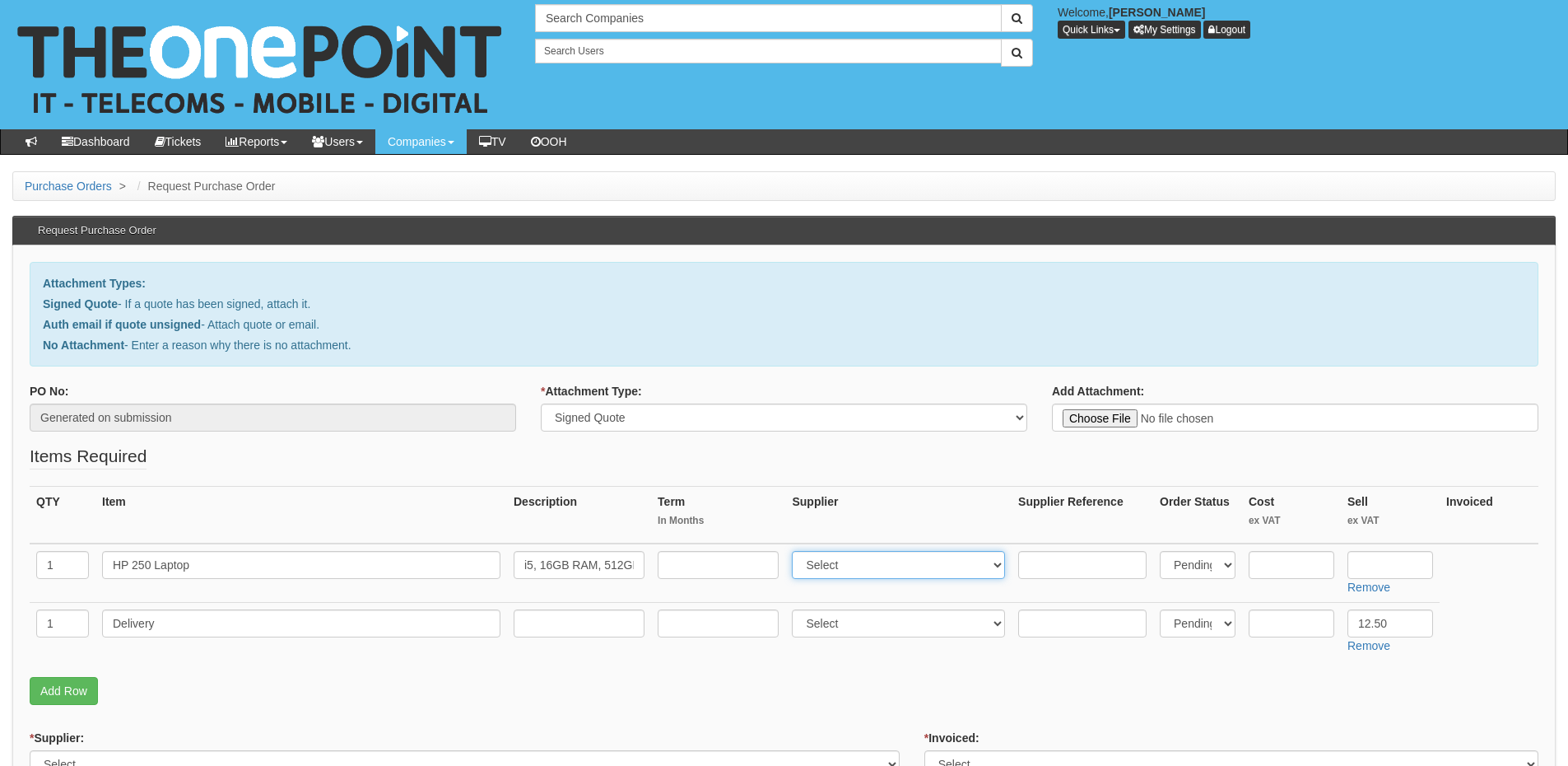
select select "87"
click at [796, 551] on select "Select 123 REG.co.uk 1Password 3 4Gon AA Jones Electric Ltd Abzorb Access Group…" at bounding box center [898, 565] width 214 height 28
click at [1029, 568] on input "text" at bounding box center [1082, 565] width 128 height 28
paste input "AK9T1AT"
type input "AK9T1AT"
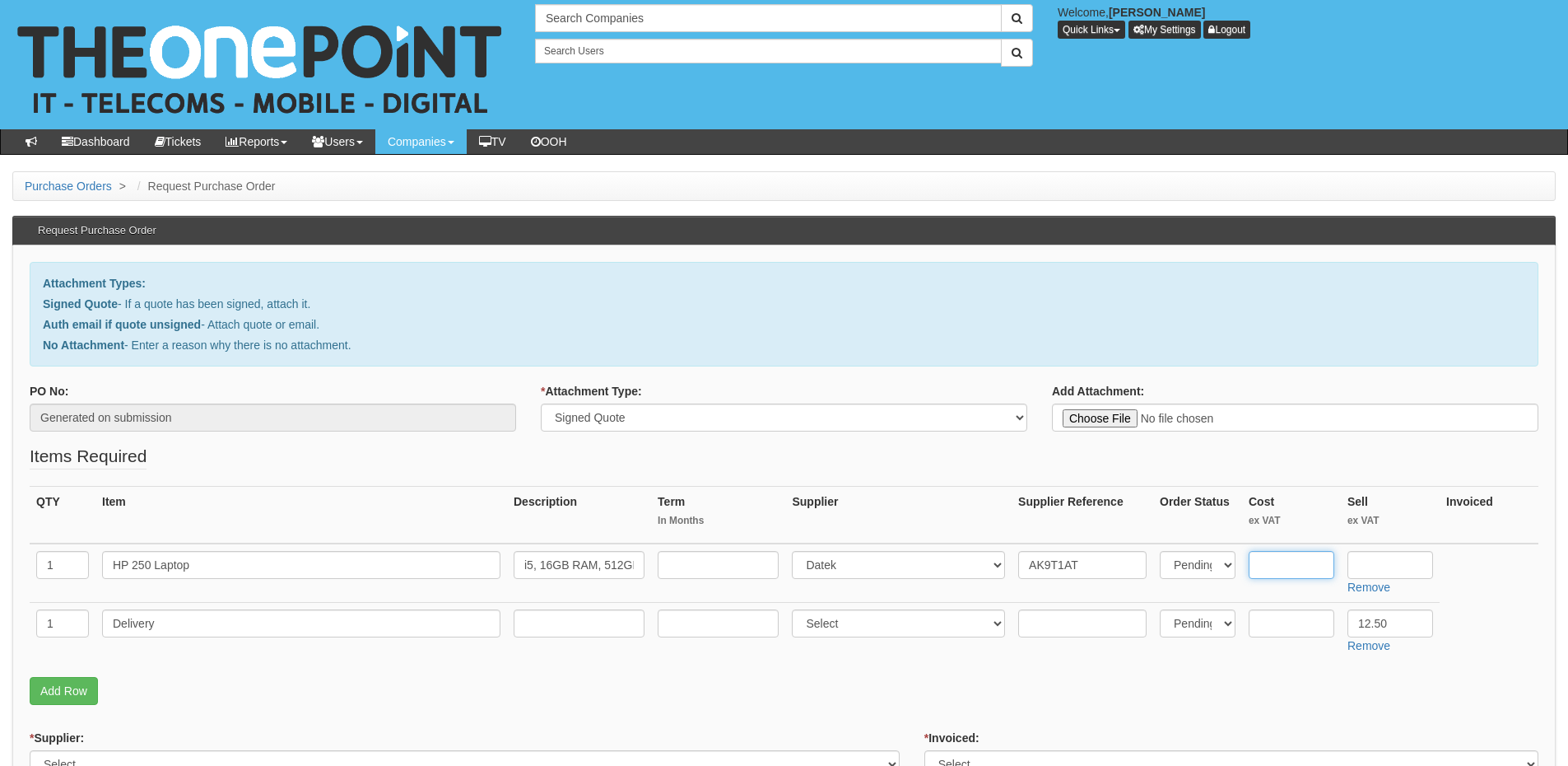
click at [1302, 566] on input "text" at bounding box center [1292, 565] width 85 height 28
type input "459"
click at [1373, 570] on input "text" at bounding box center [1390, 565] width 85 height 28
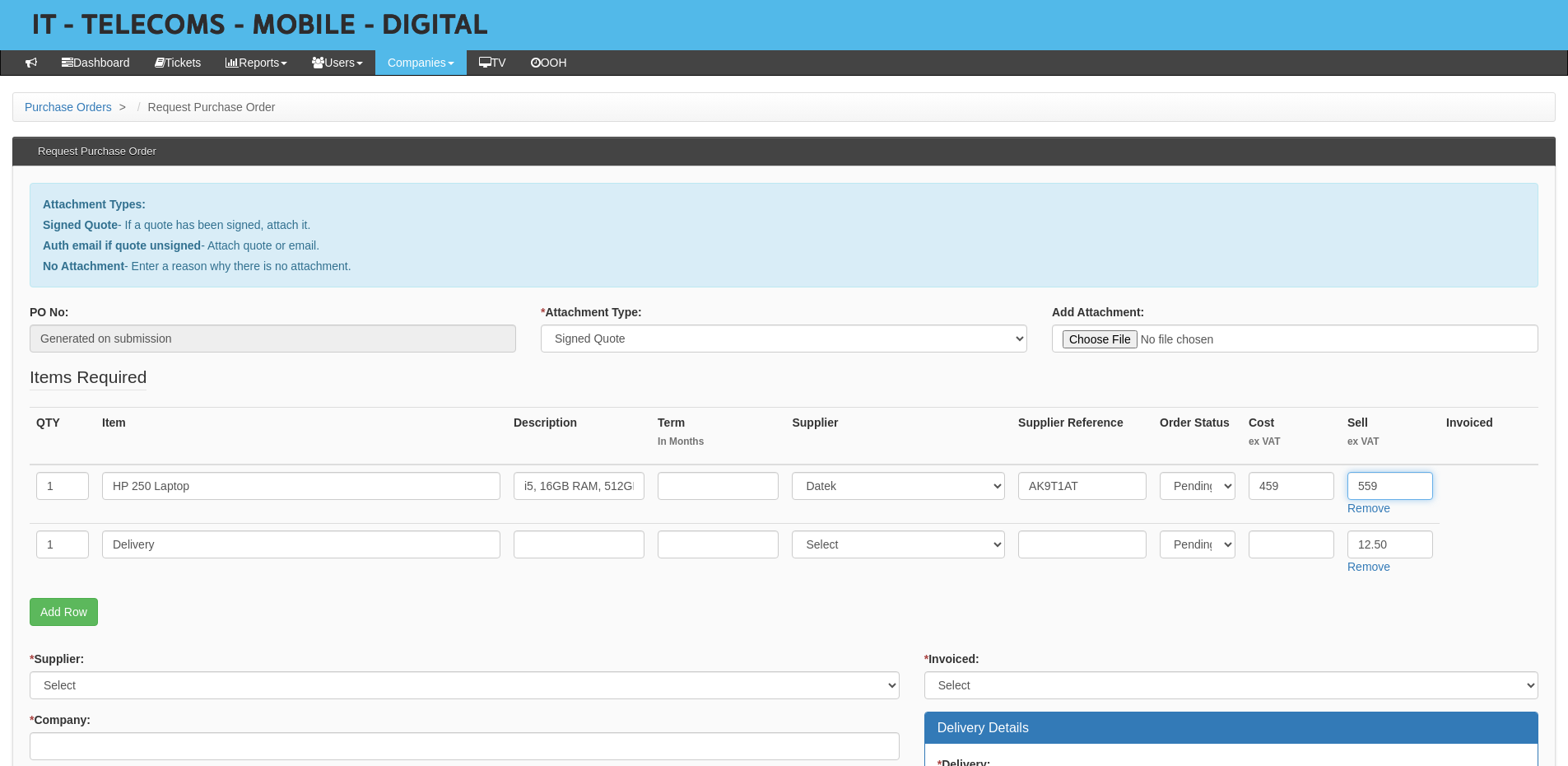
scroll to position [165, 0]
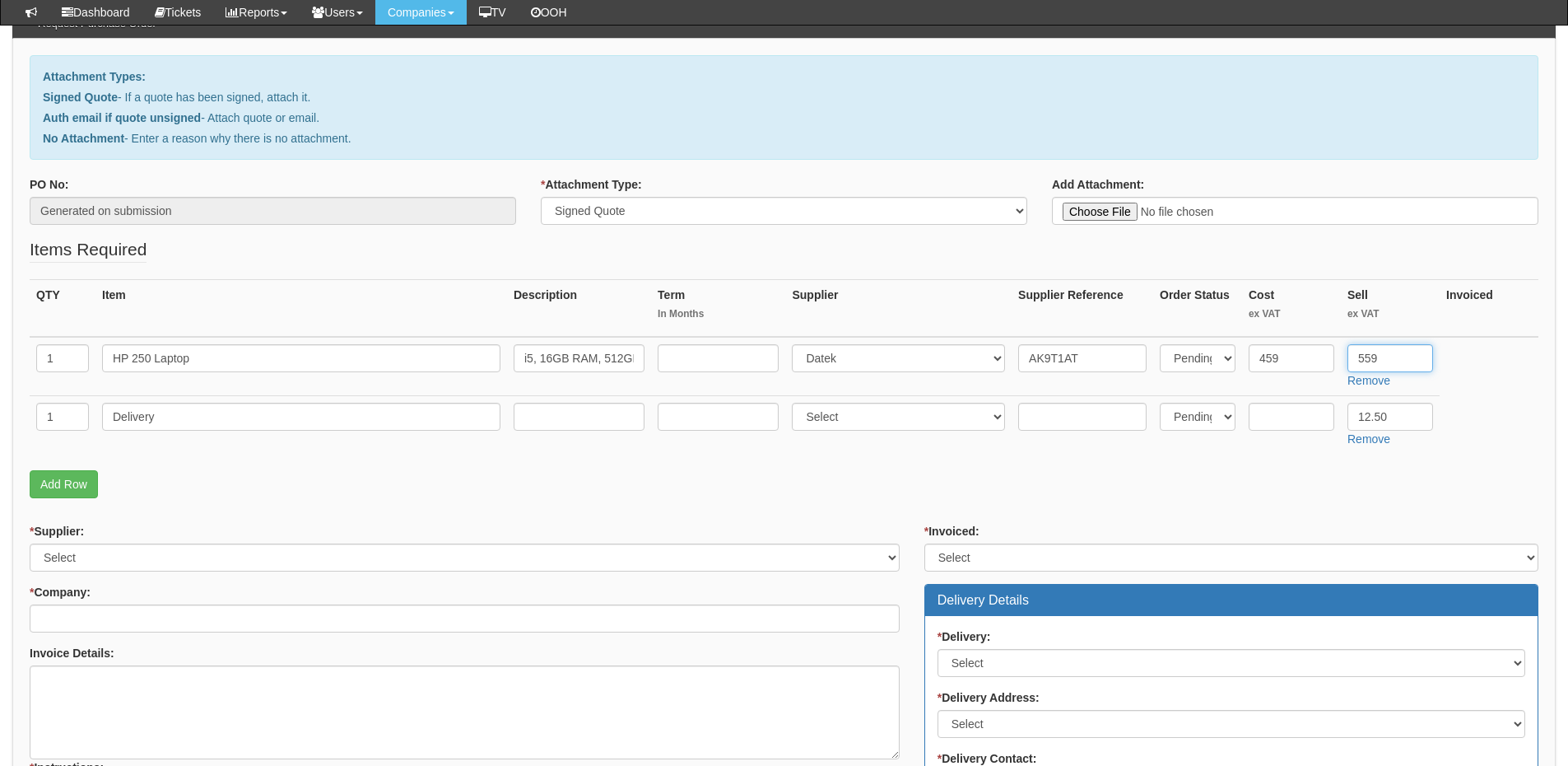
type input "559"
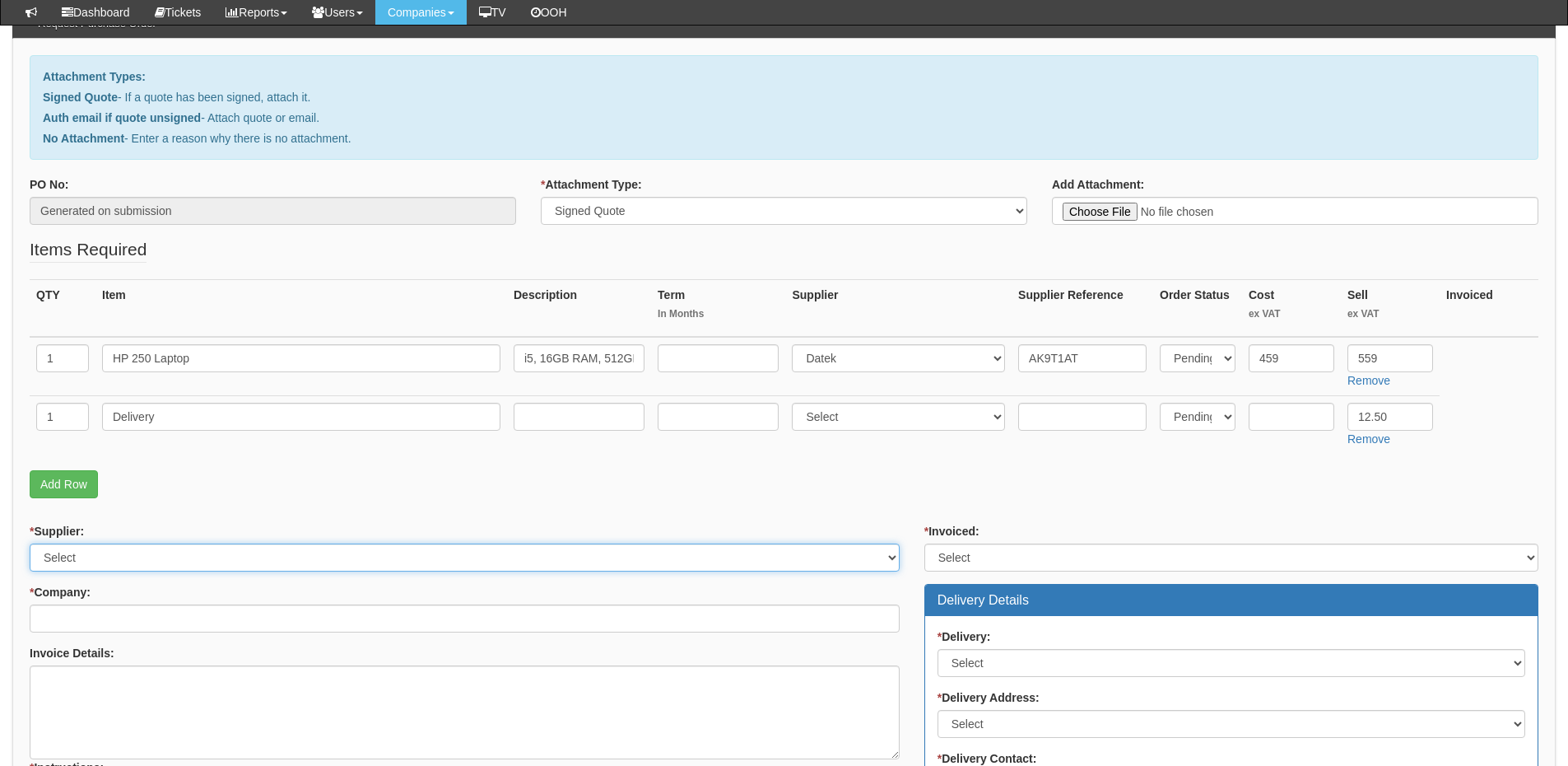
click at [145, 562] on select "Select 123 REG.co.uk 1Password 3 4Gon AA Jones Electric Ltd Abzorb Access Group…" at bounding box center [465, 557] width 870 height 28
select select "87"
click at [30, 544] on select "Select 123 REG.co.uk 1Password 3 4Gon AA Jones Electric Ltd Abzorb Access Group…" at bounding box center [465, 557] width 870 height 28
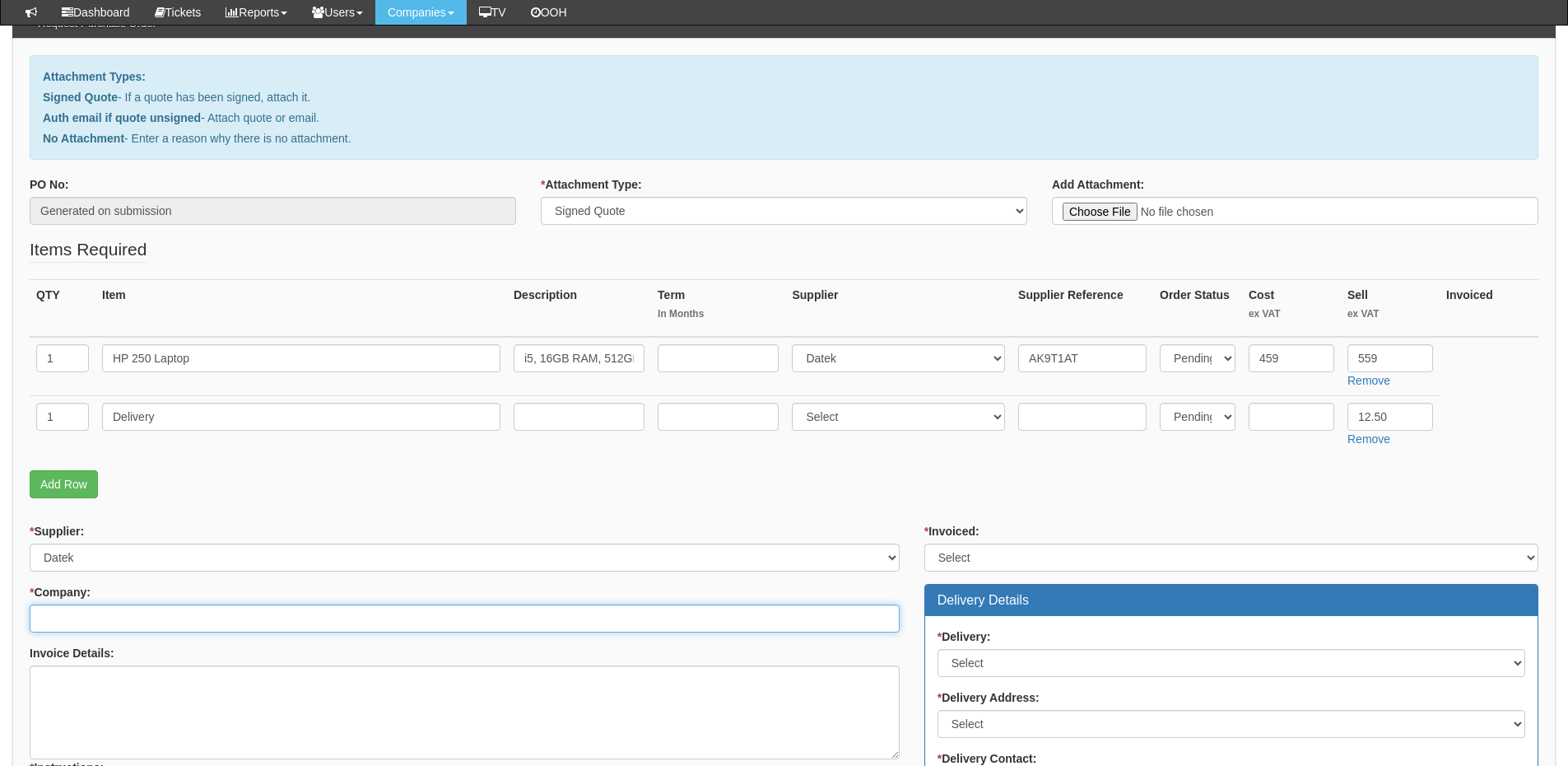
click at [142, 621] on input "* Company:" at bounding box center [465, 619] width 870 height 28
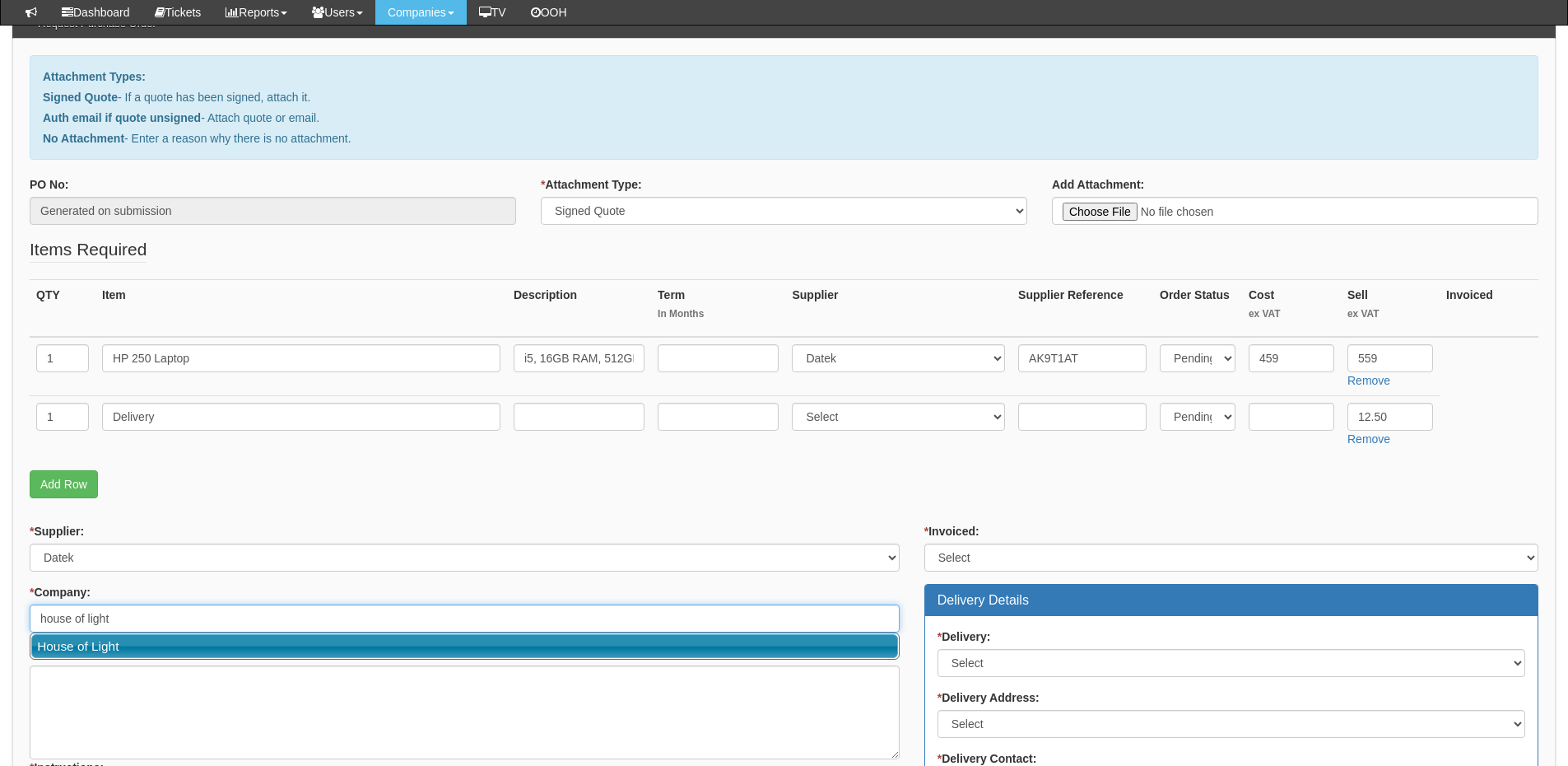
click at [133, 647] on link "House of Light" at bounding box center [465, 646] width 867 height 24
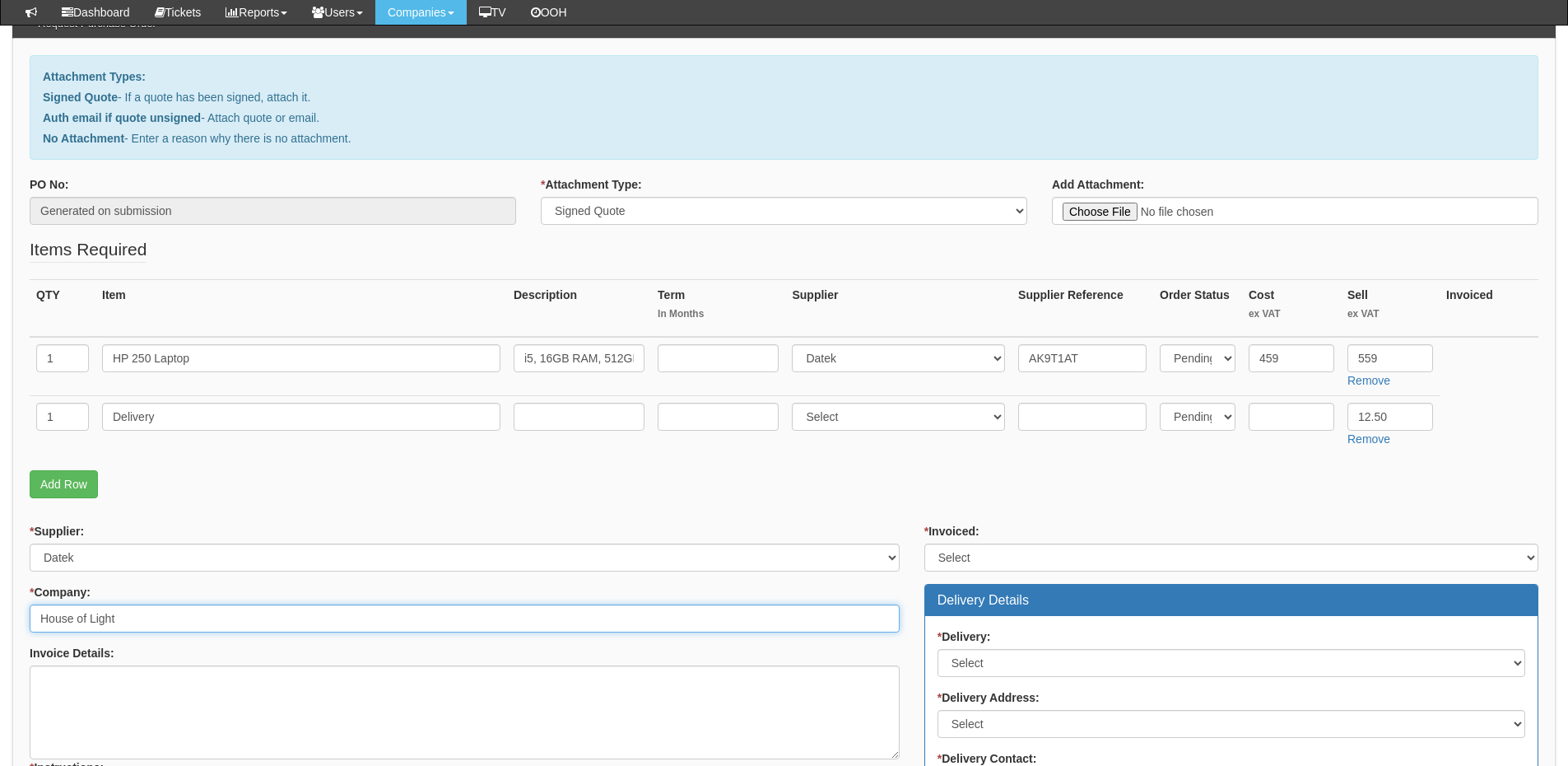
type input "House of Light"
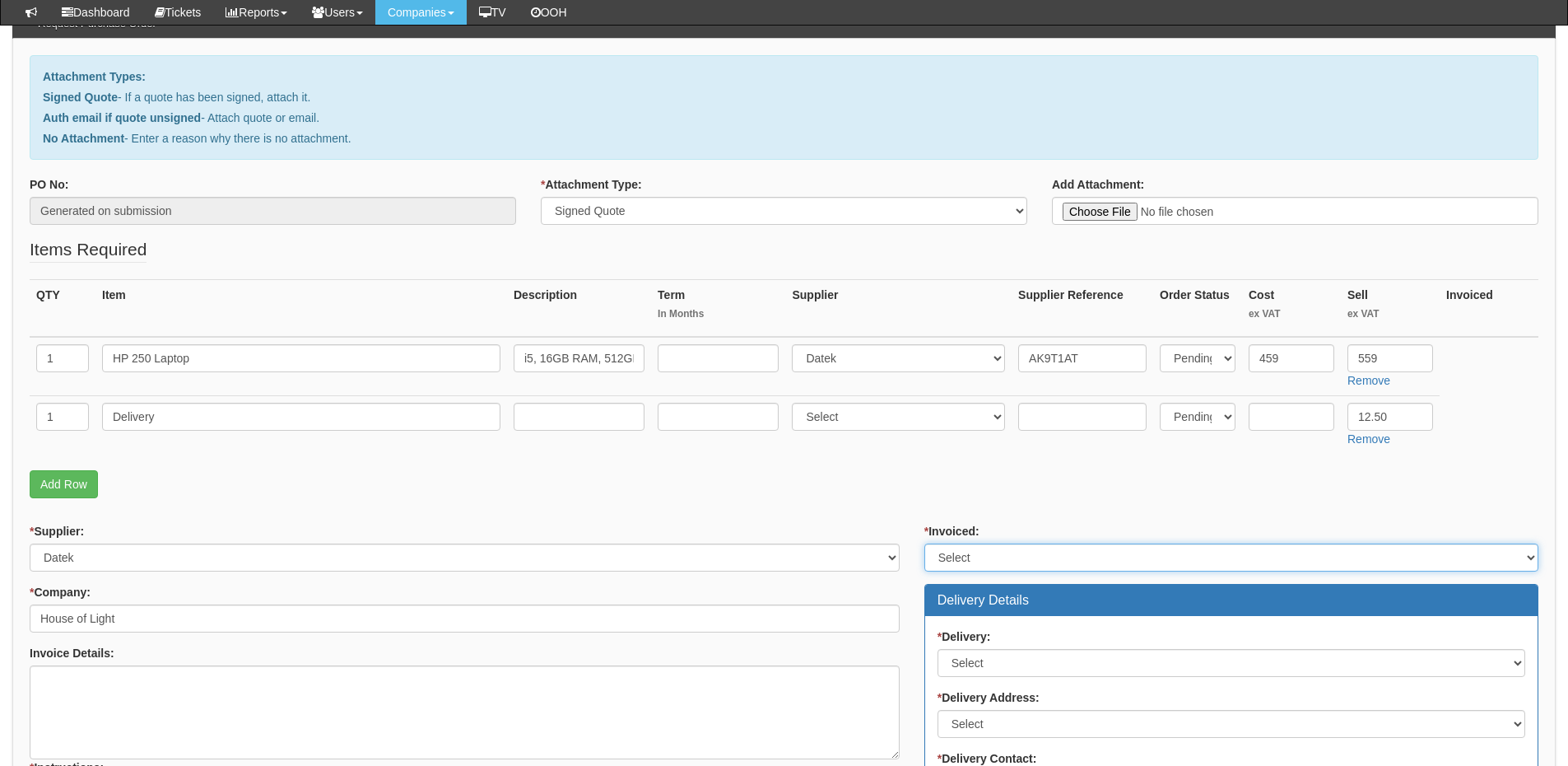
drag, startPoint x: 952, startPoint y: 559, endPoint x: 958, endPoint y: 569, distance: 11.7
click at [952, 559] on select "Select Yes No N/A STB (part of order)" at bounding box center [1231, 557] width 614 height 28
select select "2"
click at [924, 544] on select "Select Yes No N/A STB (part of order)" at bounding box center [1231, 557] width 614 height 28
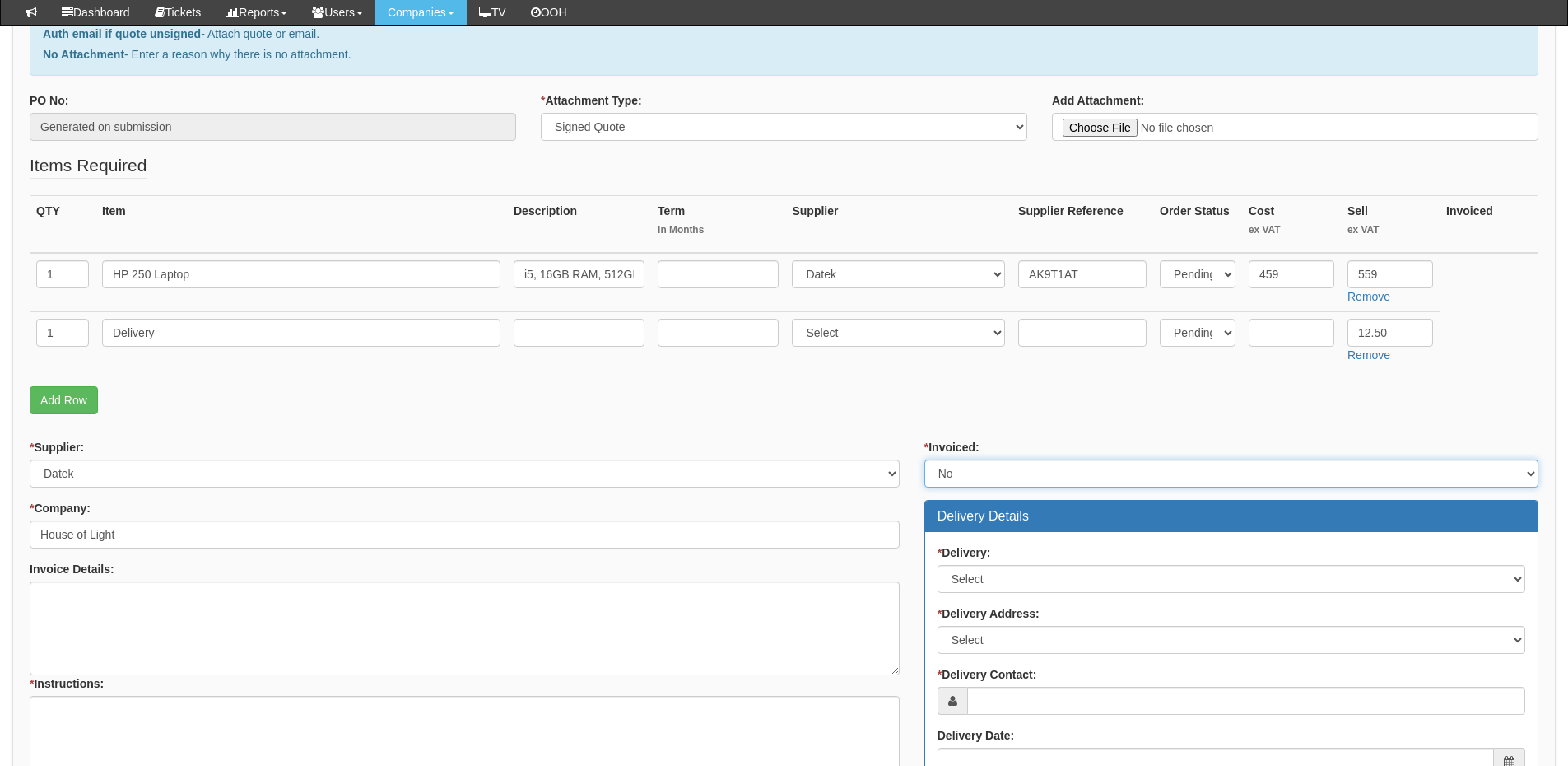
scroll to position [330, 0]
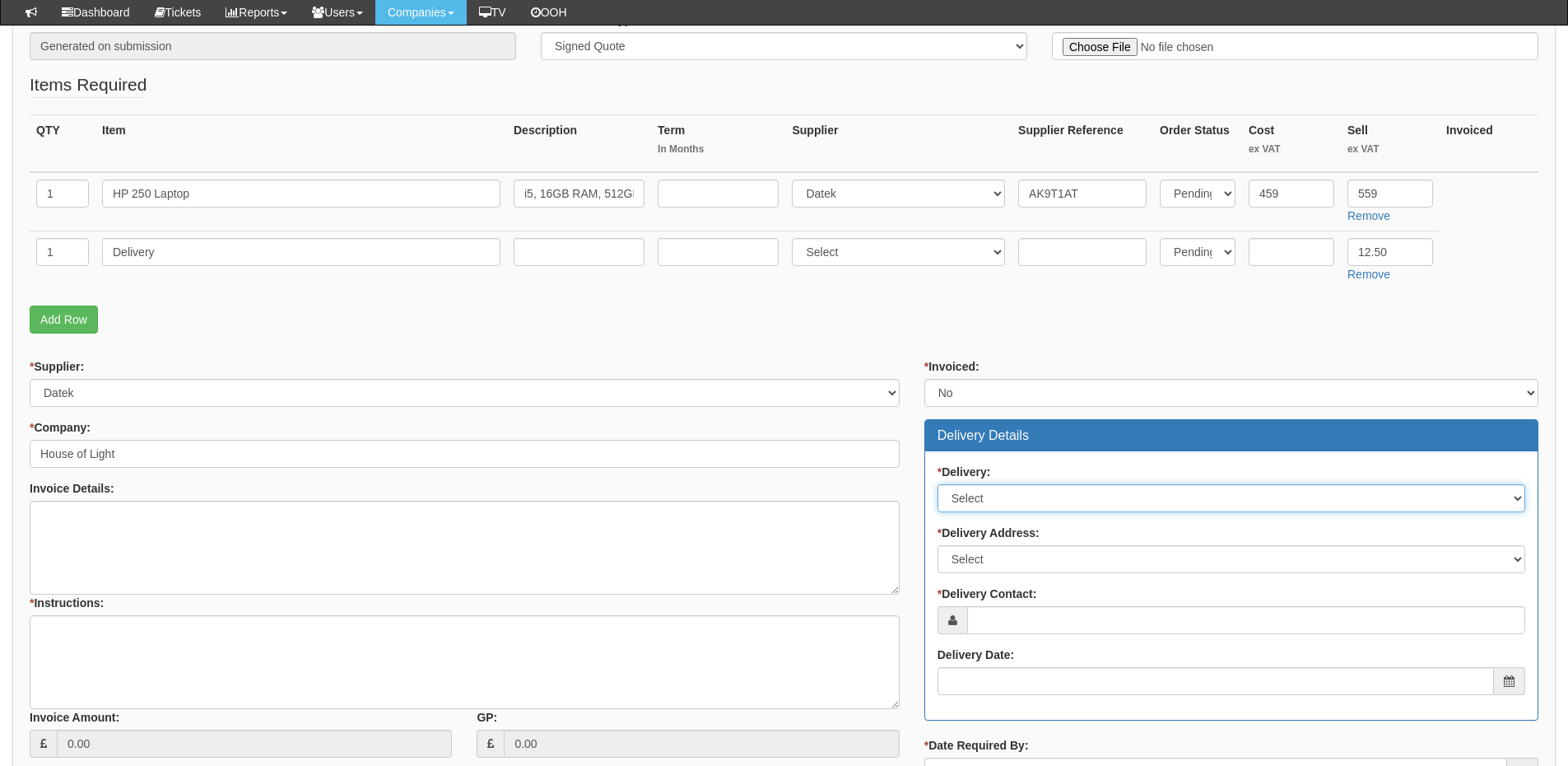
click at [976, 485] on select "Select No Not Applicable Yes" at bounding box center [1231, 498] width 588 height 28
select select "1"
click at [937, 484] on select "Select No Not Applicable Yes" at bounding box center [1231, 498] width 588 height 28
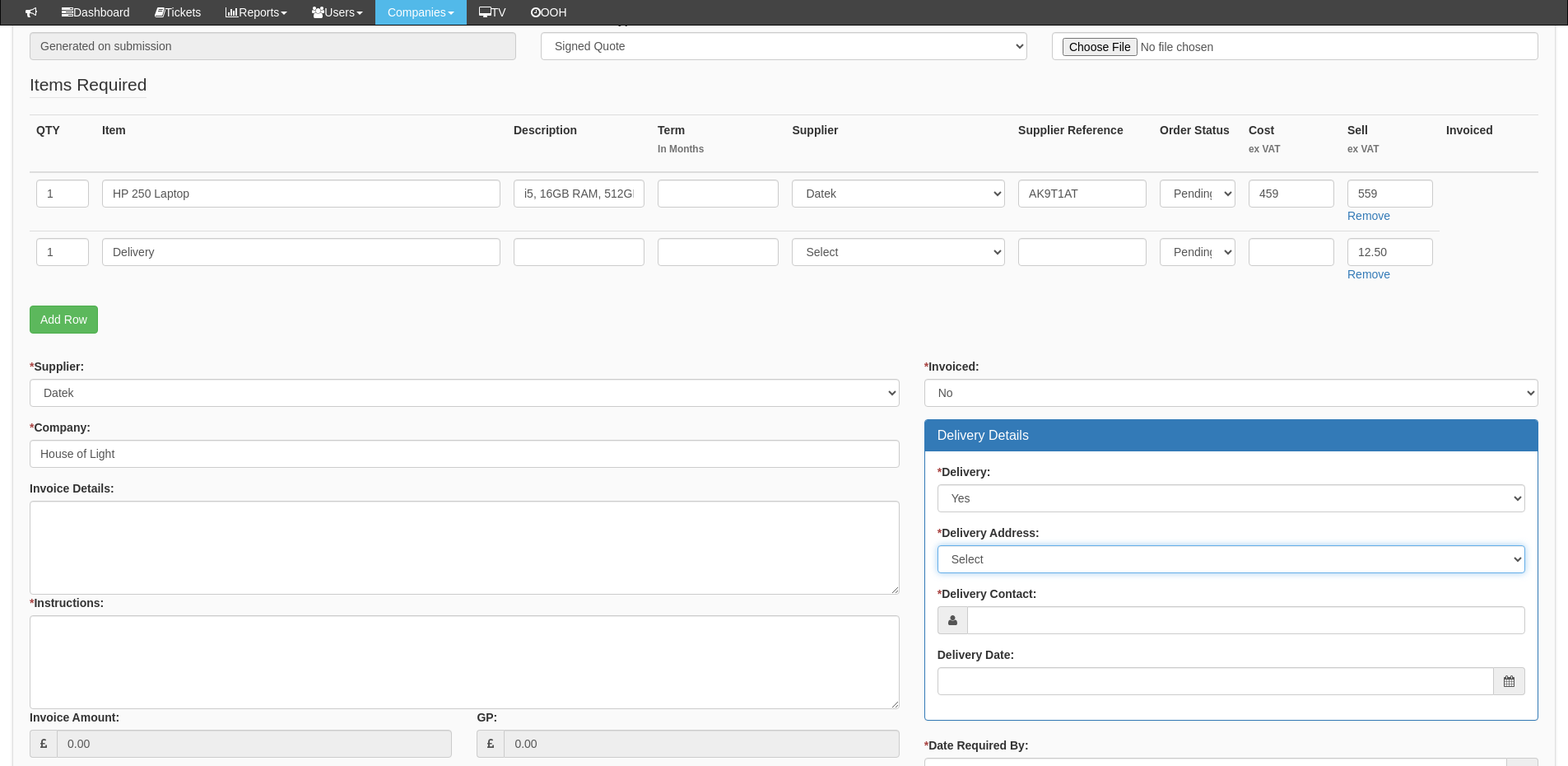
click at [985, 554] on select "Select Not Applicable Main Address - HU3 2QA Other" at bounding box center [1231, 559] width 588 height 28
select select "other"
click at [937, 545] on select "Select Not Applicable Main Address - HU3 2QA Other" at bounding box center [1231, 559] width 588 height 28
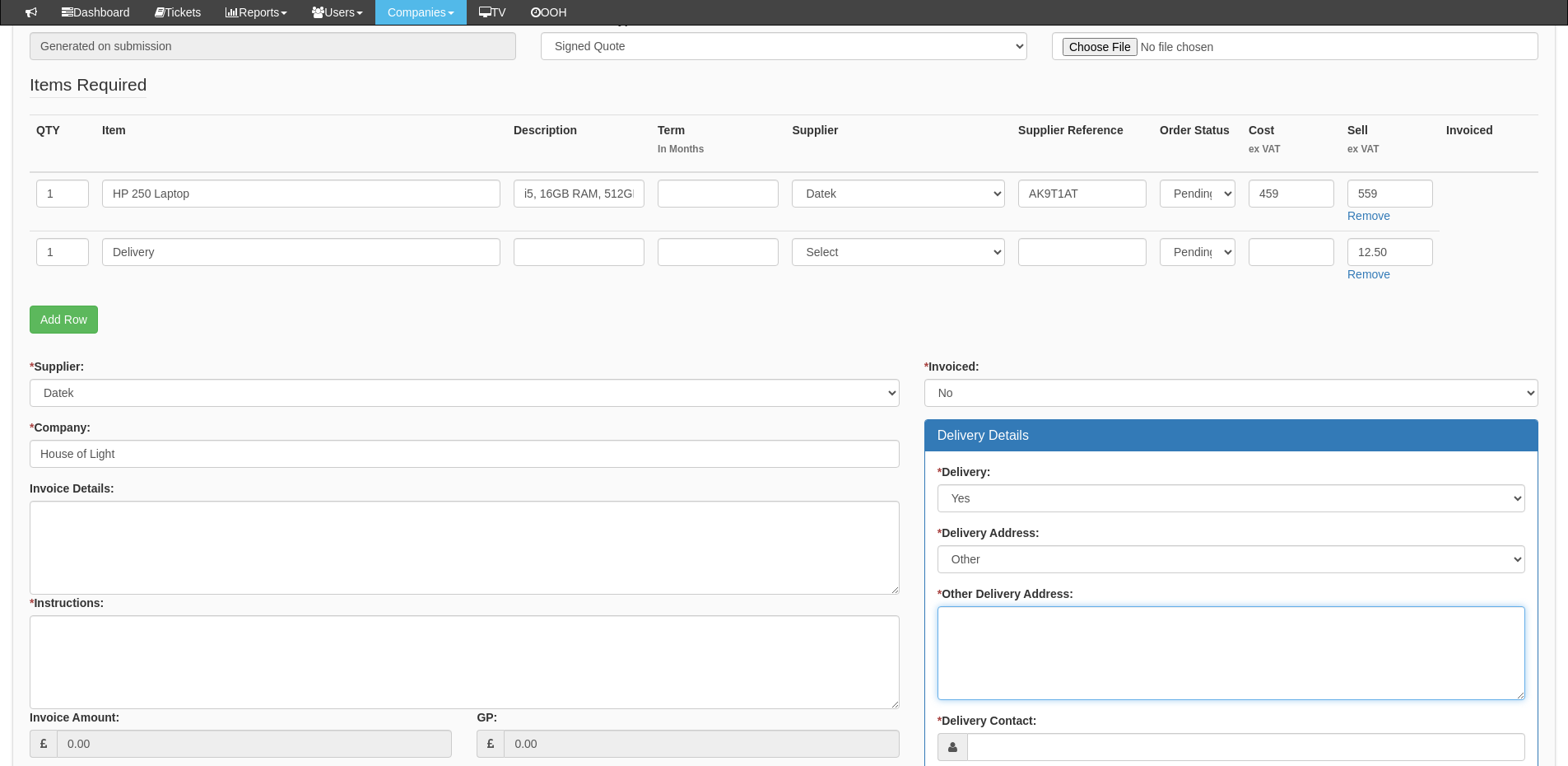
click at [998, 629] on textarea "* Other Delivery Address:" at bounding box center [1231, 653] width 588 height 94
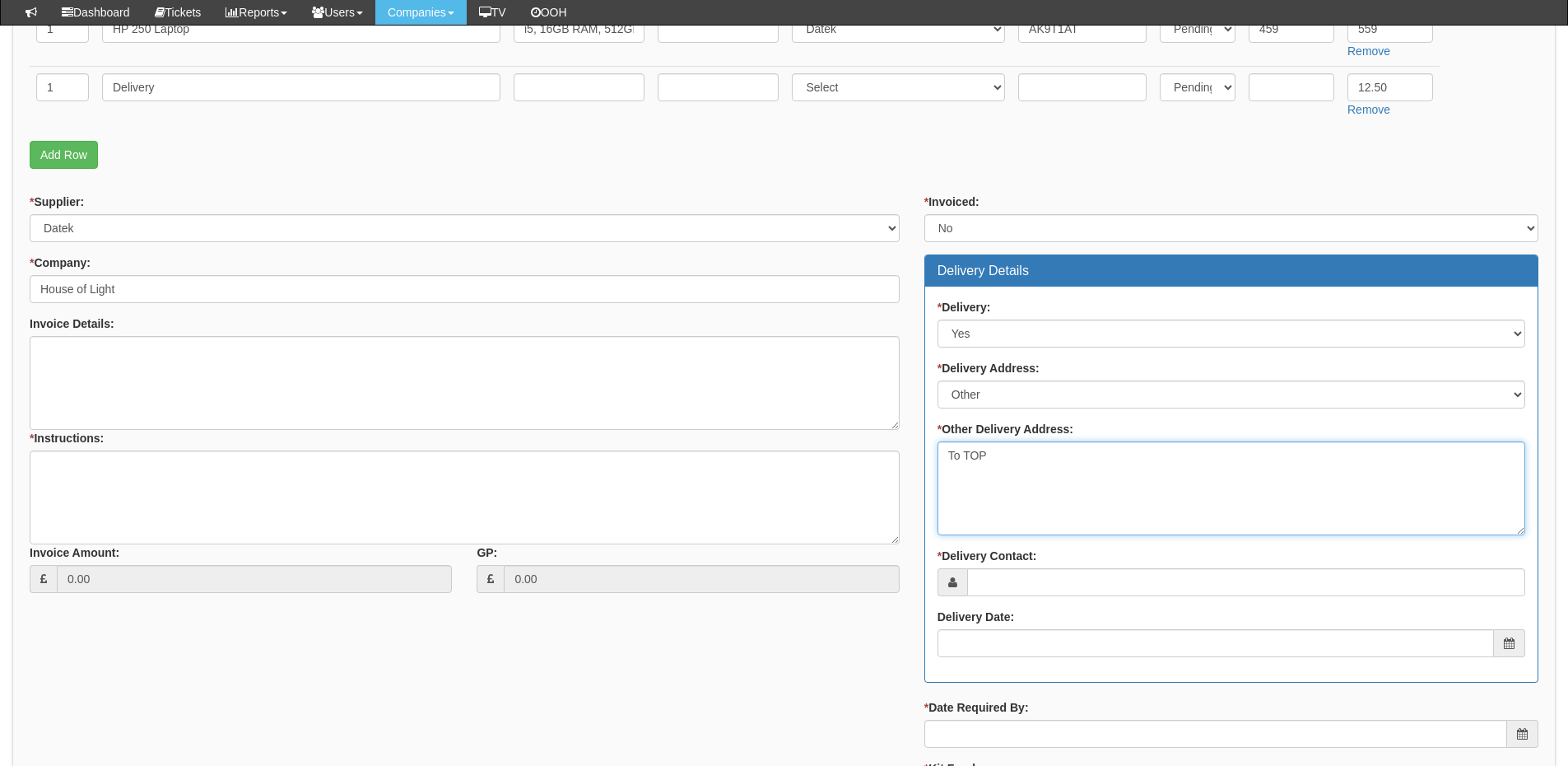
type textarea "To TOP"
click at [986, 567] on div "* Delivery Contact:" at bounding box center [1231, 572] width 588 height 49
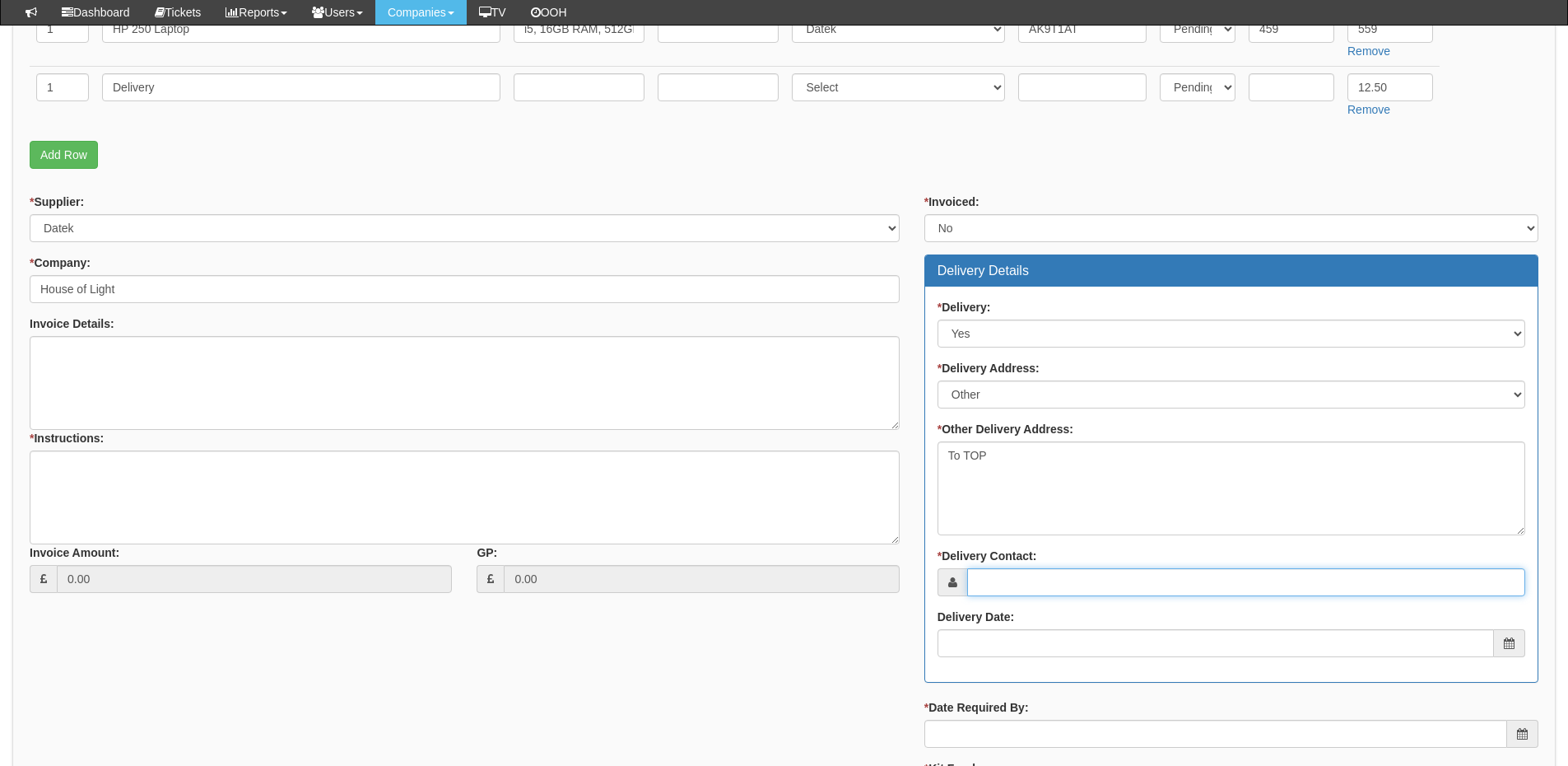
click at [997, 596] on input "* Delivery Contact:" at bounding box center [1246, 582] width 558 height 28
drag, startPoint x: 1024, startPoint y: 590, endPoint x: 994, endPoint y: 570, distance: 36.1
click at [1024, 590] on input "* Delivery Contact:" at bounding box center [1246, 582] width 558 height 28
click at [1017, 571] on input "* Delivery Contact:" at bounding box center [1246, 582] width 558 height 28
paste input "[PERSON_NAME]"
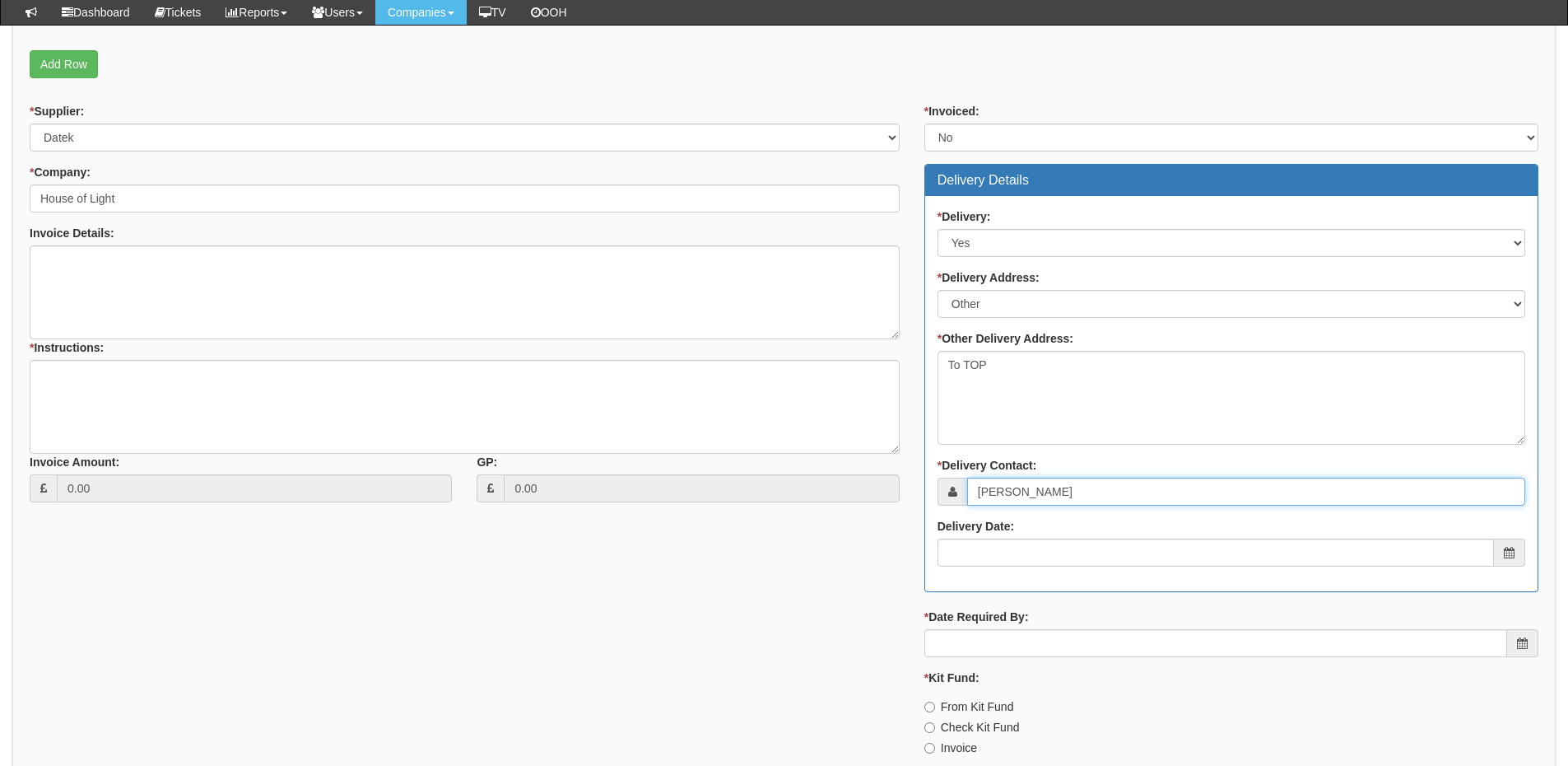
scroll to position [723, 0]
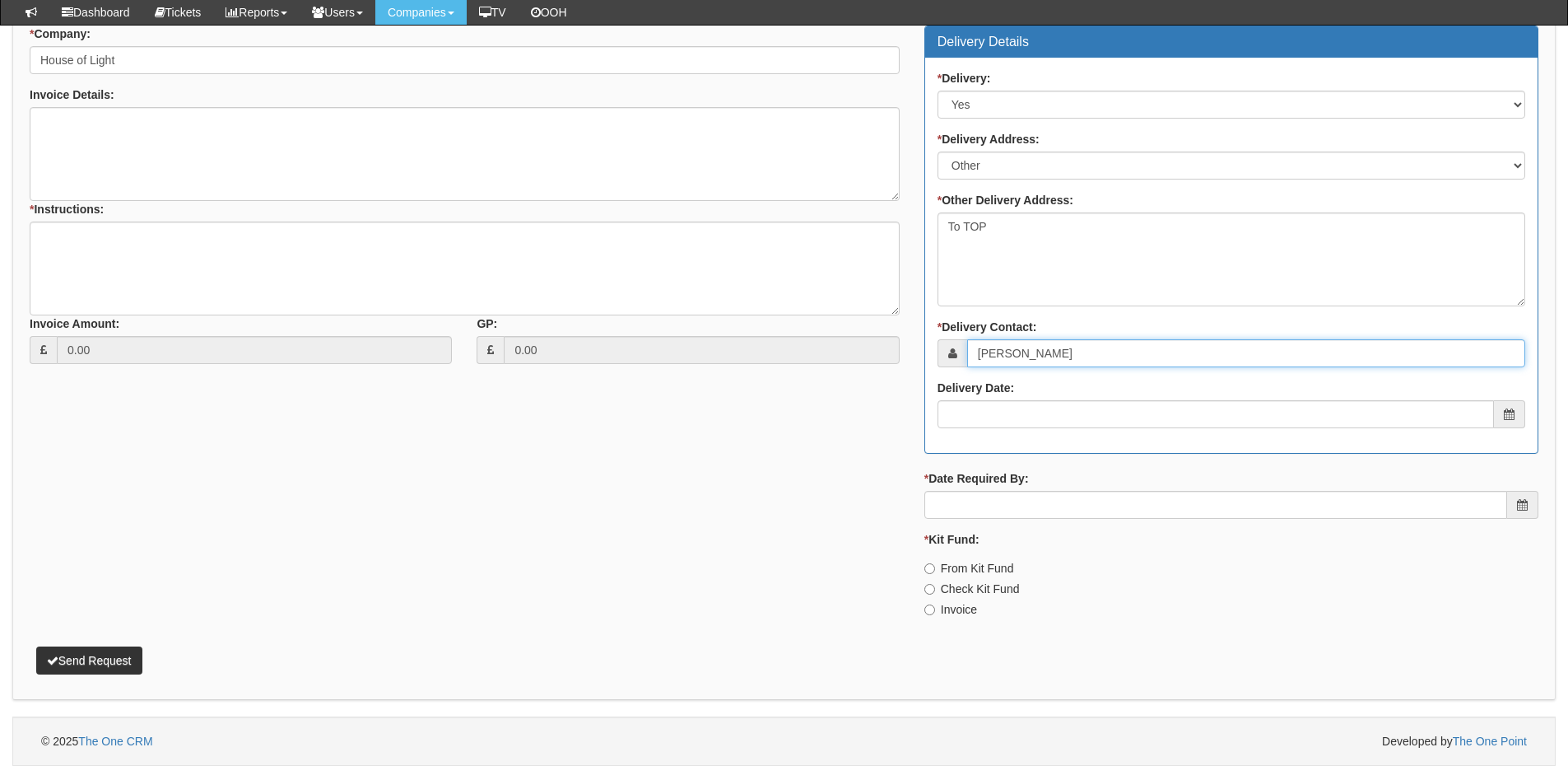
type input "[PERSON_NAME]"
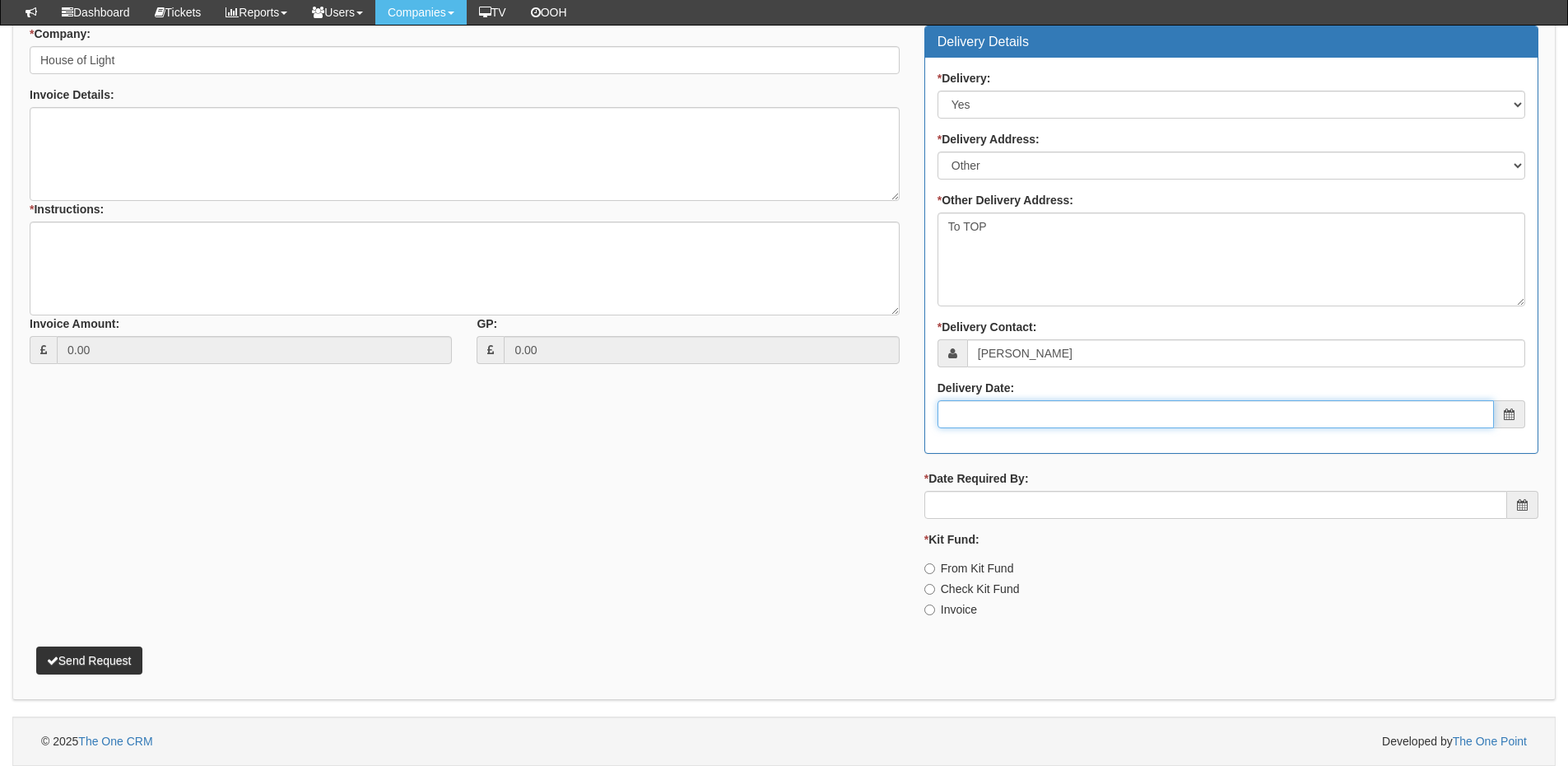
click at [1031, 414] on input "Delivery Date:" at bounding box center [1216, 414] width 556 height 28
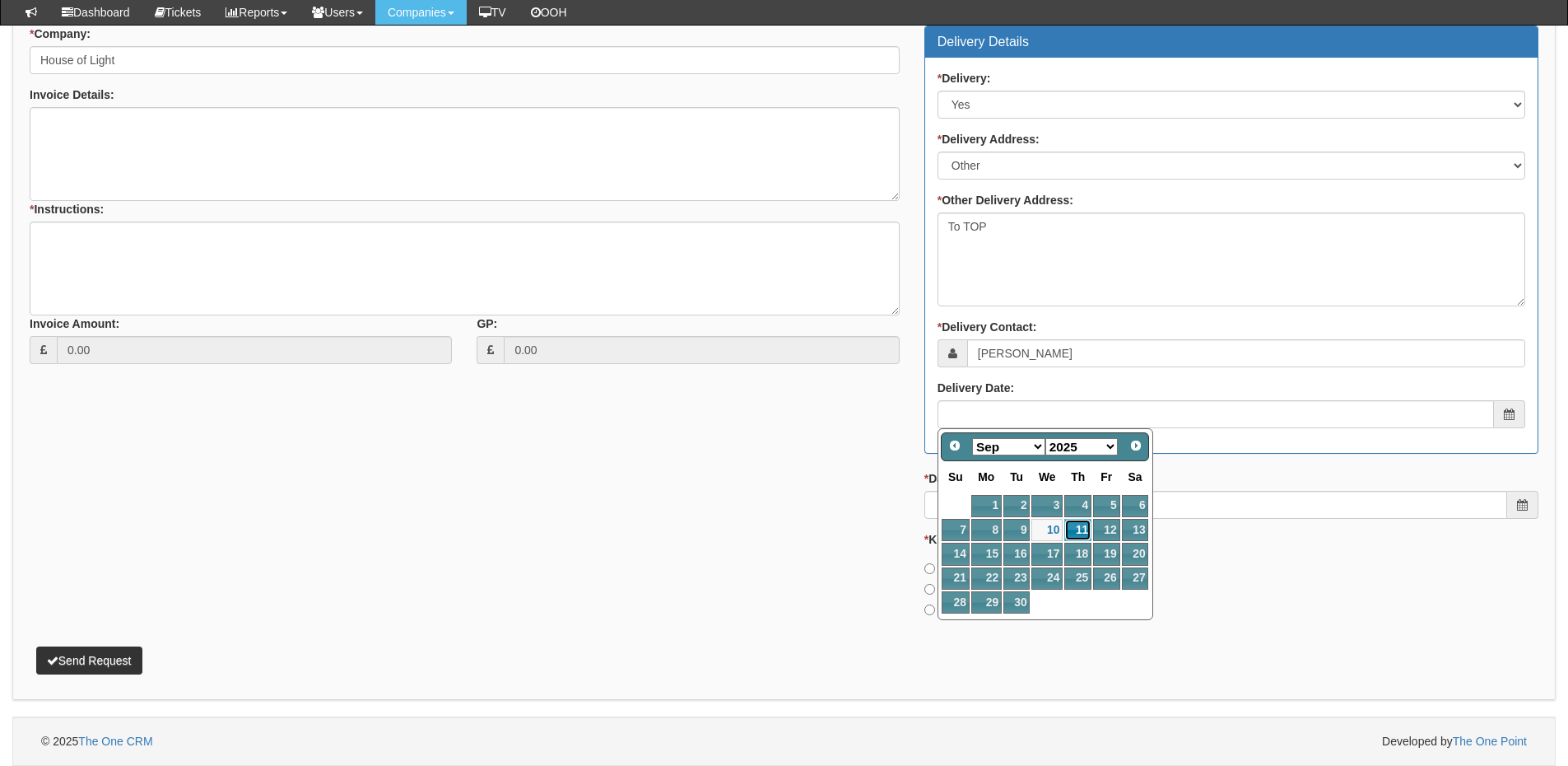
click at [1076, 535] on link "11" at bounding box center [1078, 530] width 27 height 22
type input "2025-09-11"
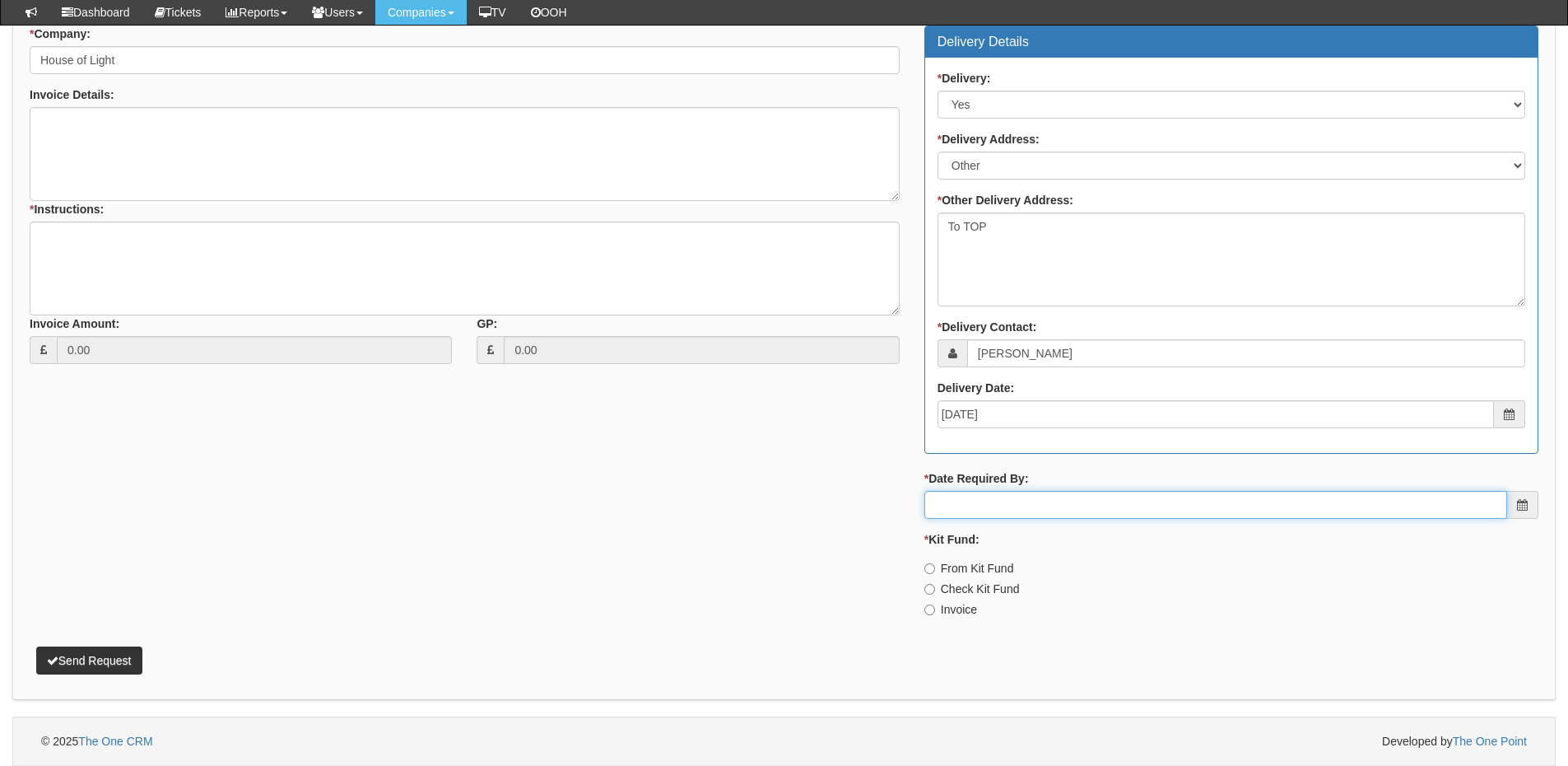
click at [1059, 496] on input "* Date Required By:" at bounding box center [1216, 505] width 583 height 28
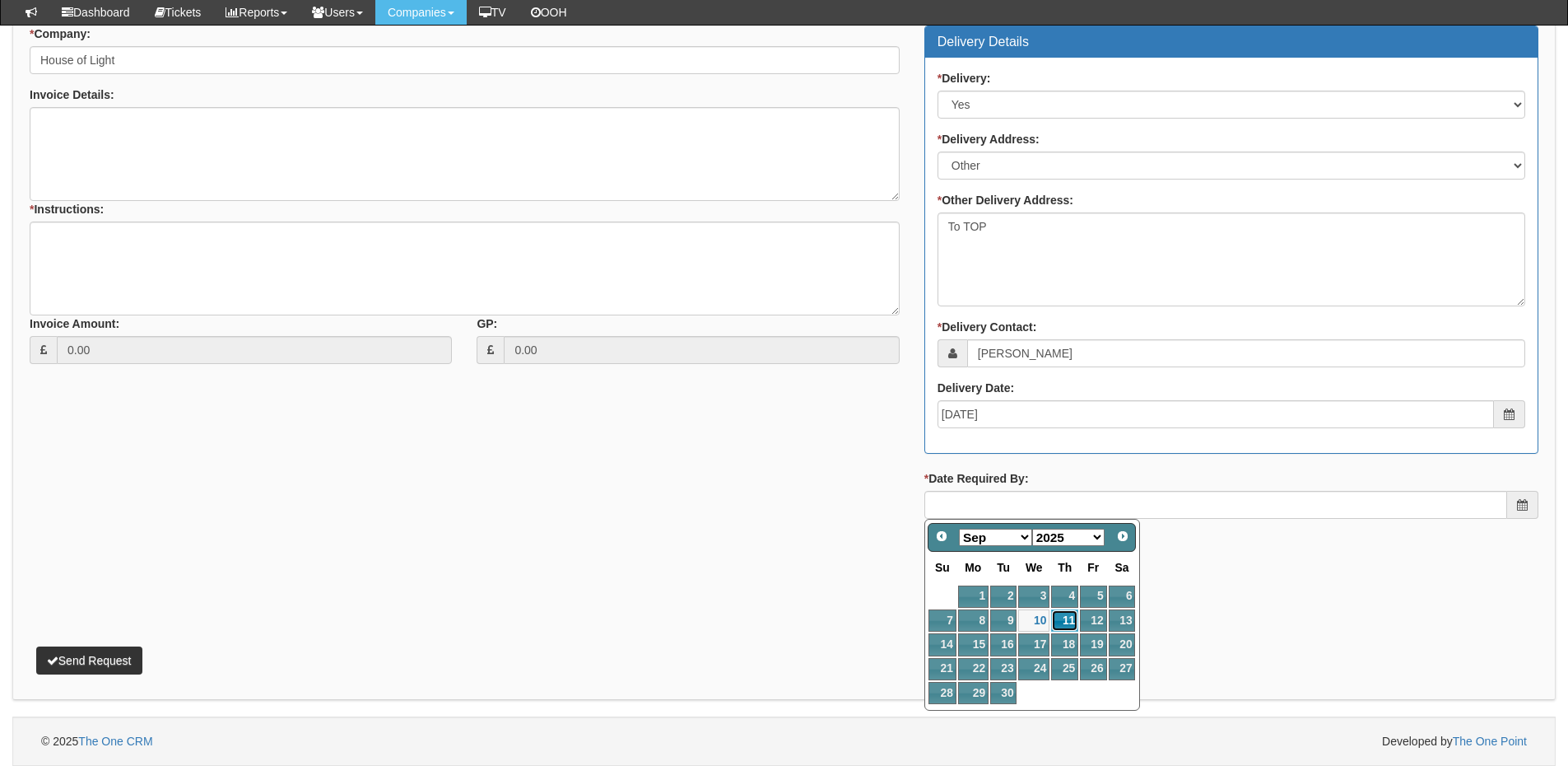
click at [1068, 621] on link "11" at bounding box center [1065, 620] width 27 height 22
type input "2025-09-11"
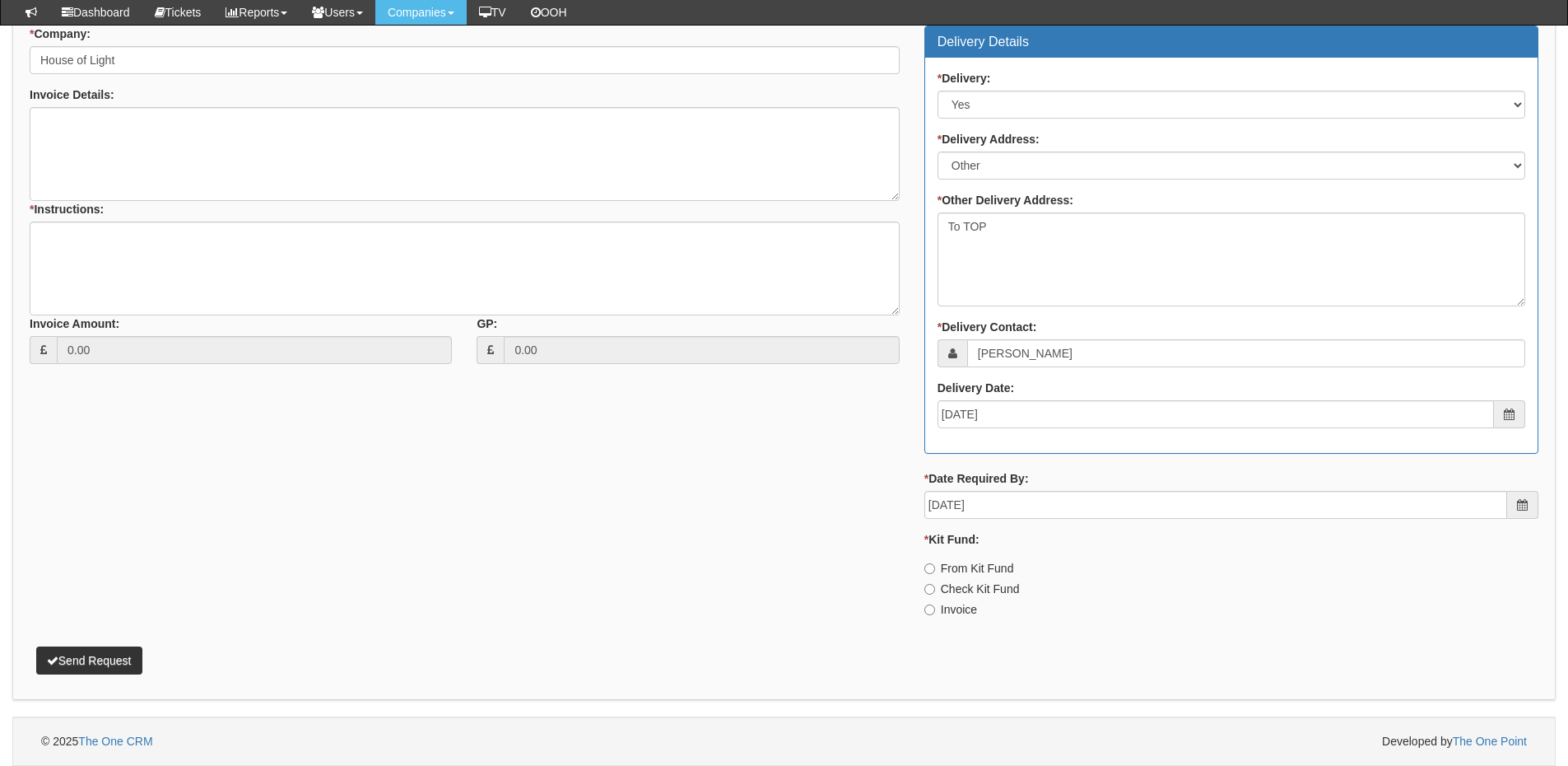
click at [930, 620] on div "* Invoiced: Select Yes No N/A STB (part of order) Delivery Details * Delivery: …" at bounding box center [1231, 298] width 639 height 667
click at [938, 611] on label "Invoice" at bounding box center [951, 609] width 52 height 17
click at [935, 611] on input "Invoice" at bounding box center [930, 610] width 10 height 10
radio input "true"
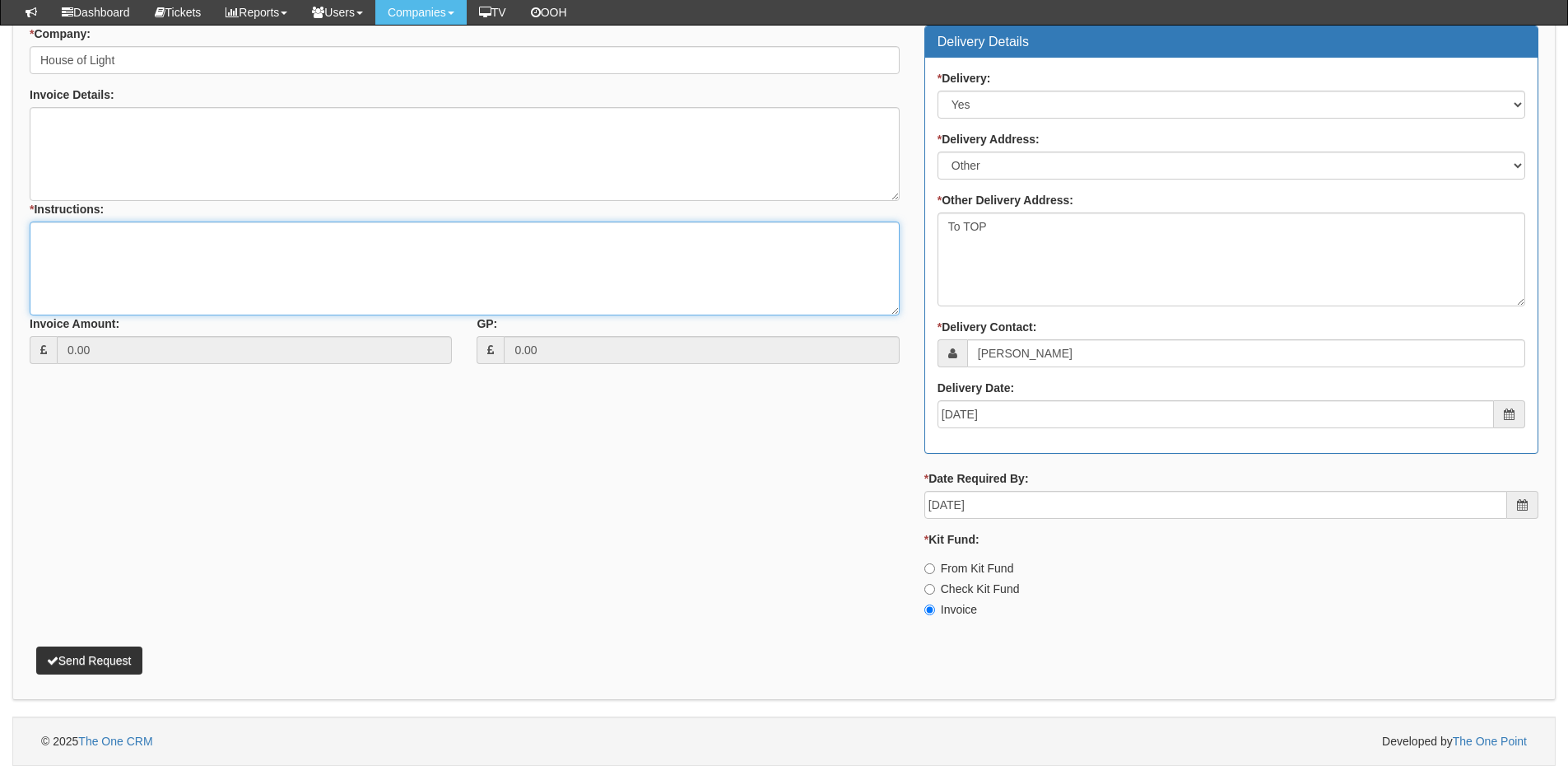
click at [253, 269] on textarea "* Instructions:" at bounding box center [465, 269] width 870 height 94
click at [190, 231] on textarea "1x new laptop for" at bounding box center [465, 269] width 870 height 94
paste textarea "Katie Hague"
type textarea "1x new laptop for [PERSON_NAME]"
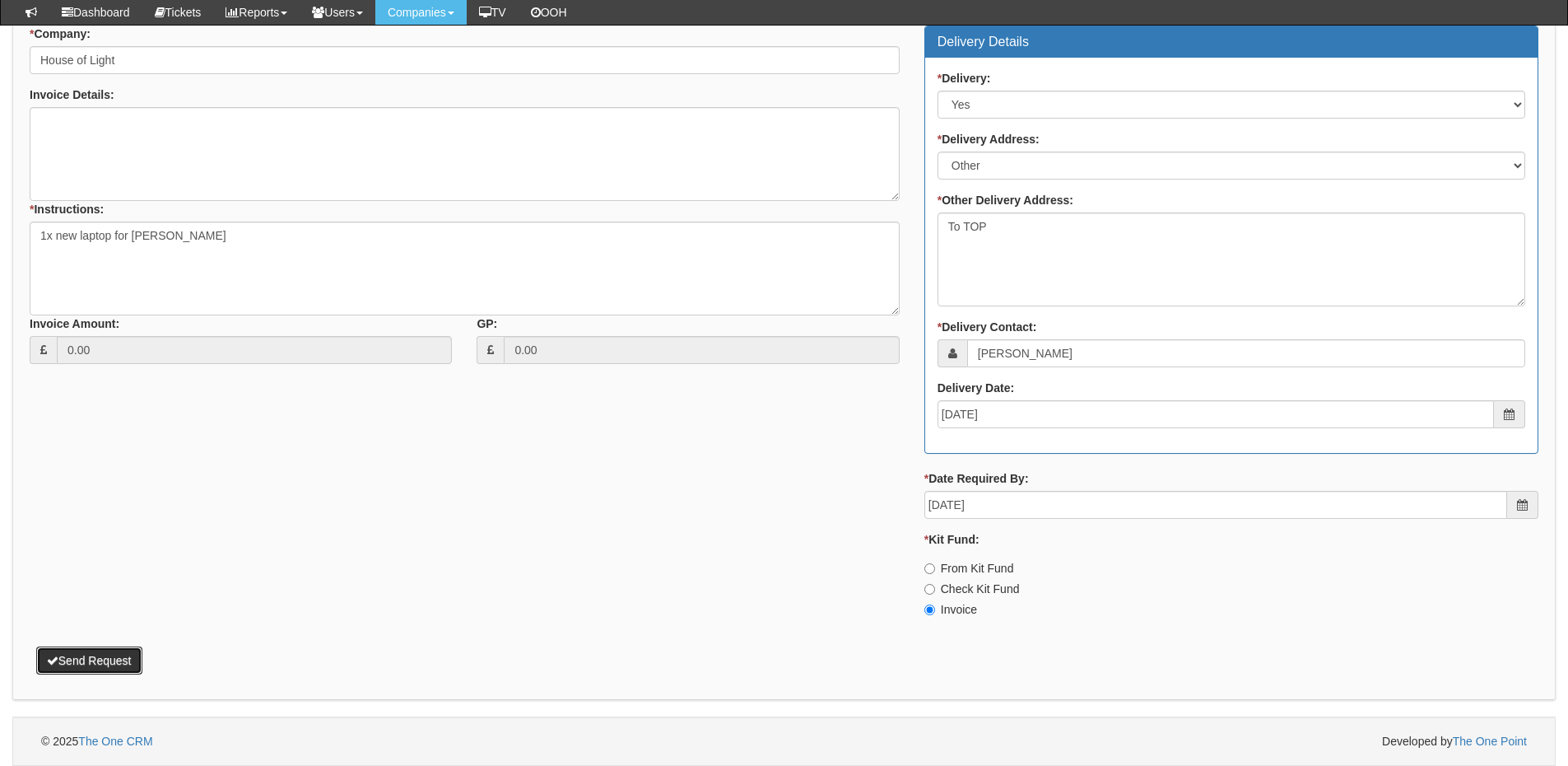
click at [119, 670] on button "Send Request" at bounding box center [90, 660] width 106 height 28
